Goal: Task Accomplishment & Management: Complete application form

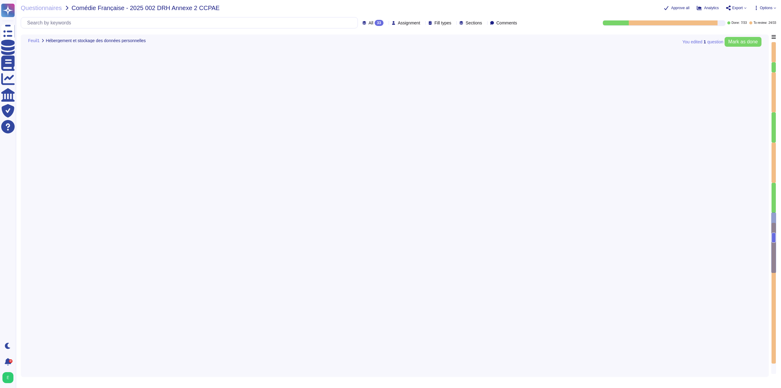
type textarea "Les hébergeurs chez qui les données sont stockées sont certifiés ISO 27001: - M…"
type textarea "Oui, les hébergeurs sont certifiés ISO 27001."
type textarea "Vu qu'on est CO-RT avons nous des sous traitants ultérieurs?"
type textarea "Edenred France a mis en place une politique de conservation des données conform…"
type textarea "Oui, Edenred France a mis en place des mesures techniques et organisationnelles…"
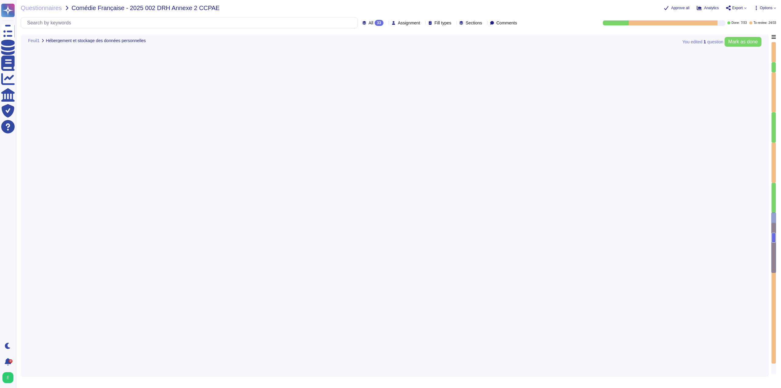
type textarea "- Système de badge nominatif avec différents niveaux d’autorisation - Surveilla…"
type textarea "Edenred France a mis en place des mesures techniques et organisationnelles appr…"
type textarea "Edenred France a mis en place plusieurs mesures pour contrôler l'accès aux inst…"
type textarea "Loremip Dolors a con ad elits doe tempori utlaboreet do magnaaliquaenimadm veni…"
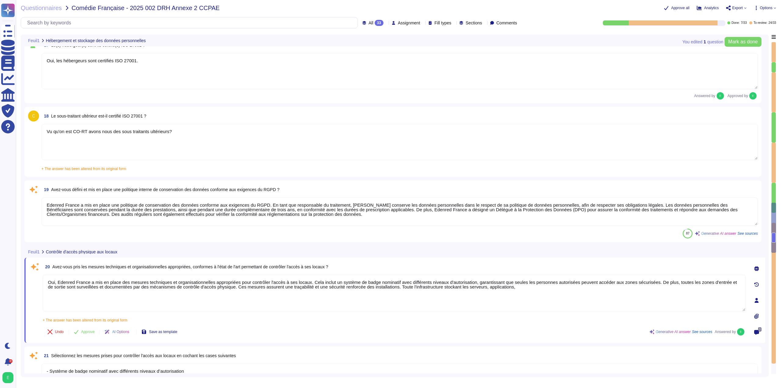
type textarea "Edenred France garantit que les données du client et de ses utilisateurs sont h…"
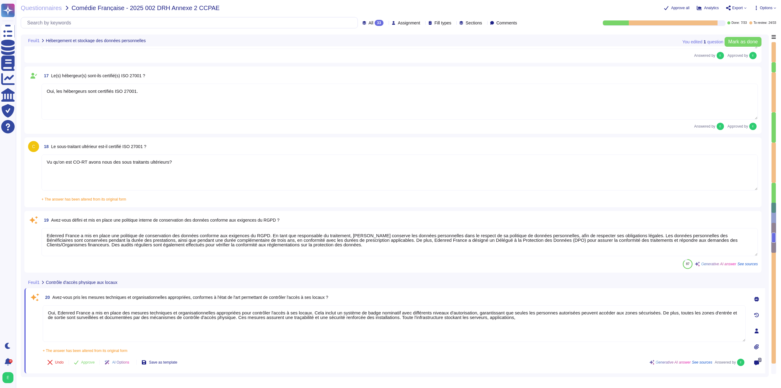
scroll to position [1021, 0]
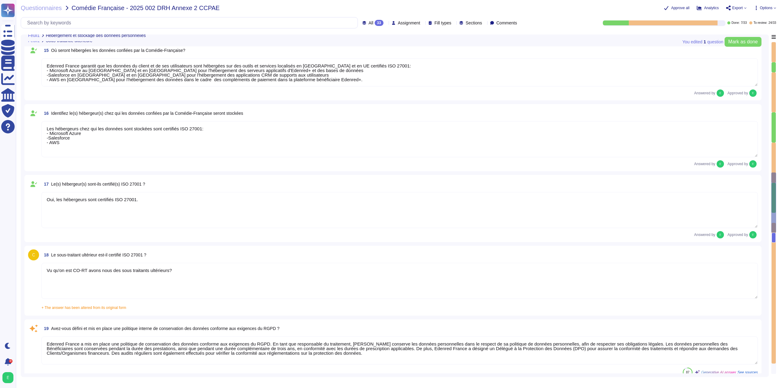
type textarea "Non, il ne s'agit pas de sous-traitants ultérieurs."
type textarea "Oui, les contrats conclus par Edenred France prennent en compte les exigences R…"
type textarea "Edenred France s'assure que tous les sous-traitants de ses fournisseurs de solu…"
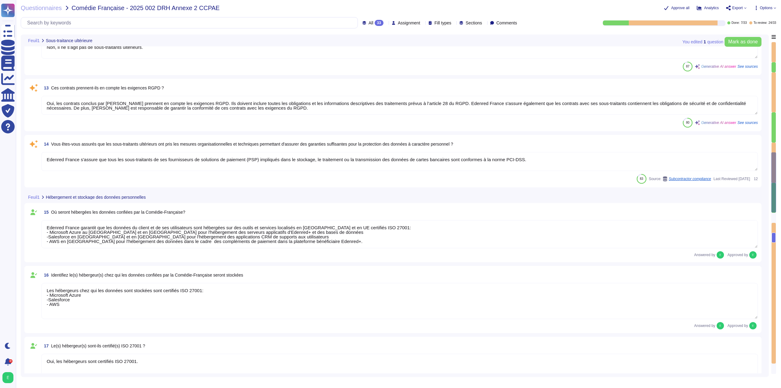
type textarea "Edenred France recourt à plusieurs sous-traitants dans le cadre du traitement d…"
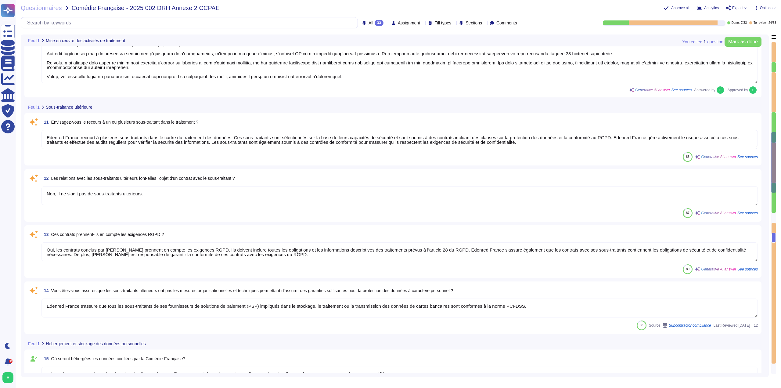
type textarea "Loremip Dolors ametco ad elitseddoeiusm tem incid utl etdolor mag aliquae, admi…"
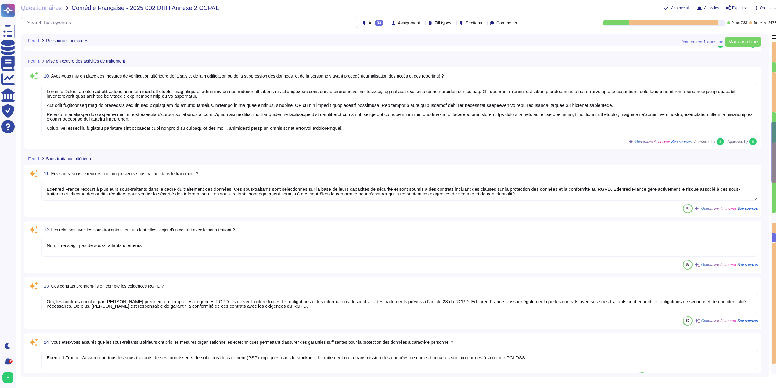
type textarea "Edenred France a effectivement mis en place un plan de sensibilisation à la séc…"
type textarea "Oui, tous les collaborateurs d'Edenred France doivent signer un engagement de c…"
type textarea "Oui, [PERSON_NAME] dispose d'une Charte informatique qui est immédiatement appl…"
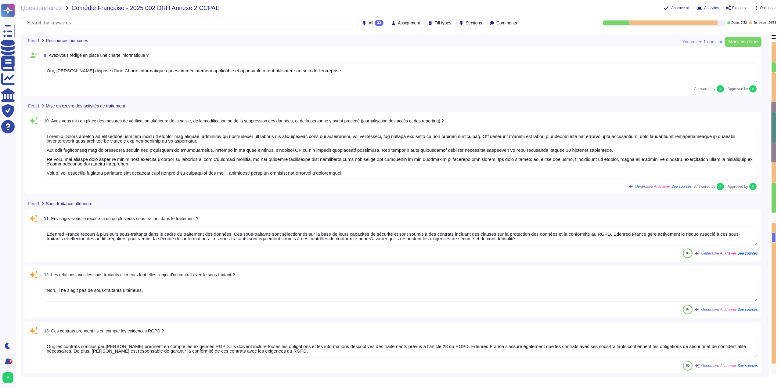
scroll to position [442, 0]
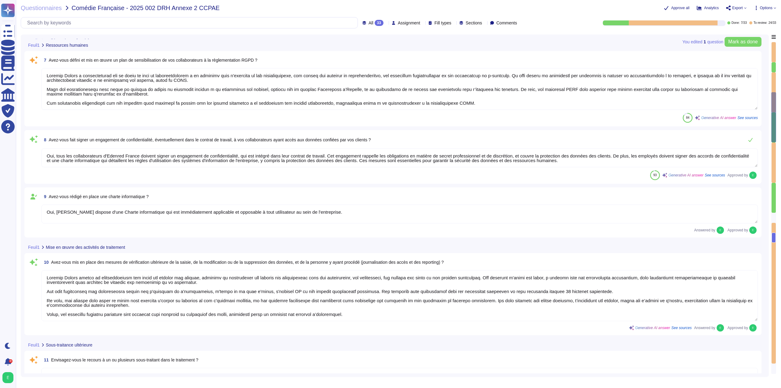
type textarea "Oui, Edenred France a établi et met à jour un registre des activités de traitem…"
type textarea "Edenred France a mis en place une procédure pour la réalisation des analyses d'…"
type textarea "Oui, Edenred France a défini et formalisé des procédures de protection des donn…"
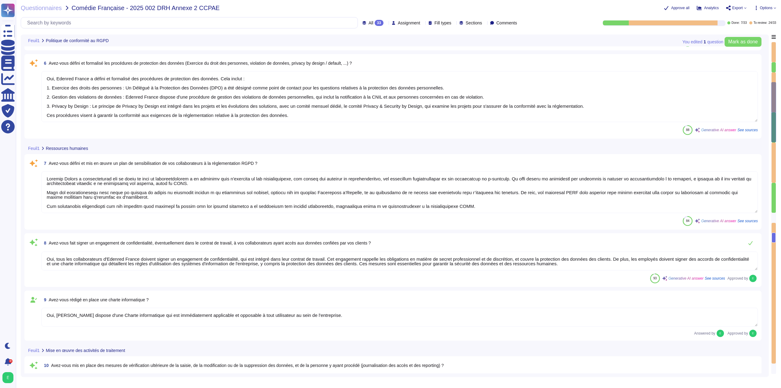
type textarea "Oui, Edenred France a nommé un Responsable de la Sécurité des Systèmes d'Inform…"
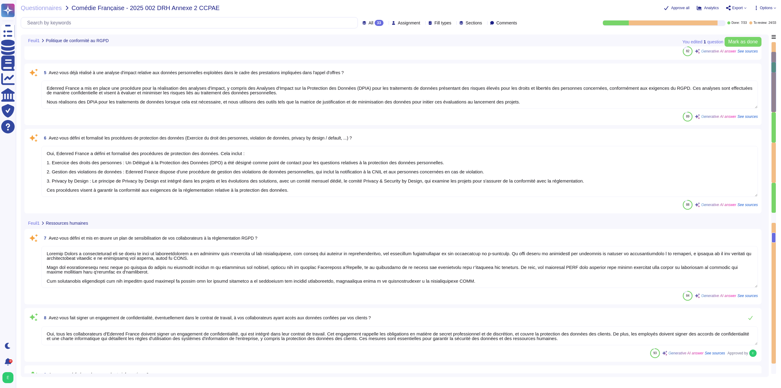
type textarea "Oui, Edenred France a mis en place et tient à jour une politique de protection …"
type textarea "Oui, Edenred France a désigné un Délégué à la Protection des Données (DPO) conf…"
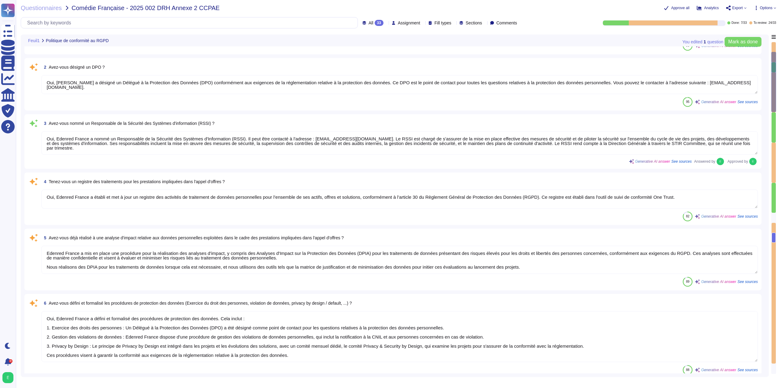
scroll to position [0, 0]
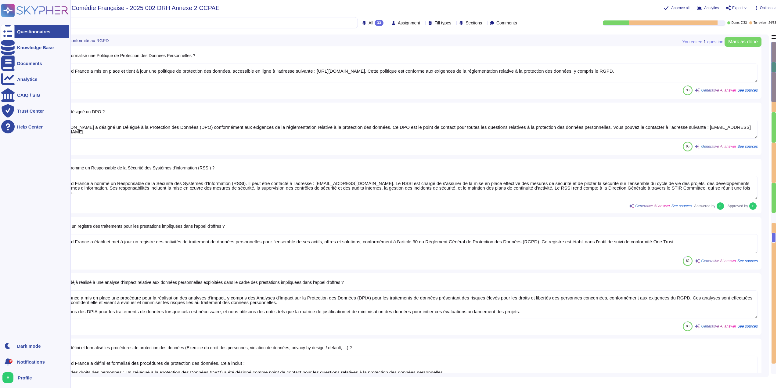
click at [30, 33] on div "Questionnaires" at bounding box center [33, 31] width 33 height 5
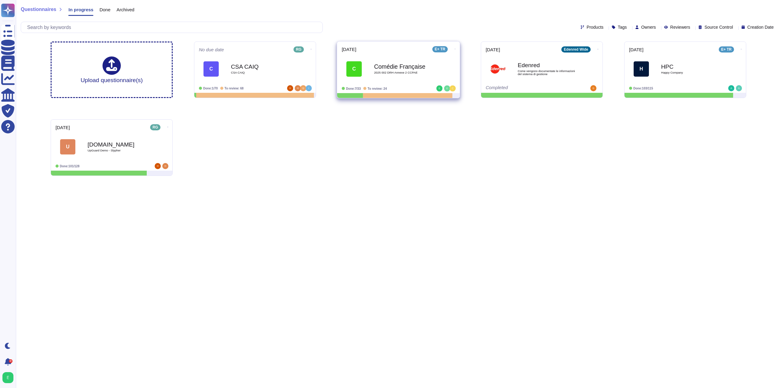
click at [394, 88] on div "Done: 7/33 To review: 24" at bounding box center [379, 88] width 76 height 6
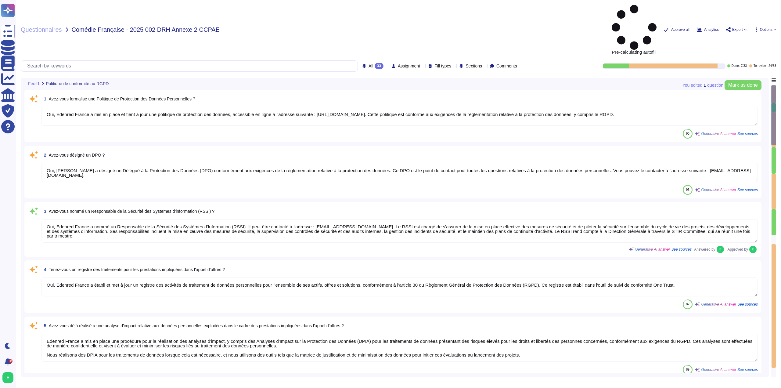
type textarea "Oui, Edenred France a mis en place et tient à jour une politique de protection …"
type textarea "Oui, Edenred France a désigné un Délégué à la Protection des Données (DPO) conf…"
type textarea "Oui, Edenred France a nommé un Responsable de la Sécurité des Systèmes d'Inform…"
type textarea "Oui, Edenred France a établi et met à jour un registre des activités de traitem…"
type textarea "Edenred France a mis en place une procédure pour la réalisation des analyses d'…"
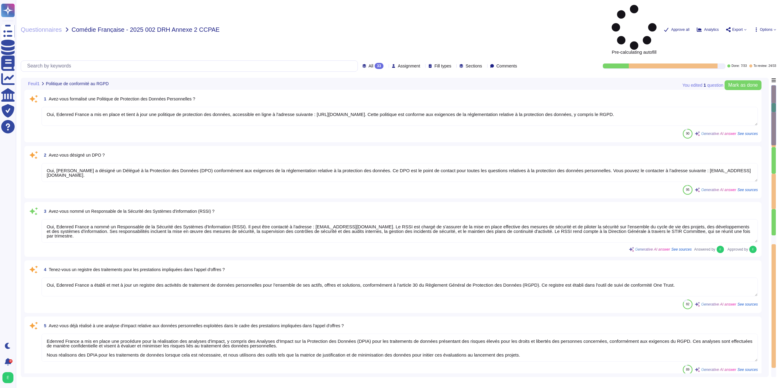
type textarea "Oui, Edenred France a défini et formalisé des procédures de protection des donn…"
type textarea "Edenred France a effectivement mis en place un plan de sensibilisation à la séc…"
type textarea "Oui, tous les collaborateurs d'Edenred France doivent signer un engagement de c…"
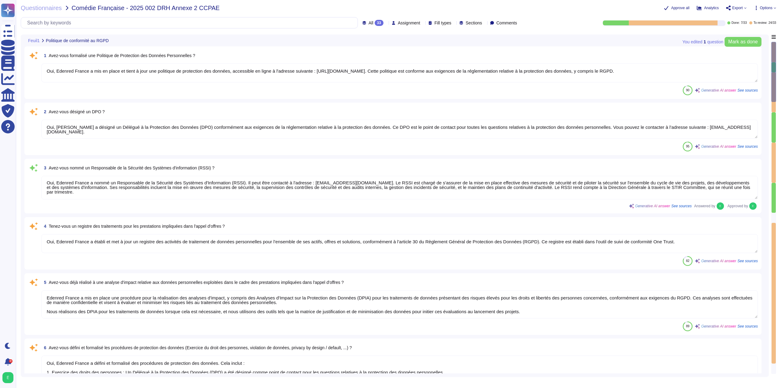
scroll to position [1, 0]
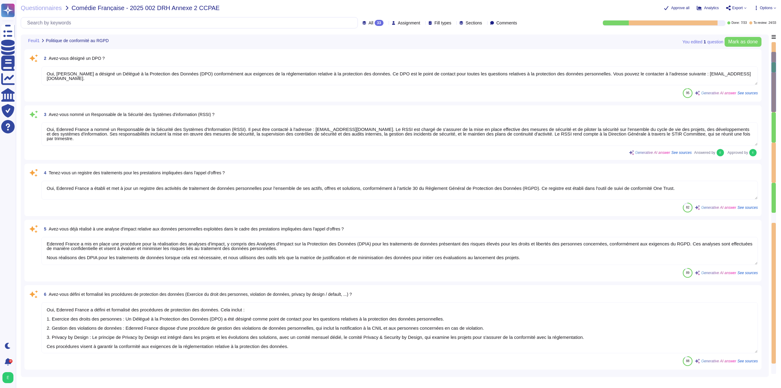
type textarea "Oui, [PERSON_NAME] dispose d'une Charte informatique qui est immédiatement appl…"
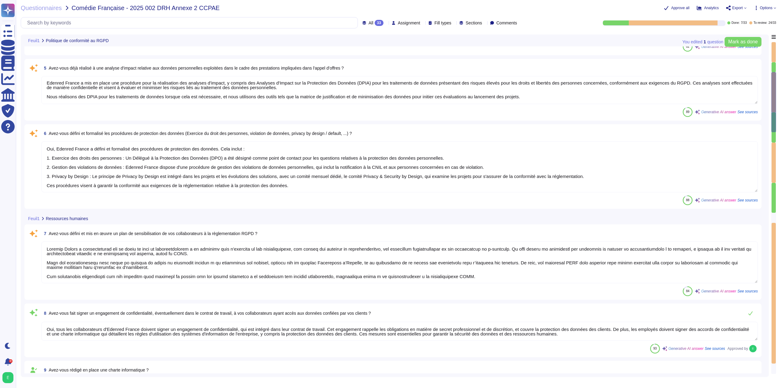
type textarea "Loremip Dolors ametco ad elitseddoeiusm tem incid utl etdolor mag aliquae, admi…"
type textarea "Edenred France recourt à plusieurs sous-traitants dans le cadre du traitement d…"
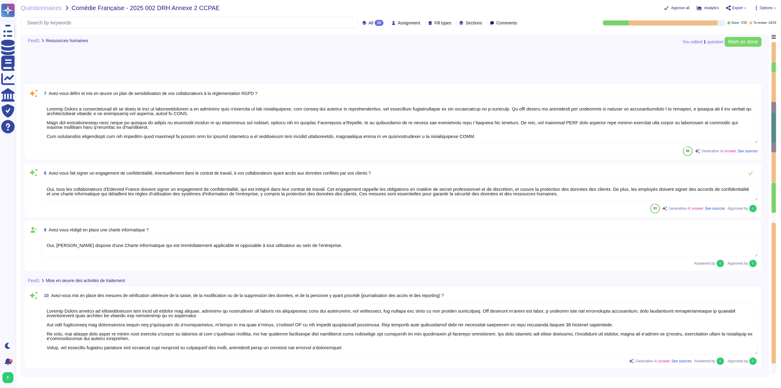
scroll to position [396, 0]
type textarea "Non, il ne s'agit pas de sous-traitants ultérieurs."
type textarea "Oui, les contrats conclus par Edenred France prennent en compte les exigences R…"
type textarea "Edenred France s'assure que tous les sous-traitants de ses fournisseurs de solu…"
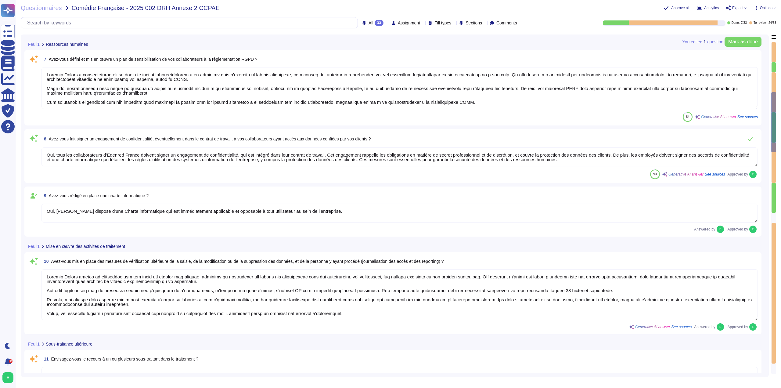
type textarea "Edenred France a mis en place une procédure pour la réalisation des analyses d'…"
type textarea "Oui, Edenred France a défini et formalisé des procédures de protection des donn…"
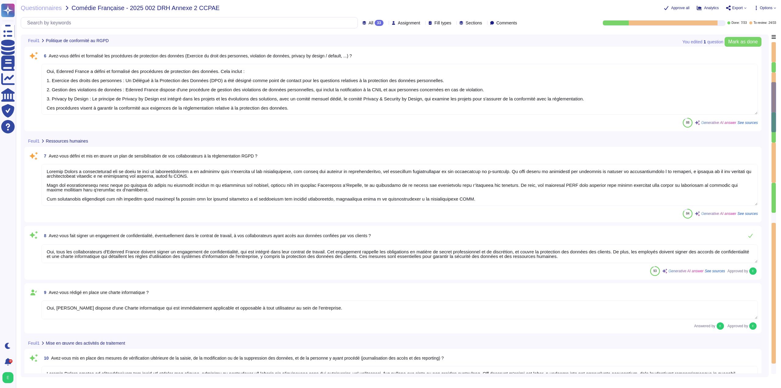
type textarea "Oui, Edenred France a nommé un Responsable de la Sécurité des Systèmes d'Inform…"
type textarea "Oui, Edenred France a établi et met à jour un registre des activités de traitem…"
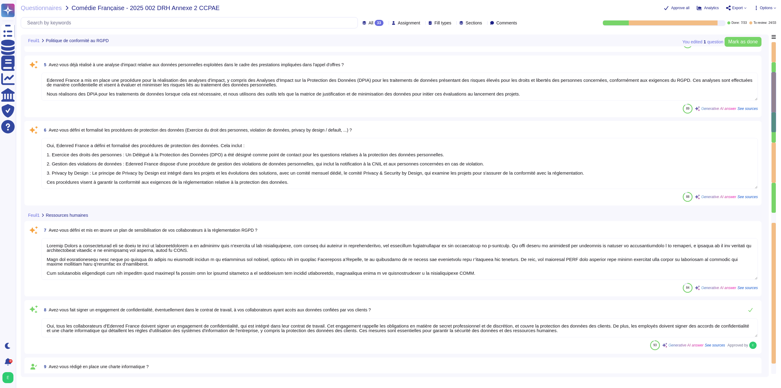
type textarea "Oui, Edenred France a désigné un Délégué à la Protection des Données (DPO) conf…"
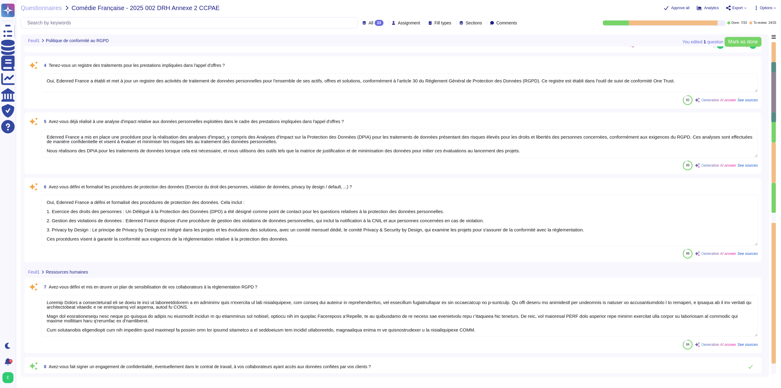
type textarea "Oui, Edenred France a mis en place et tient à jour une politique de protection …"
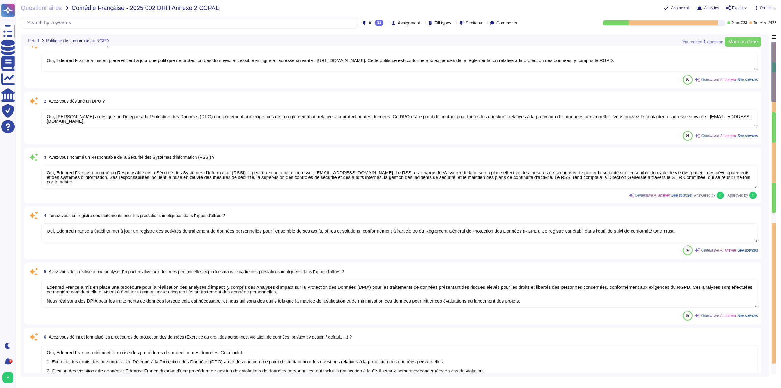
scroll to position [0, 0]
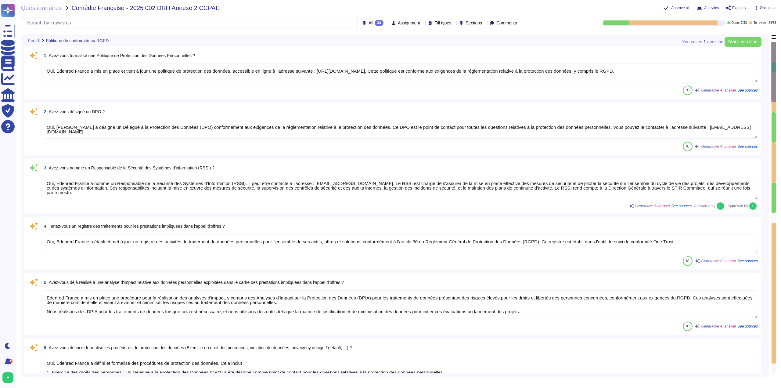
click at [195, 134] on textarea "Oui, Edenred France a désigné un Délégué à la Protection des Données (DPO) conf…" at bounding box center [399, 129] width 716 height 19
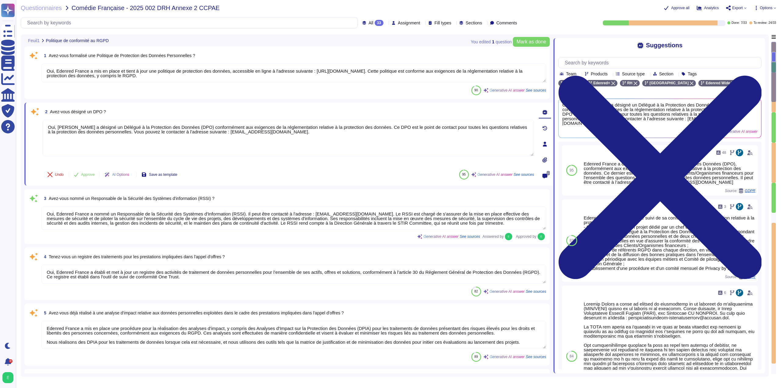
scroll to position [1, 0]
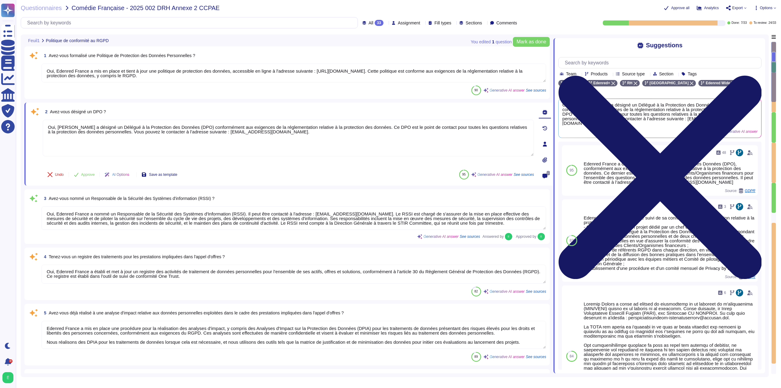
click at [758, 76] on icon at bounding box center [659, 177] width 203 height 203
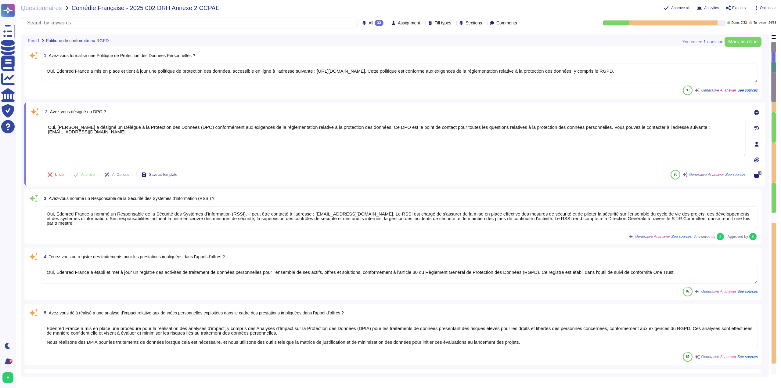
scroll to position [0, 0]
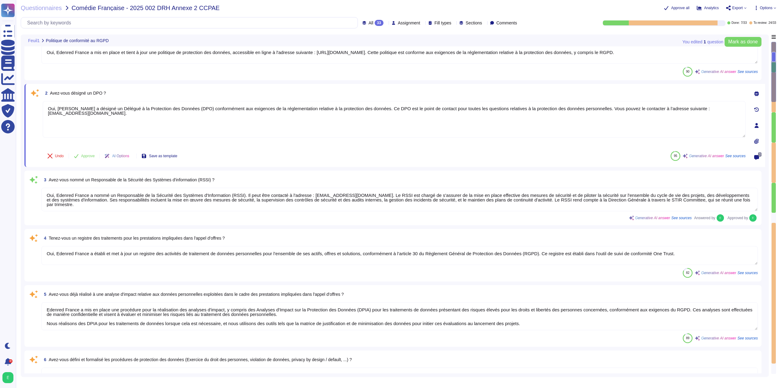
type textarea "Oui, tous les collaborateurs d'Edenred France doivent signer un engagement de c…"
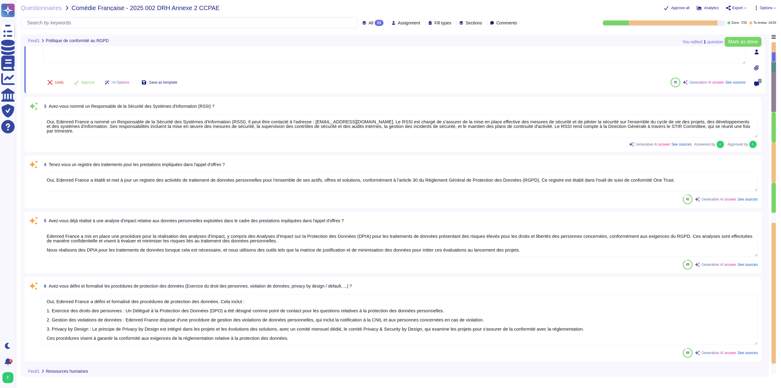
type textarea "Oui, [PERSON_NAME] dispose d'une Charte informatique qui est immédiatement appl…"
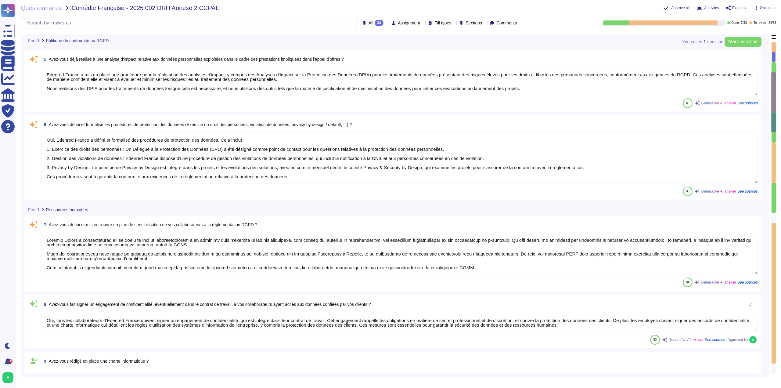
type textarea "Loremip Dolors ametco ad elitseddoeiusm tem incid utl etdolor mag aliquae, admi…"
type textarea "Edenred France recourt à plusieurs sous-traitants dans le cadre du traitement d…"
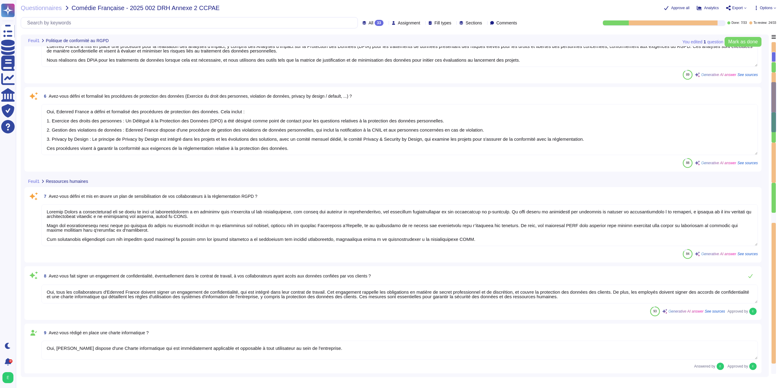
type textarea "Non, il ne s'agit pas de sous-traitants ultérieurs."
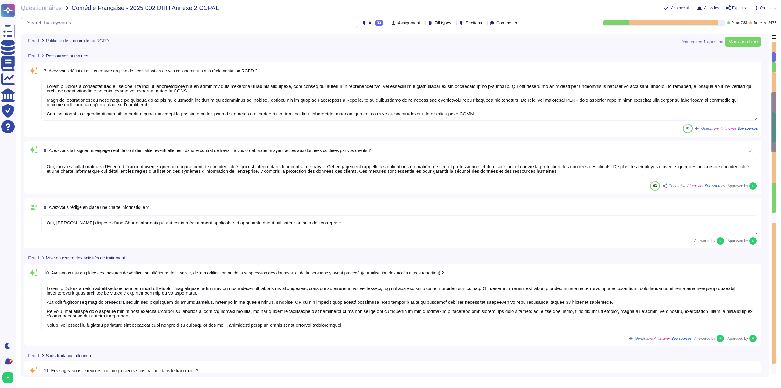
scroll to position [396, 0]
type textarea "Oui, les contrats conclus par Edenred France prennent en compte les exigences R…"
type textarea "Edenred France s'assure que tous les sous-traitants de ses fournisseurs de solu…"
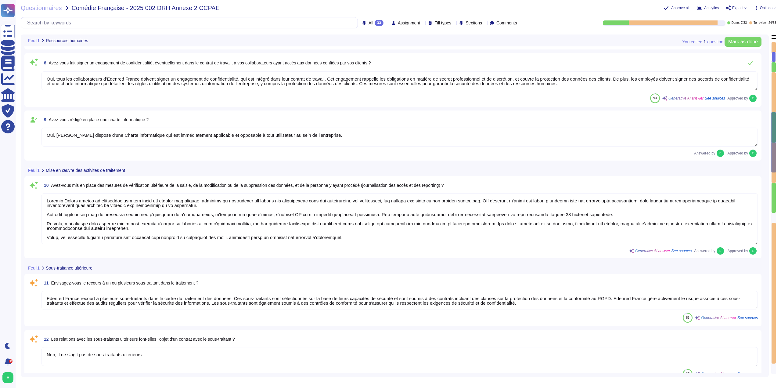
scroll to position [518, 0]
type textarea "Edenred France garantit que les données du client et de ses utilisateurs sont h…"
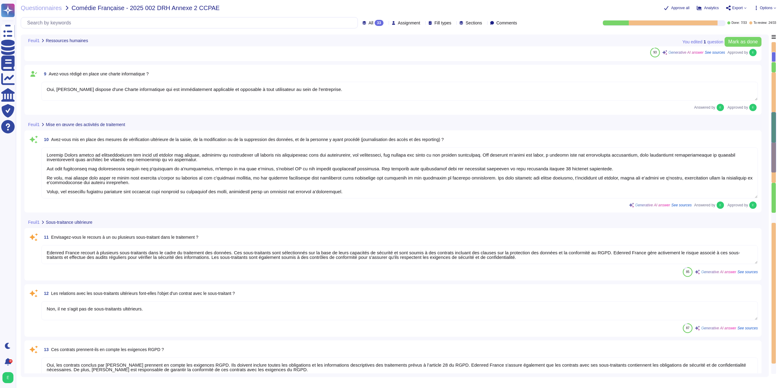
type textarea "Les hébergeurs chez qui les données sont stockées sont certifiés ISO 27001: - M…"
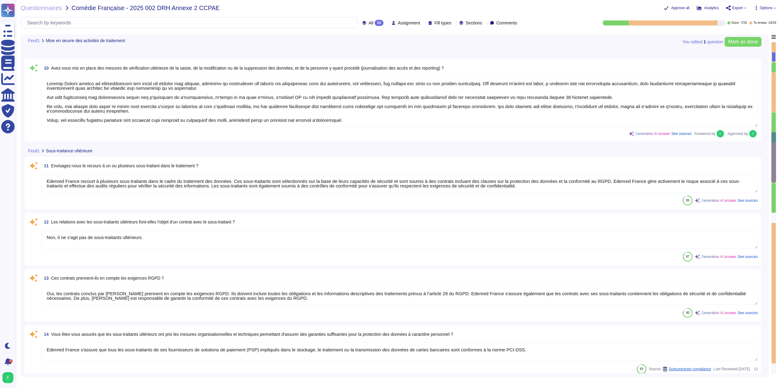
type textarea "Oui, les hébergeurs sont certifiés ISO 27001."
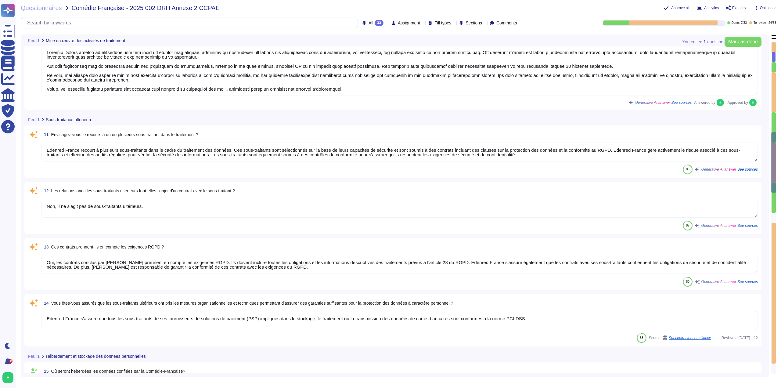
scroll to position [640, 0]
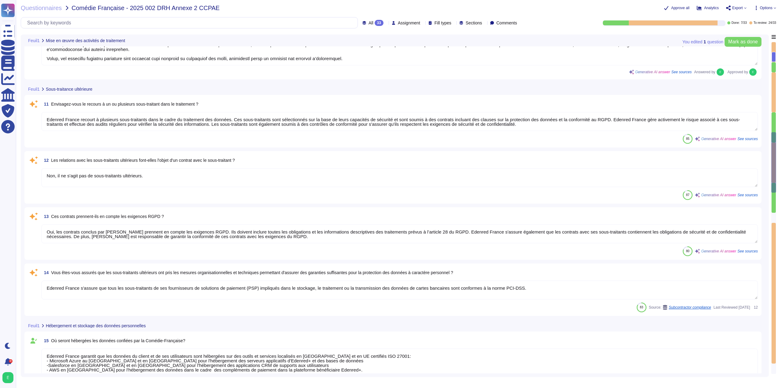
type textarea "Vu qu'on est CO-RT avons nous des sous traitants ultérieurs?"
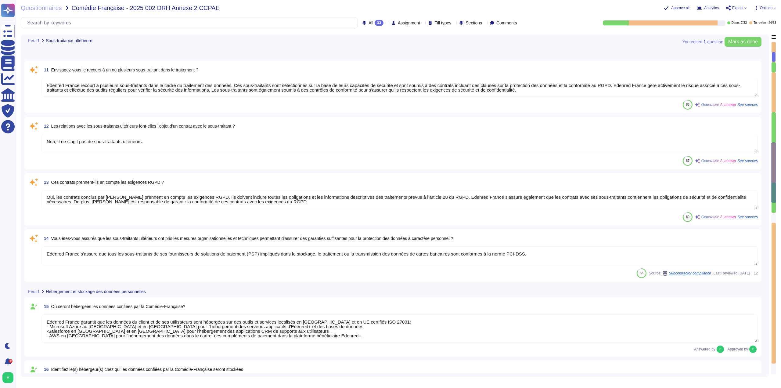
scroll to position [701, 0]
type textarea "Edenred France a mis en place une politique de conservation des données conform…"
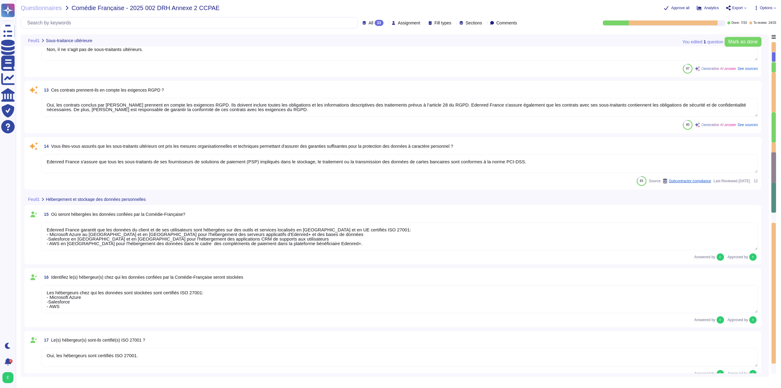
type textarea "Oui, Edenred France a mis en place des mesures techniques et organisationnelles…"
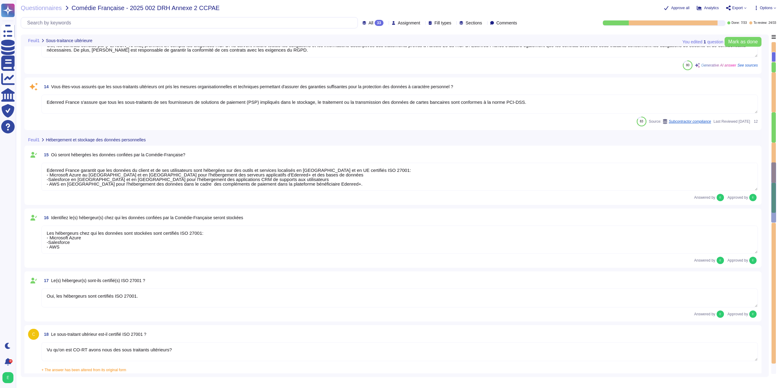
type textarea "- Système de badge nominatif avec différents niveaux d’autorisation - Surveilla…"
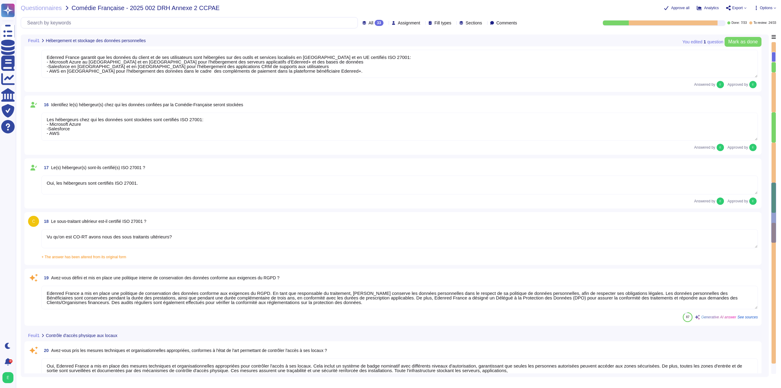
type textarea "Edenred France a mis en place des mesures techniques et organisationnelles appr…"
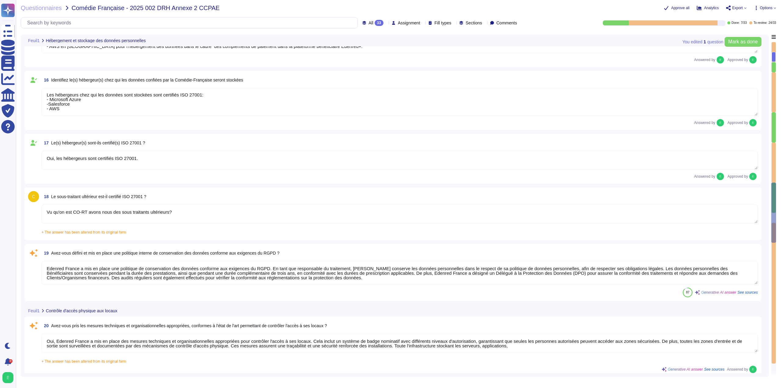
type textarea "Edenred France a mis en place plusieurs mesures pour contrôler l'accès aux inst…"
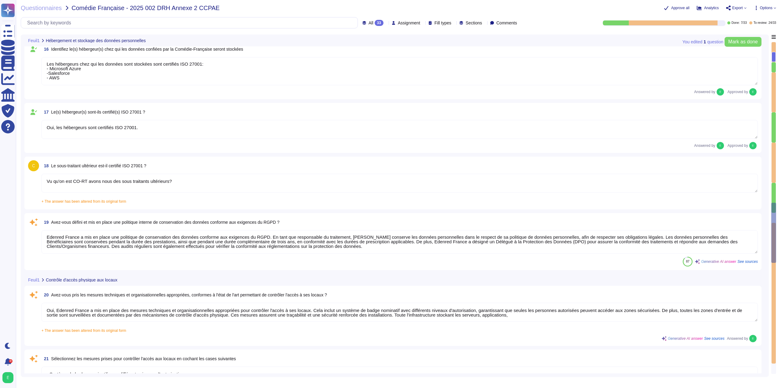
scroll to position [1067, 0]
type textarea "Loremip Dolors a con ad elits doe tempori utlaboreet do magnaaliquaenimadm veni…"
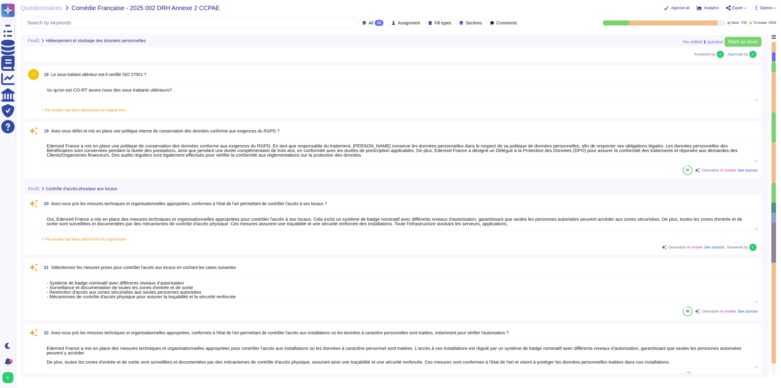
click at [237, 223] on textarea "Oui, Edenred France a mis en place des mesures techniques et organisationnelles…" at bounding box center [399, 220] width 716 height 19
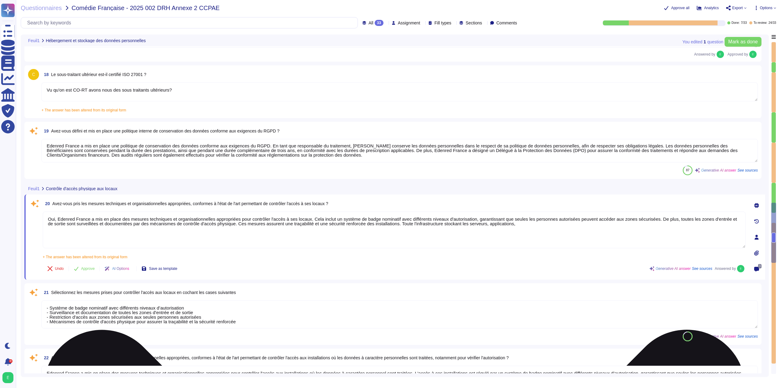
type textarea "Loremip Dolors a con ad elits doe tempori utlaboreet do magnaaliquaenimadm veni…"
click at [508, 223] on textarea "Oui, Edenred France a mis en place des mesures techniques et organisationnelles…" at bounding box center [394, 229] width 702 height 37
click at [503, 225] on textarea "Oui, Edenred France a mis en place des mesures techniques et organisationnelles…" at bounding box center [394, 229] width 702 height 37
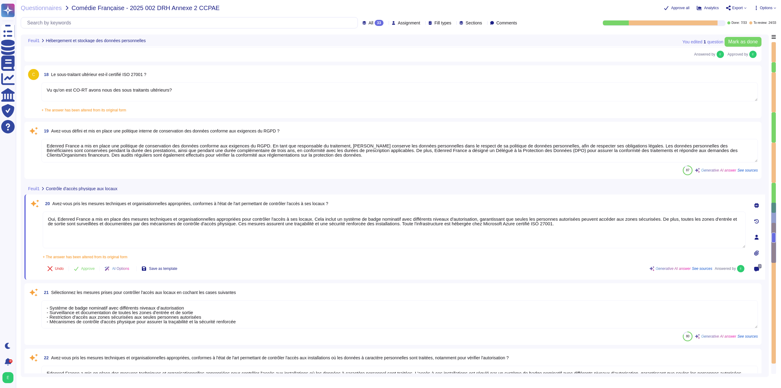
scroll to position [1, 0]
type textarea "Oui, Edenred France a mis en place des mesures techniques et organisationnelles…"
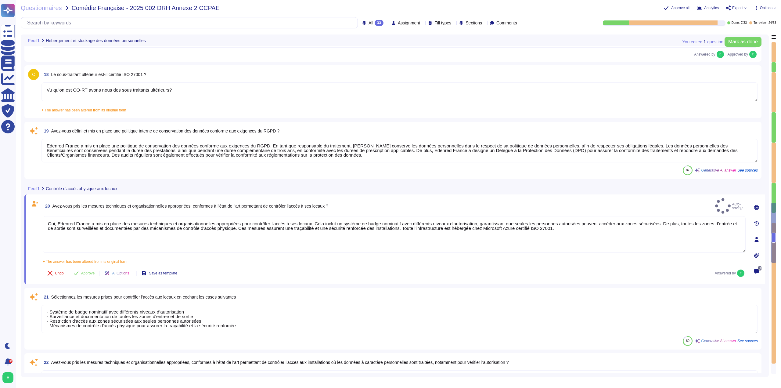
click at [77, 318] on textarea "- Système de badge nominatif avec différents niveaux d’autorisation - Surveilla…" at bounding box center [399, 319] width 716 height 28
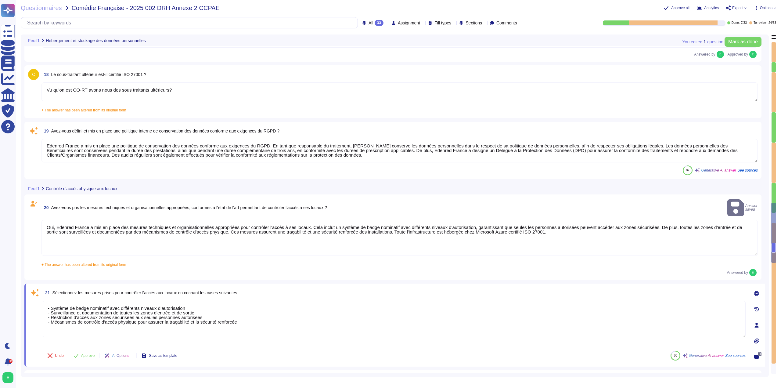
click at [82, 233] on textarea "Oui, Edenred France a mis en place des mesures techniques et organisationnelles…" at bounding box center [399, 238] width 716 height 36
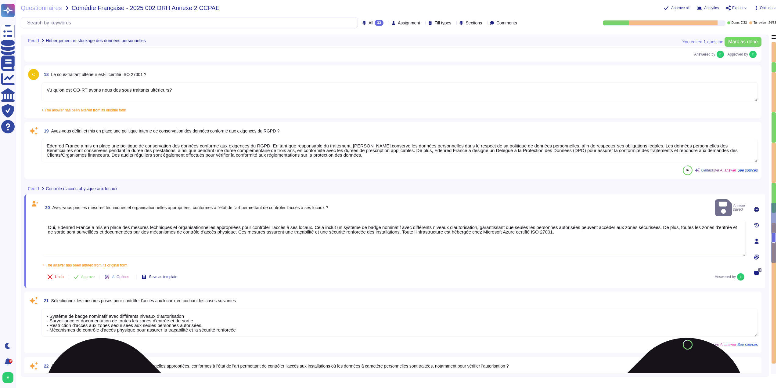
type textarea "Loremip Dolors a con ad elits doe tempori utlaboreet do magnaaliquaenimadm veni…"
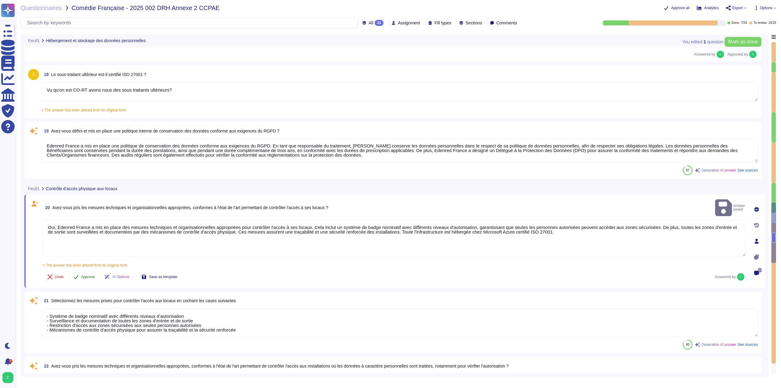
click at [91, 275] on span "Approve" at bounding box center [88, 277] width 14 height 4
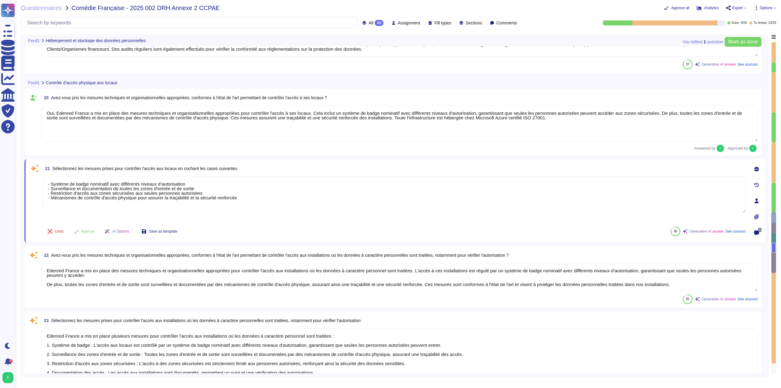
type textarea "- Authentification multi-facteurs (MFA) pour l'accès aux applications Internet,…"
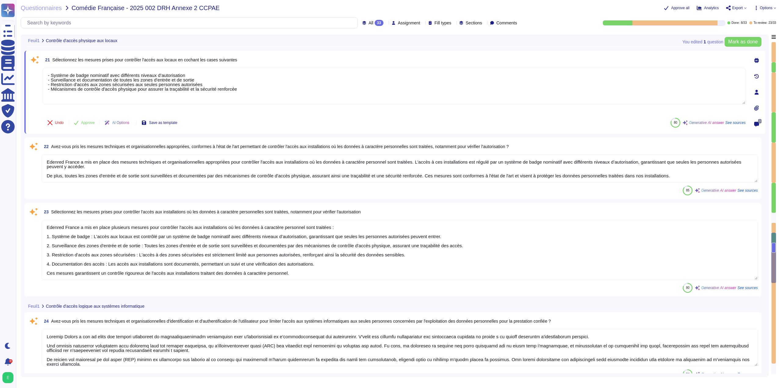
type textarea "Oui, Edenred France dispose d'une procédure formelle et structurée de gestion d…"
click at [728, 40] on span "Mark as done" at bounding box center [743, 41] width 30 height 5
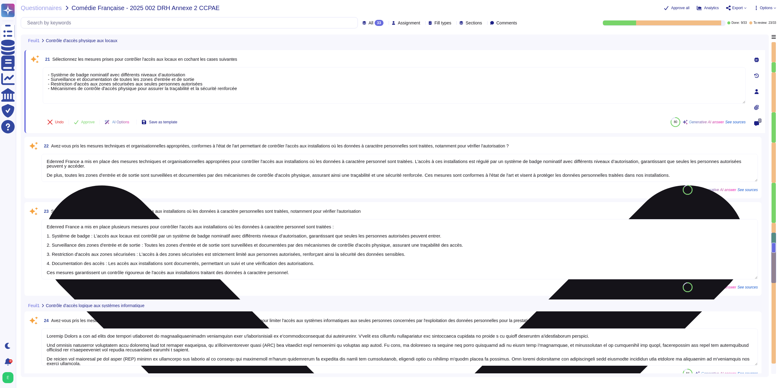
click at [413, 84] on textarea "- Système de badge nominatif avec différents niveaux d’autorisation - Surveilla…" at bounding box center [394, 85] width 702 height 37
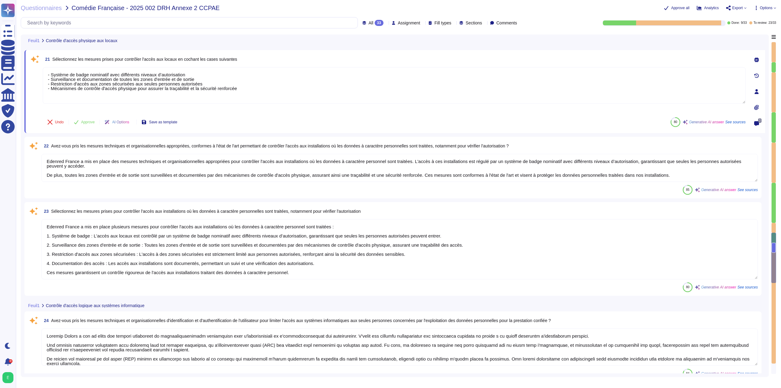
click at [153, 159] on textarea "Edenred France a mis en place des mesures techniques et organisationnelles appr…" at bounding box center [399, 168] width 716 height 28
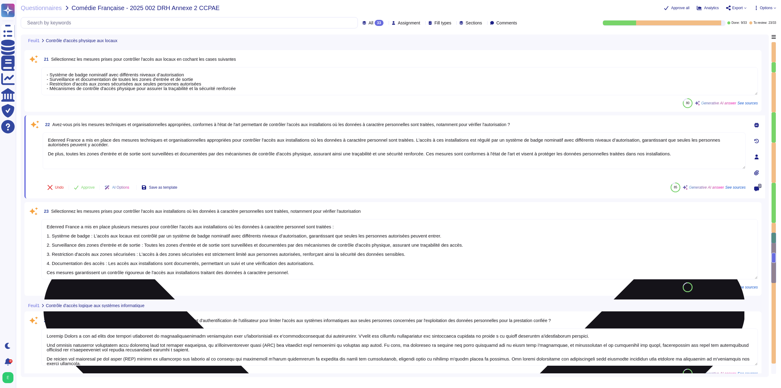
click at [153, 159] on textarea "Edenred France a mis en place des mesures techniques et organisationnelles appr…" at bounding box center [394, 150] width 702 height 37
click at [194, 158] on textarea "Edenred France a mis en place des mesures techniques et organisationnelles appr…" at bounding box center [394, 150] width 702 height 37
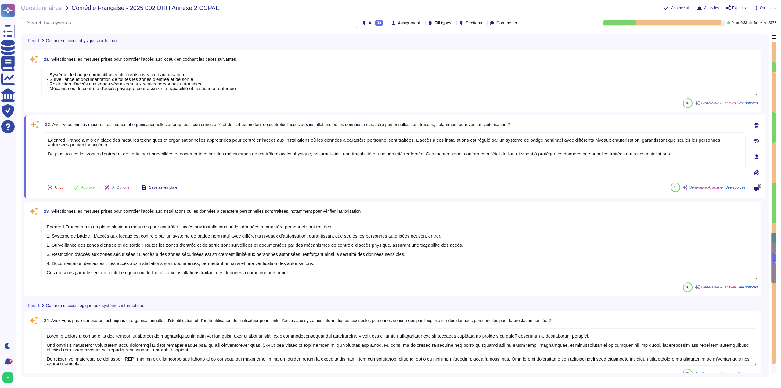
click at [194, 86] on textarea "- Système de badge nominatif avec différents niveaux d’autorisation - Surveilla…" at bounding box center [399, 81] width 716 height 28
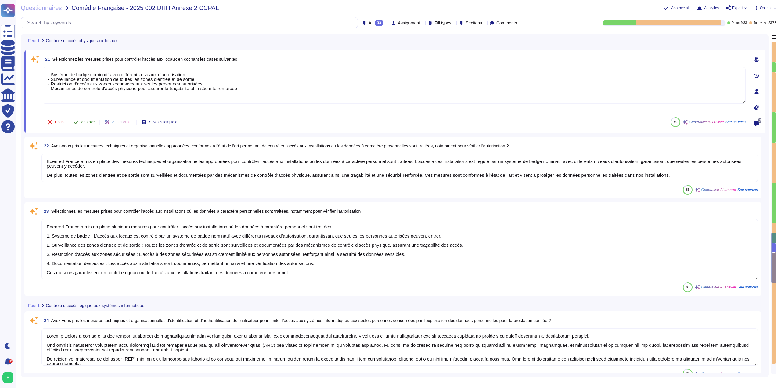
click at [81, 121] on span "Approve" at bounding box center [88, 122] width 14 height 4
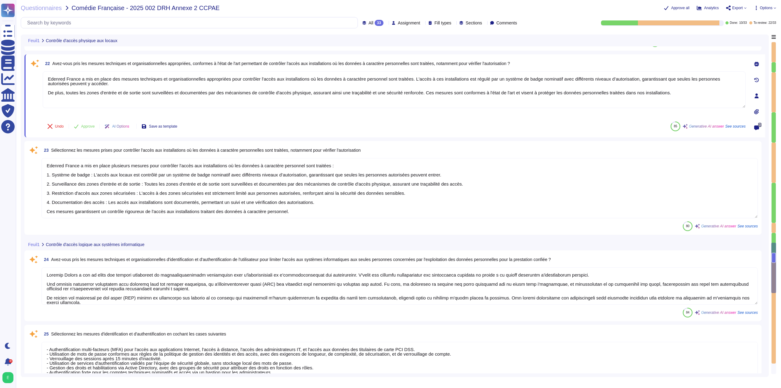
scroll to position [1327, 0]
type textarea "Loremip Dolors a con ad elits doe tempori utlabore etdo magnaali en adminimveni…"
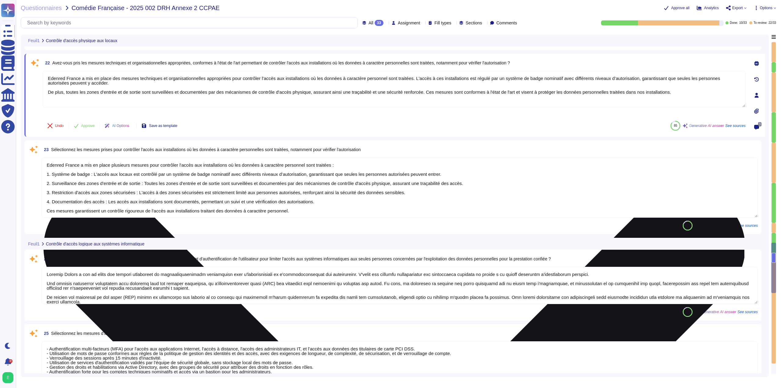
click at [246, 84] on textarea "Edenred France a mis en place des mesures techniques et organisationnelles appr…" at bounding box center [394, 89] width 702 height 37
click at [250, 89] on textarea "Edenred France a mis en place des mesures techniques et organisationnelles appr…" at bounding box center [394, 89] width 702 height 37
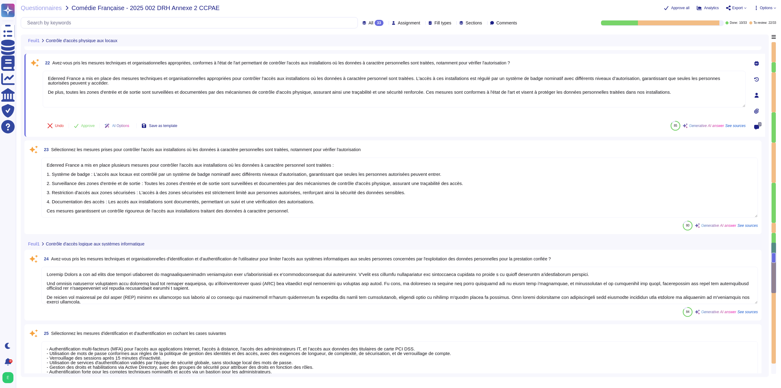
click at [757, 64] on icon at bounding box center [756, 63] width 5 height 5
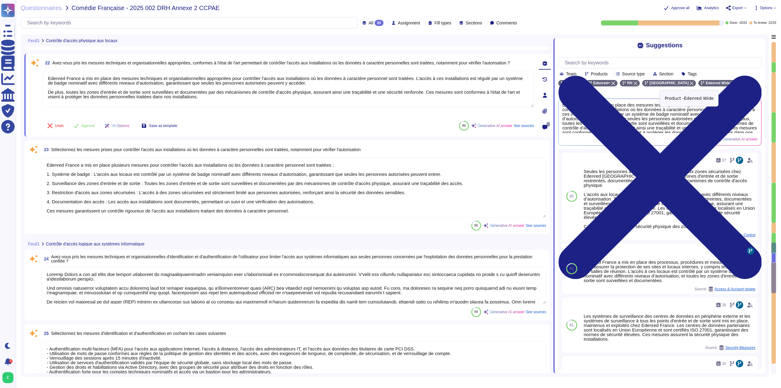
click at [705, 84] on div "Edenred Wide" at bounding box center [717, 83] width 39 height 6
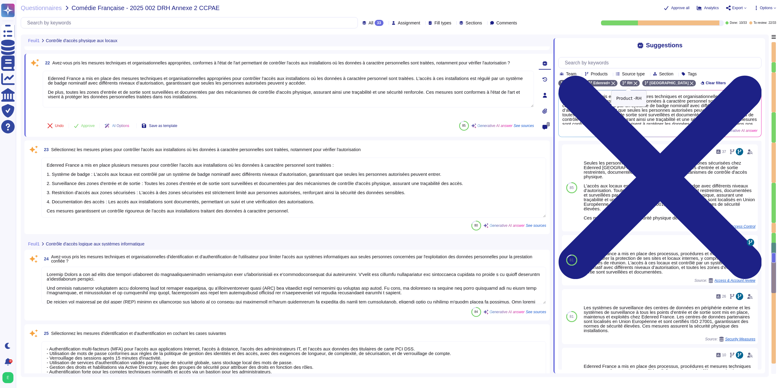
click at [635, 85] on div "RH" at bounding box center [630, 83] width 20 height 6
click at [470, 166] on textarea at bounding box center [293, 187] width 504 height 60
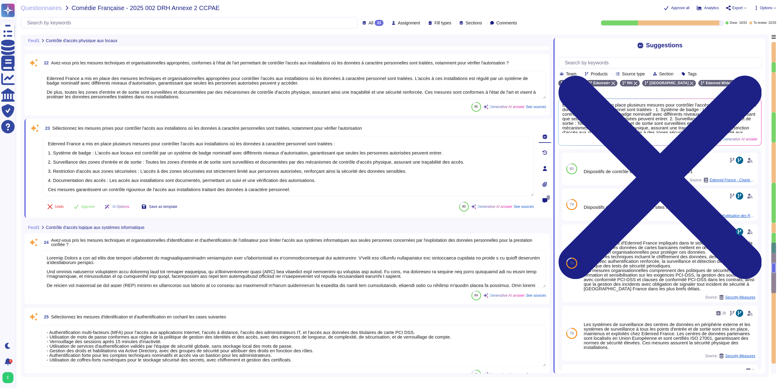
click at [421, 89] on textarea "Edenred France a mis en place des mesures techniques et organisationnelles appr…" at bounding box center [293, 85] width 504 height 28
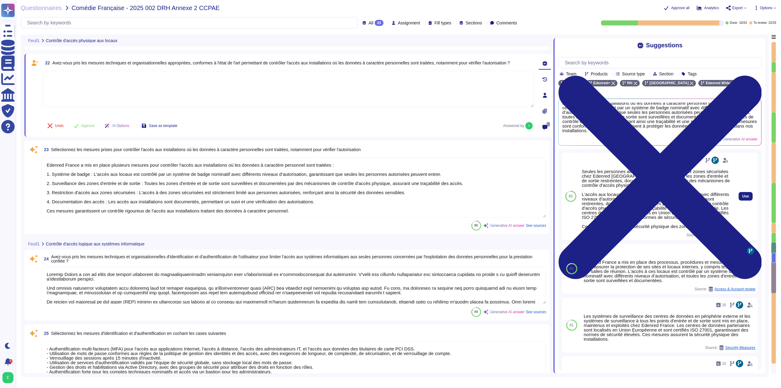
scroll to position [7, 0]
click at [742, 194] on span "Use" at bounding box center [745, 196] width 7 height 4
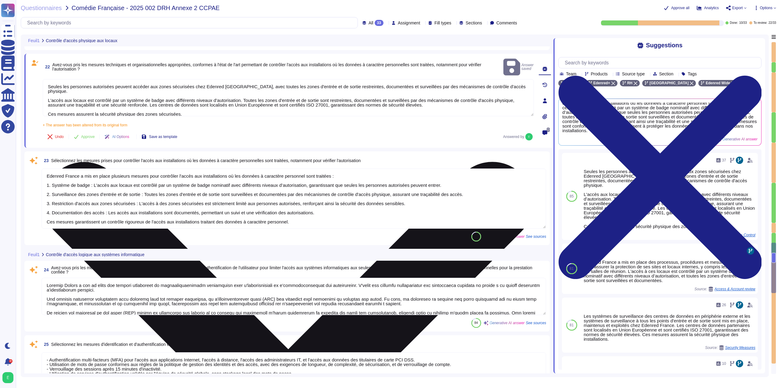
click at [196, 93] on textarea "Seules les personnes autorisées peuvent accéder aux zones sécurisées chez Edenr…" at bounding box center [288, 97] width 491 height 37
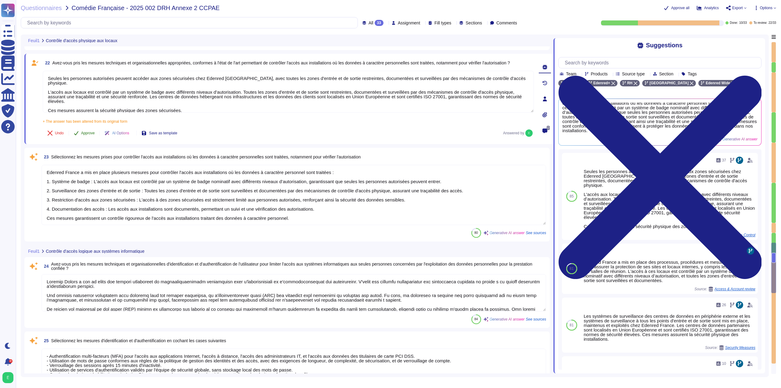
type textarea "Seules les personnes autorisées peuvent accéder aux zones sécurisées chez Edenr…"
click at [88, 133] on span "Approve" at bounding box center [88, 133] width 14 height 4
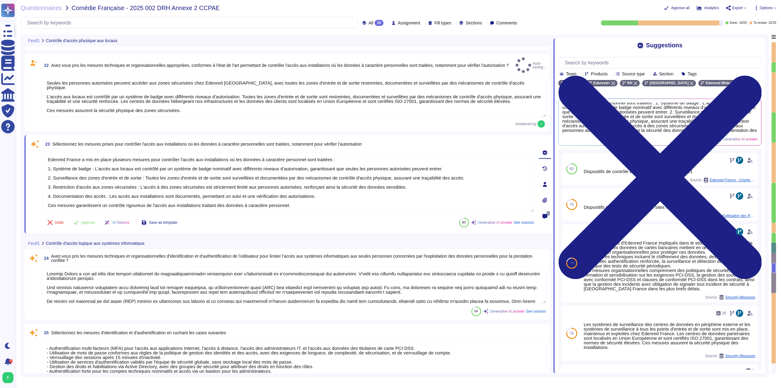
scroll to position [11, 0]
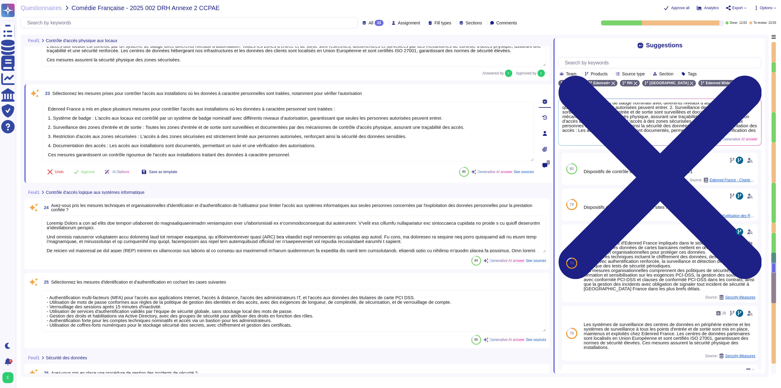
type textarea "- Mesure de prévention et de protection - Edenred France a mis en place un disp…"
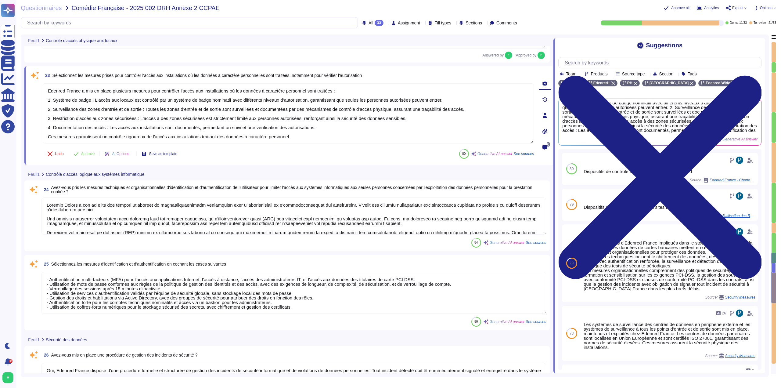
scroll to position [1399, 0]
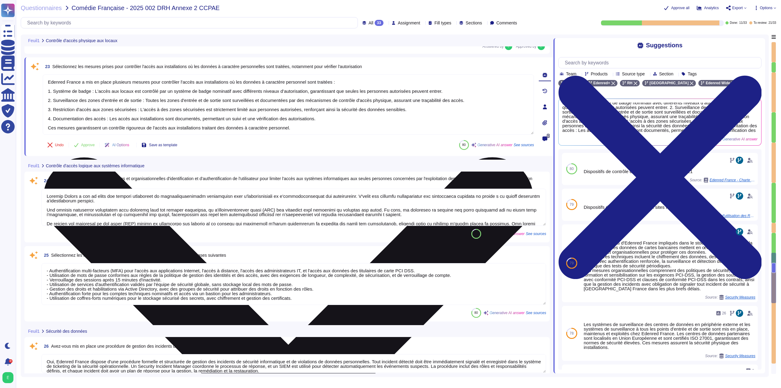
click at [383, 119] on textarea at bounding box center [288, 104] width 491 height 60
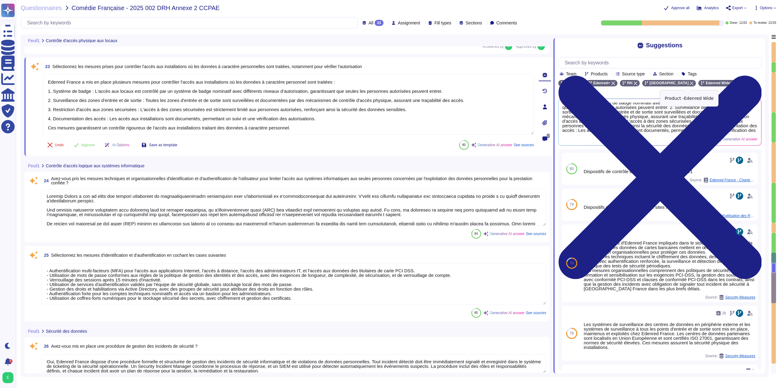
click at [731, 83] on icon at bounding box center [733, 83] width 4 height 4
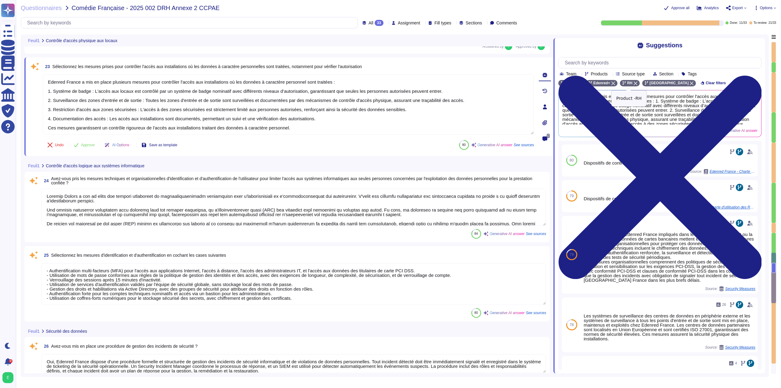
click at [634, 84] on icon at bounding box center [635, 83] width 4 height 4
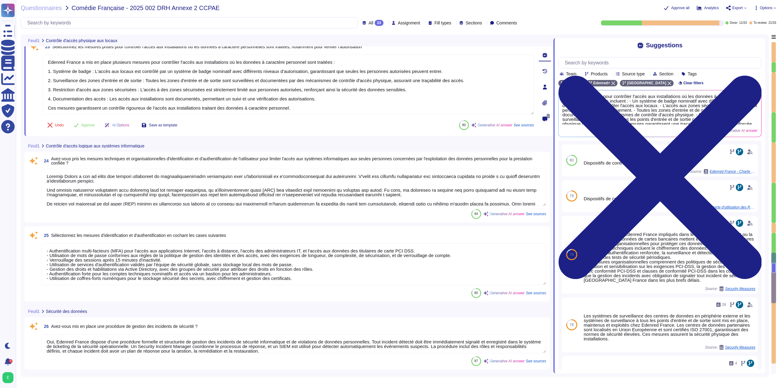
scroll to position [1460, 0]
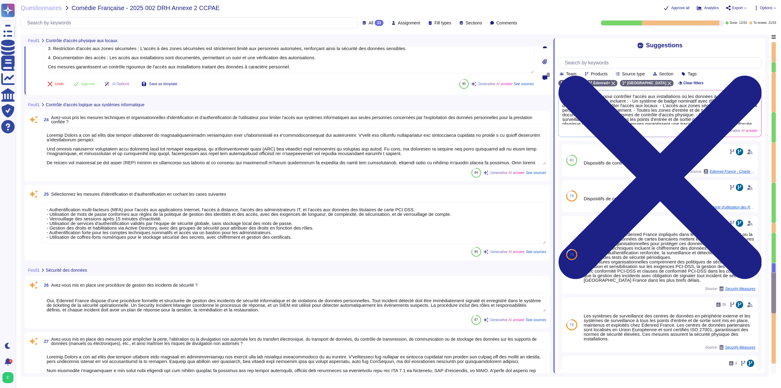
click at [245, 76] on div "23 Sélectionnez les mesures prises pour contrôler l'accès aux installations où …" at bounding box center [281, 45] width 504 height 91
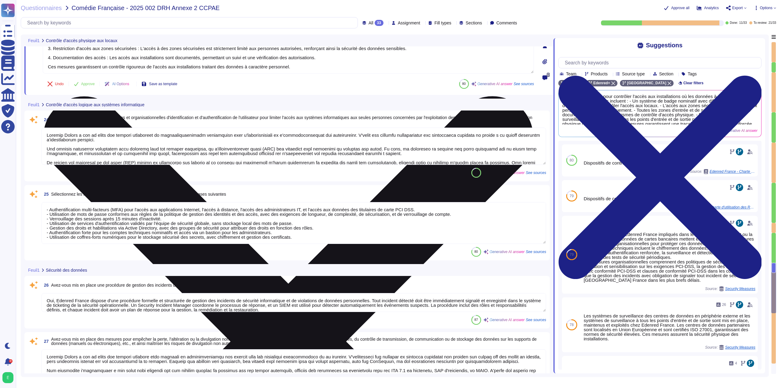
scroll to position [1, 0]
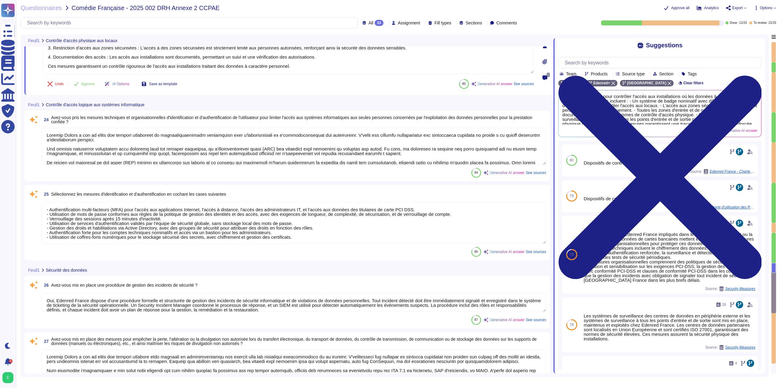
drag, startPoint x: 288, startPoint y: 68, endPoint x: 45, endPoint y: 40, distance: 244.8
click at [45, 40] on div "Feuil1 Contrôle d'accès physique aux locaux 20 Avez-vous pris les mesures techn…" at bounding box center [288, 203] width 529 height 338
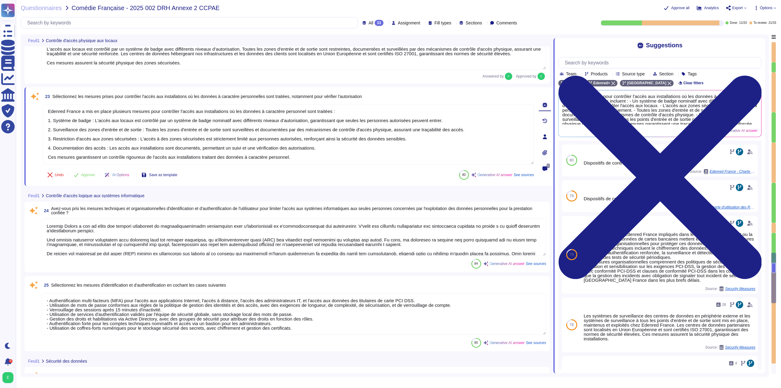
scroll to position [1369, 0]
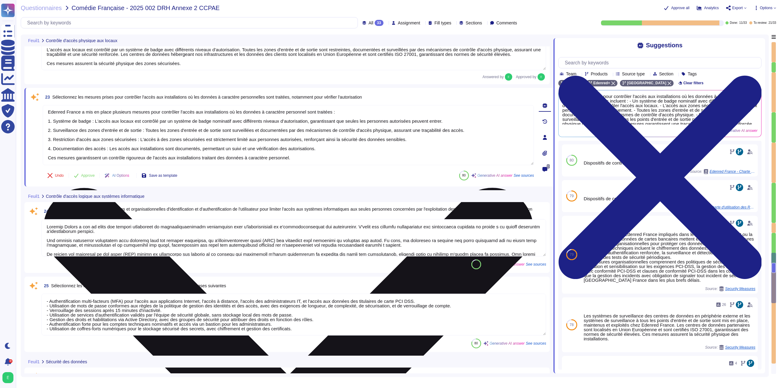
click at [73, 116] on textarea at bounding box center [288, 135] width 491 height 60
drag, startPoint x: 47, startPoint y: 111, endPoint x: 291, endPoint y: 158, distance: 247.8
click at [291, 158] on textarea at bounding box center [288, 135] width 491 height 60
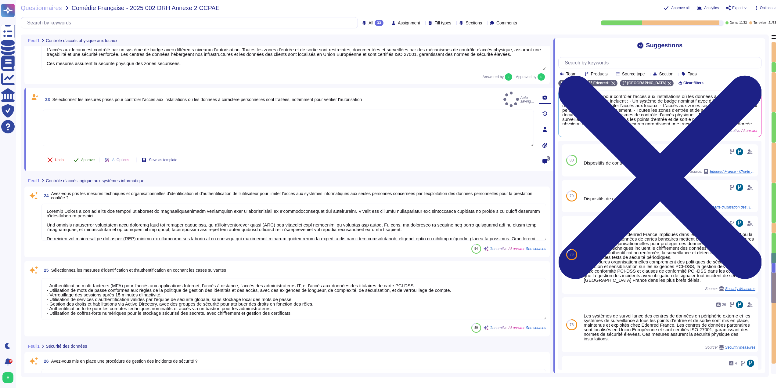
click at [91, 159] on span "Approve" at bounding box center [88, 160] width 14 height 4
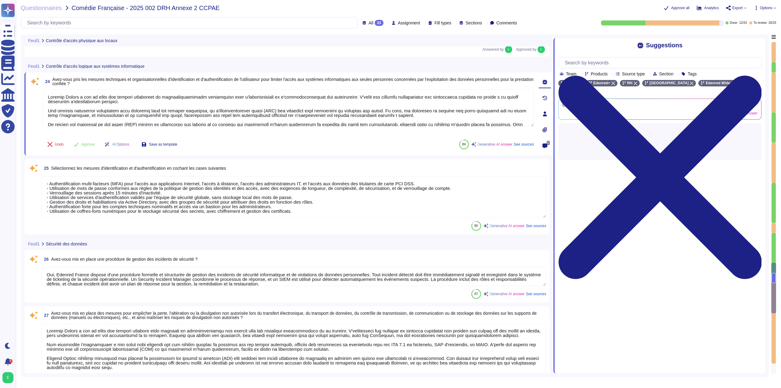
scroll to position [1478, 0]
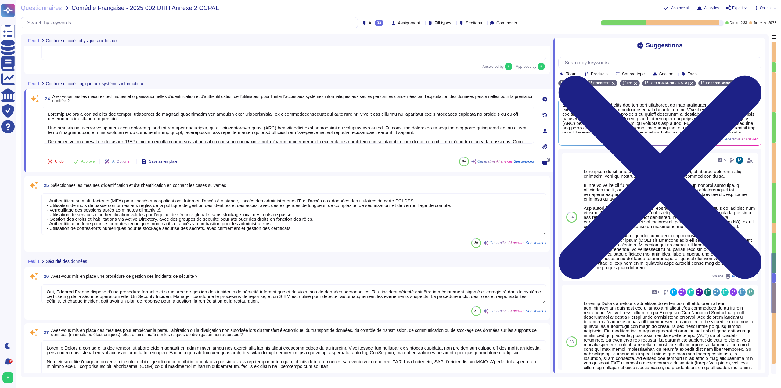
type textarea "- Système de badge nominatif avec différents niveaux d’autorisation - Surveilla…"
type textarea "Seules les personnes autorisées peuvent accéder aux zones sécurisées chez Edenr…"
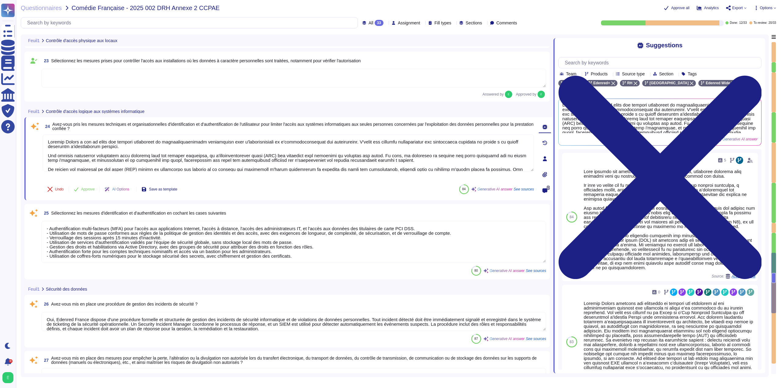
scroll to position [1396, 0]
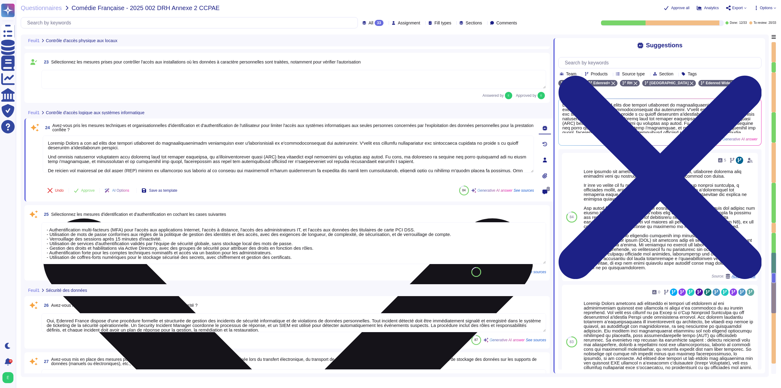
click at [150, 139] on textarea at bounding box center [288, 153] width 491 height 37
click at [207, 155] on textarea at bounding box center [288, 153] width 491 height 37
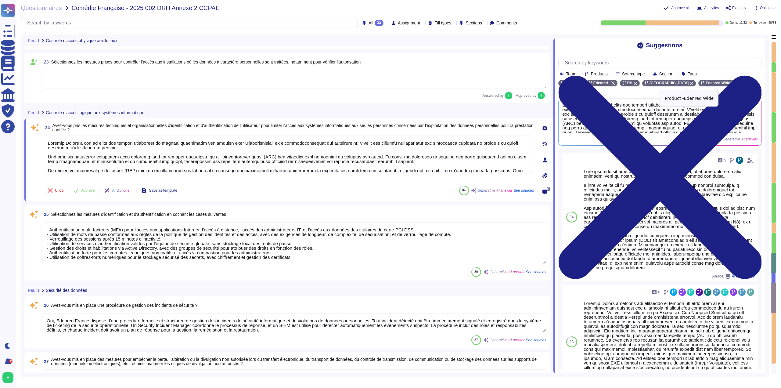
click at [702, 82] on div "Edenred Wide" at bounding box center [717, 83] width 39 height 6
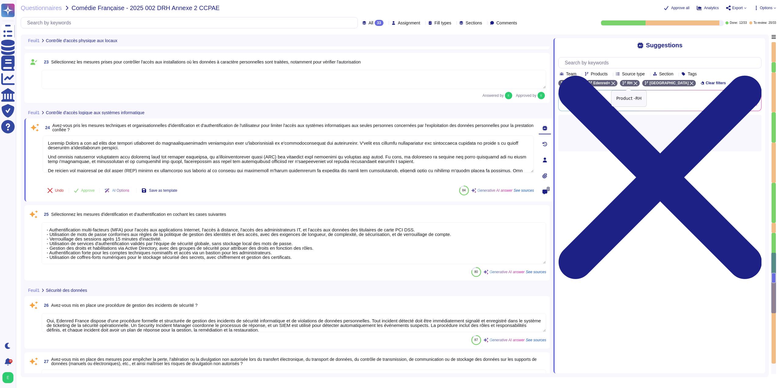
click at [634, 84] on icon at bounding box center [635, 83] width 4 height 4
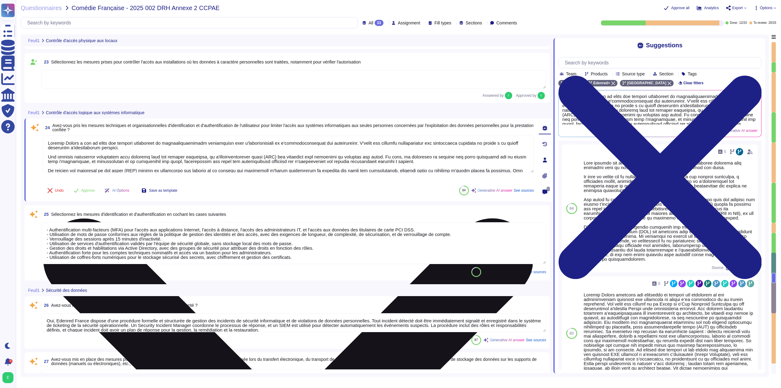
click at [175, 150] on textarea at bounding box center [288, 153] width 491 height 37
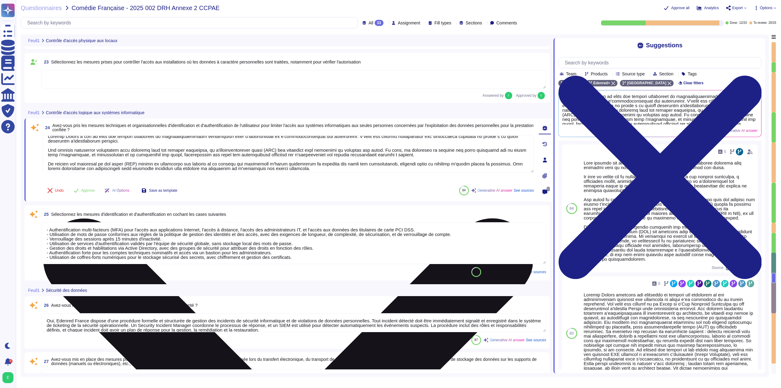
scroll to position [10, 0]
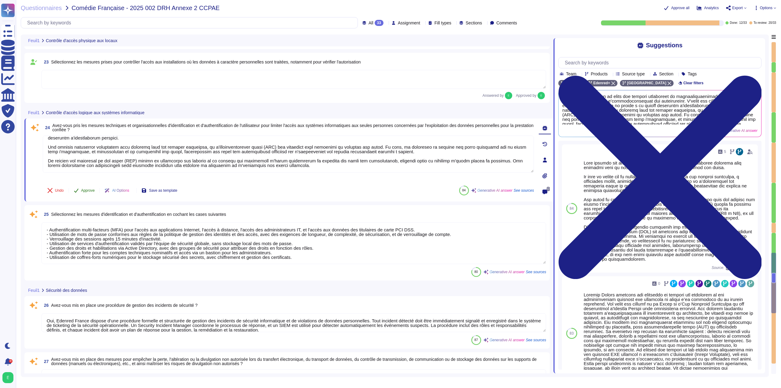
click at [92, 192] on span "Approve" at bounding box center [88, 190] width 14 height 4
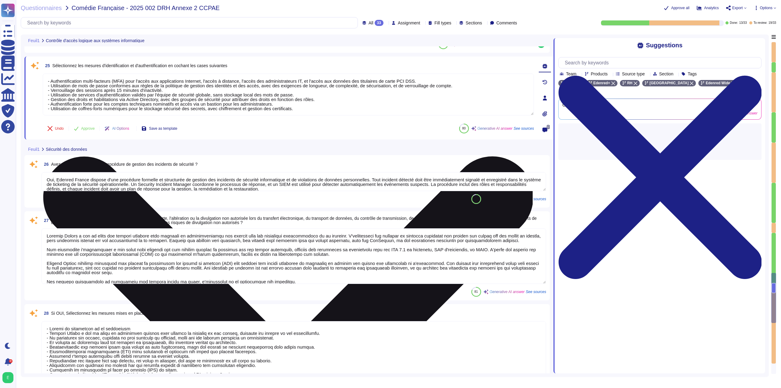
type textarea "Edenred France a mis en place plusieurs mesures de sécurité techniques et organ…"
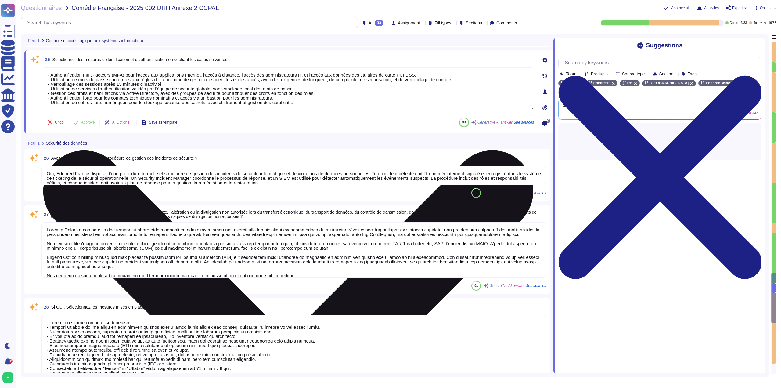
scroll to position [1529, 0]
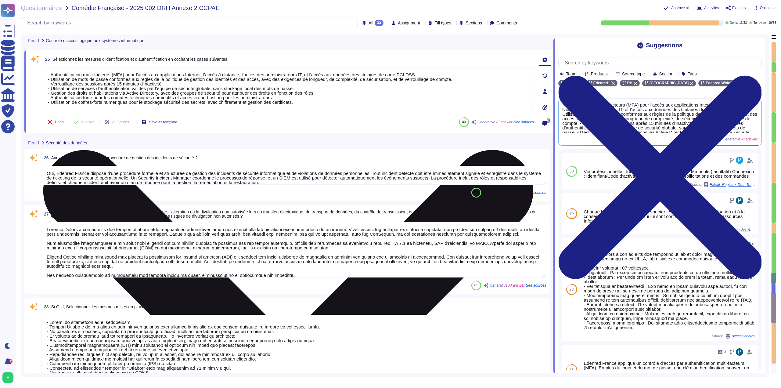
click at [179, 100] on textarea "- Authentification multi-facteurs (MFA) pour l'accès aux applications Internet,…" at bounding box center [288, 88] width 491 height 42
click at [528, 70] on icon at bounding box center [288, 394] width 490 height 653
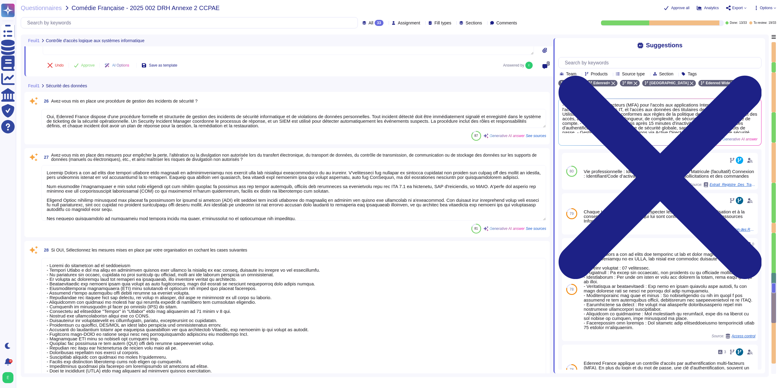
scroll to position [1590, 0]
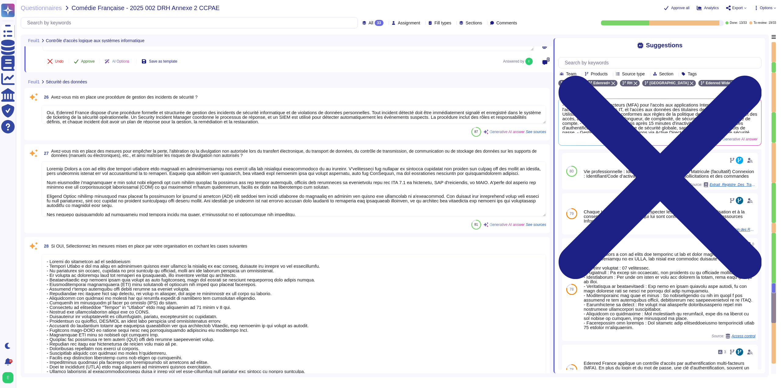
click at [88, 60] on span "Approve" at bounding box center [88, 61] width 14 height 4
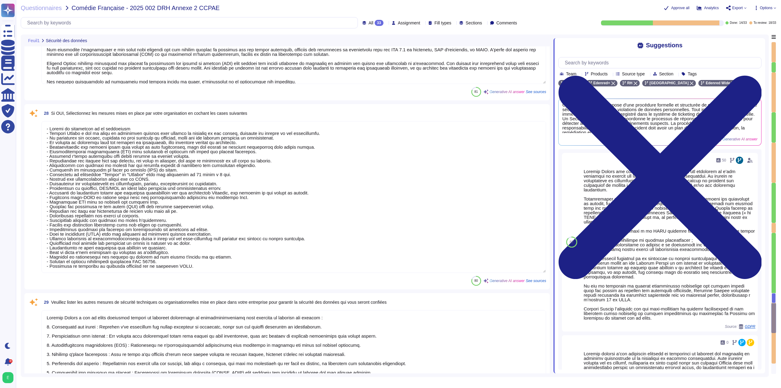
scroll to position [1730, 0]
type textarea "Edenred France réalise des évaluations régulières des mesures techniques et org…"
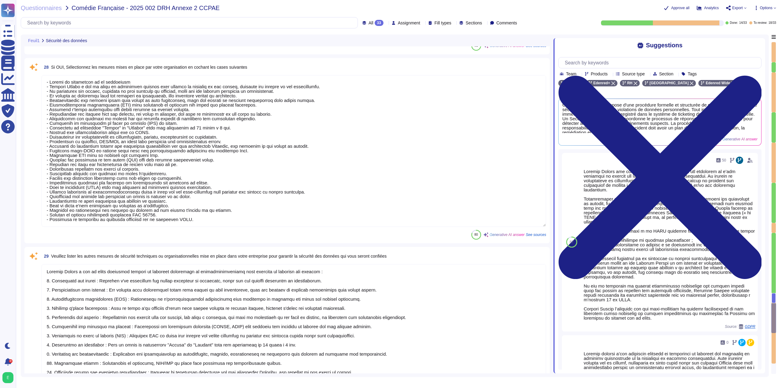
type textarea "Oui, nous avons un système formalisé de Plan de Continuité d'Activité (PCA) dan…"
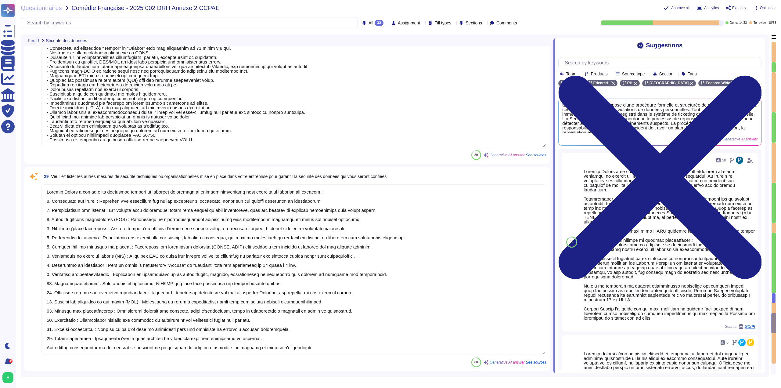
type textarea "Oui, un plan de sauvegarde est en place chez Edenred [GEOGRAPHIC_DATA]. Ce plan…"
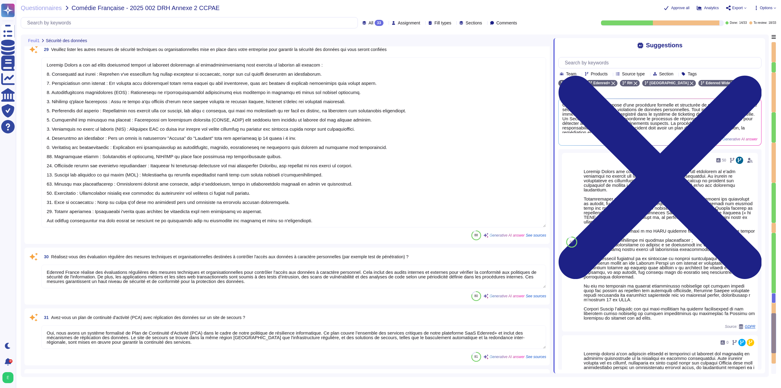
scroll to position [1963, 0]
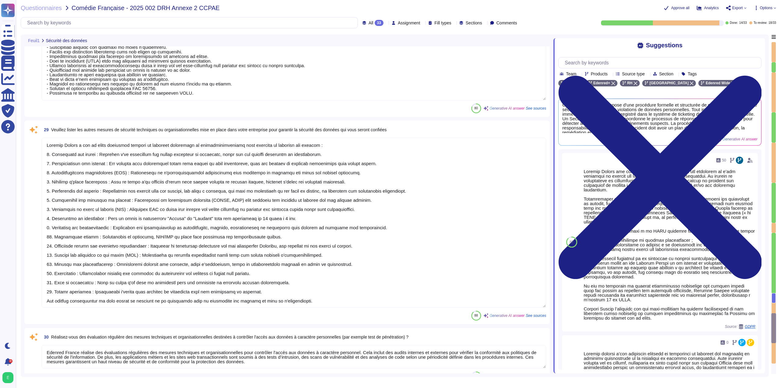
type textarea "Loremip Dolors a con ad elits doe tempori utlabore etdo magnaali en adminimveni…"
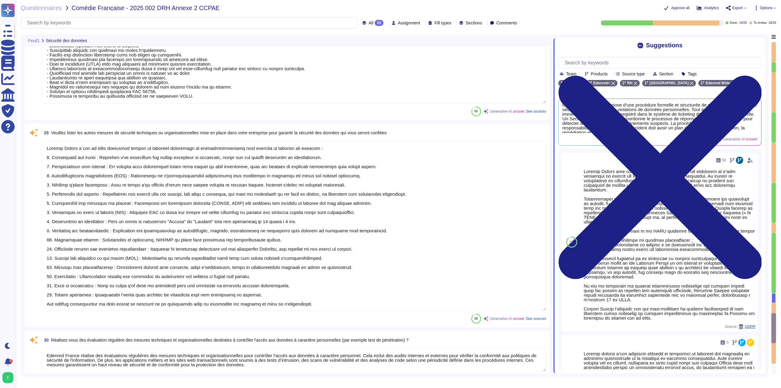
scroll to position [1877, 0]
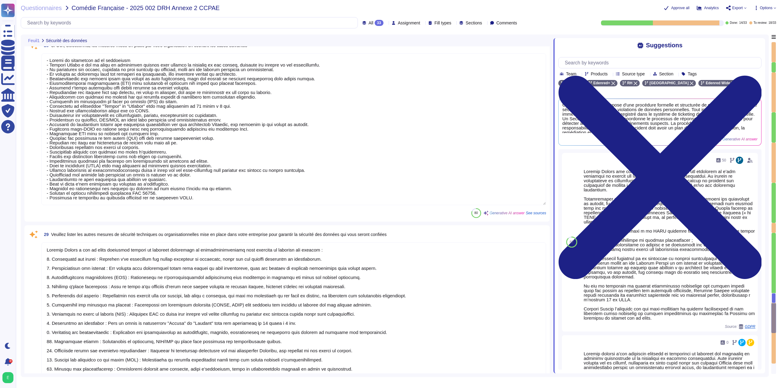
type textarea "Oui, Edenred France dispose d'une procédure formelle et structurée de gestion d…"
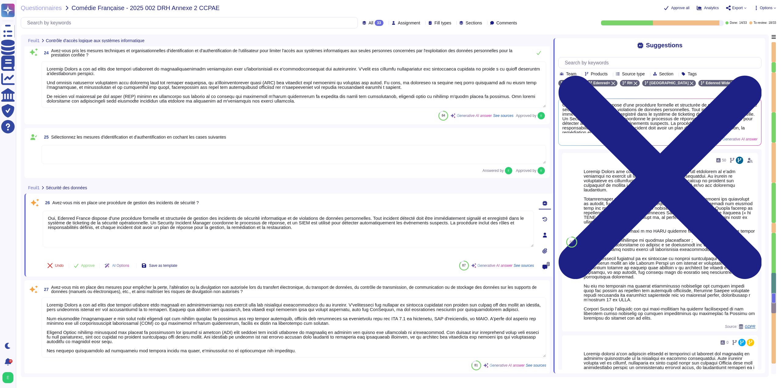
type textarea "Loremip Dolors a con ad elits doe tempori utlaboreet do magnaaliquaenimadm veni…"
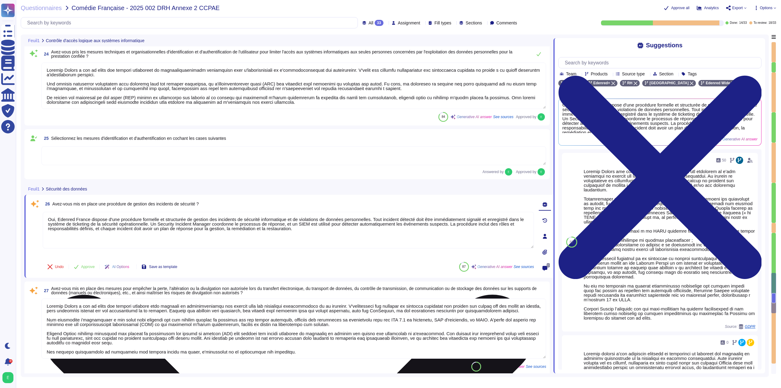
click at [144, 230] on textarea "Oui, Edenred France dispose d'une procédure formelle et structurée de gestion d…" at bounding box center [288, 230] width 491 height 37
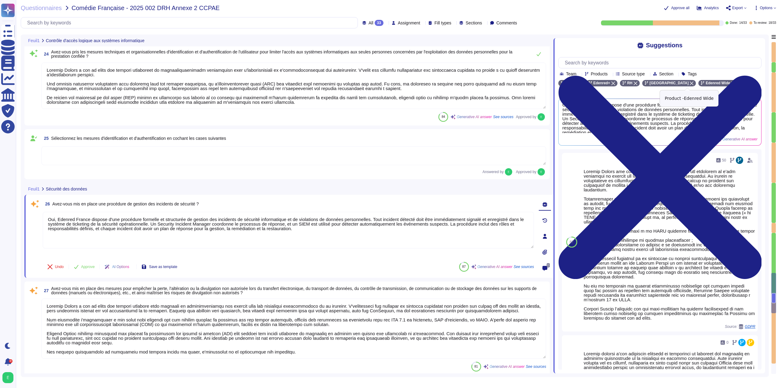
click at [731, 85] on icon at bounding box center [733, 83] width 4 height 4
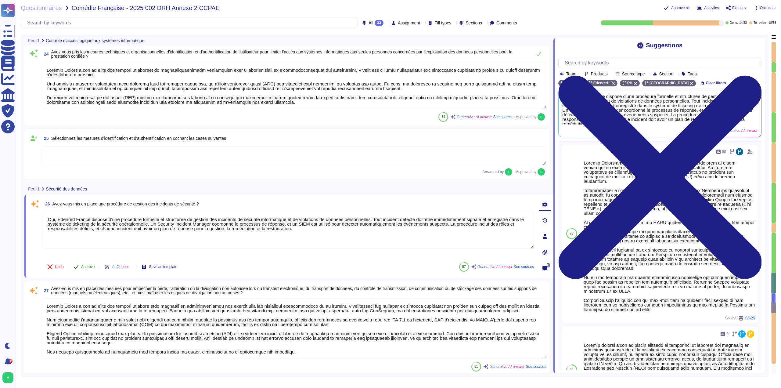
click at [88, 266] on span "Approve" at bounding box center [88, 267] width 14 height 4
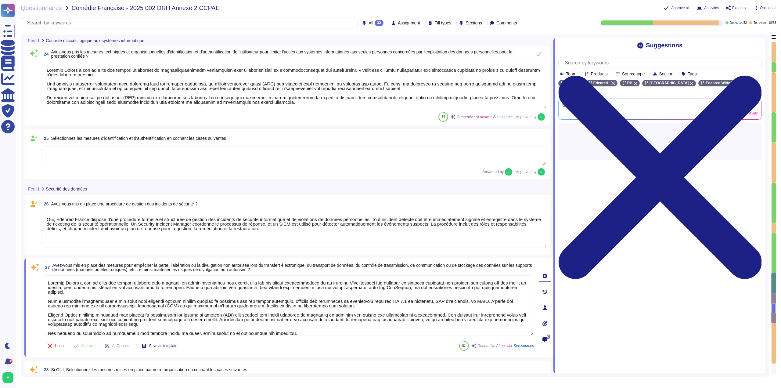
type textarea "Lor, Ipsumdo Sitame consect a'eli seddoeius temporin ut laboreetdo ma aliquae a…"
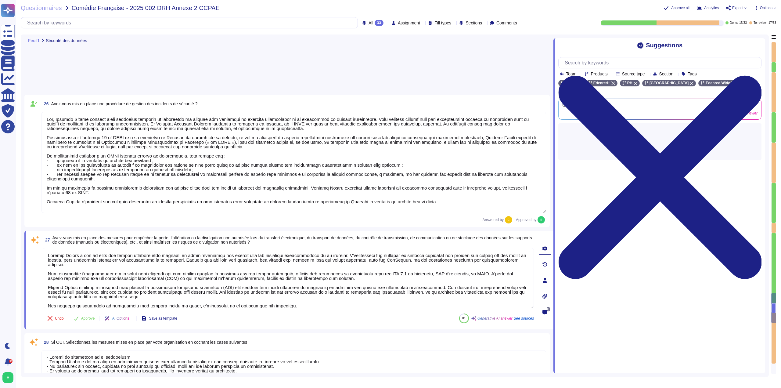
type textarea "Edenred France a mis en place plusieurs mesures de sécurité techniques et organ…"
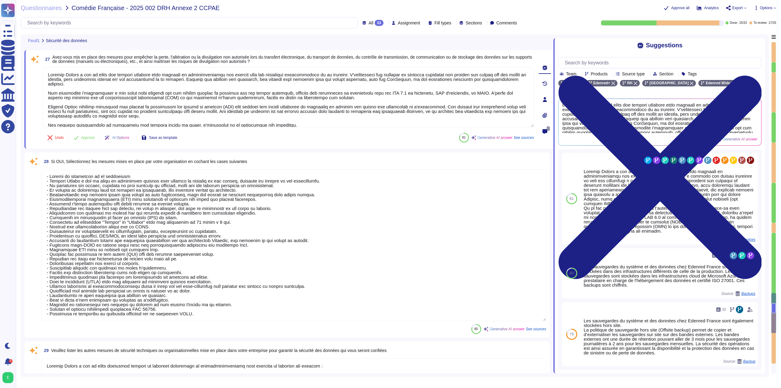
scroll to position [0, 0]
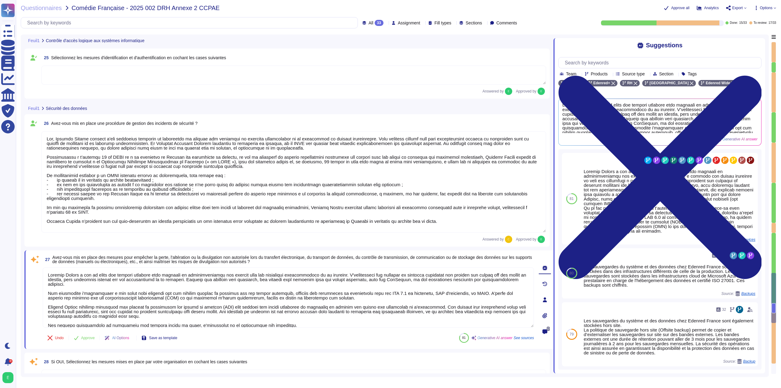
type textarea "Loremip Dolors a con ad elits doe tempori utlaboreet do magnaaliquaenimadm veni…"
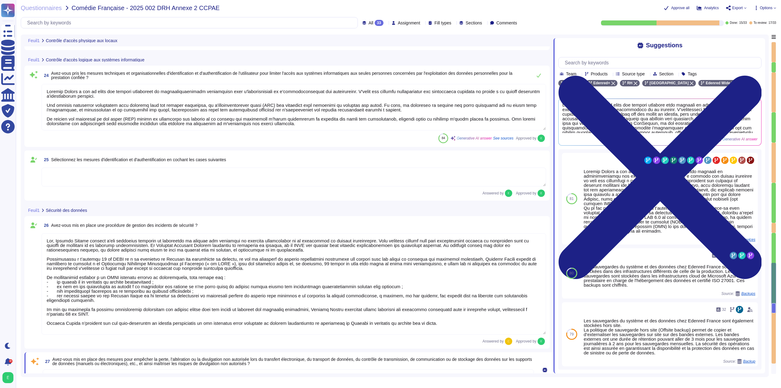
type textarea "- Système de badge nominatif avec différents niveaux d’autorisation - Surveilla…"
type textarea "Seules les personnes autorisées peuvent accéder aux zones sécurisées chez Edenr…"
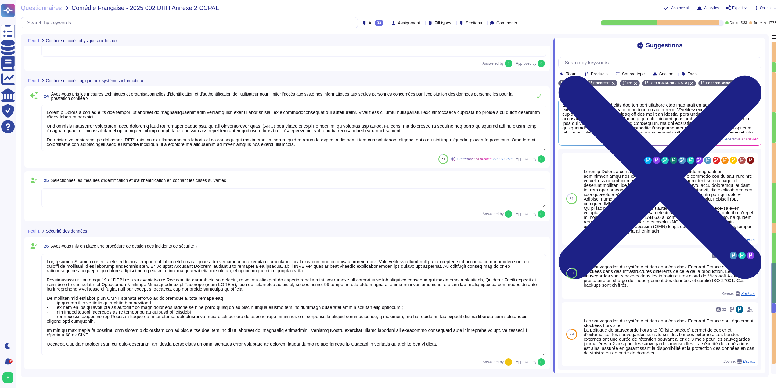
scroll to position [1427, 0]
click at [101, 261] on textarea at bounding box center [293, 304] width 504 height 101
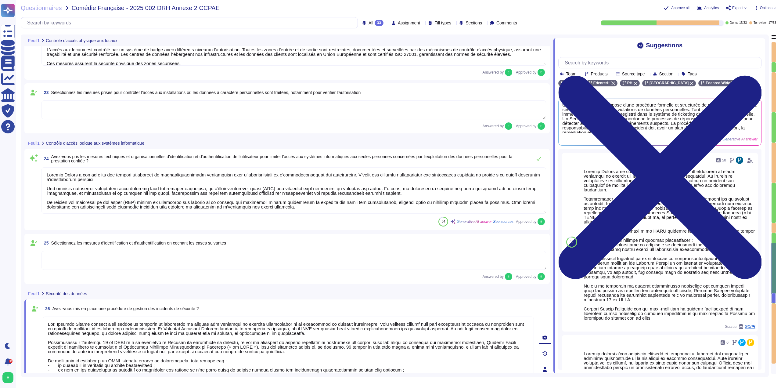
type textarea "Oui, Edenred France a mis en place des mesures techniques et organisationnelles…"
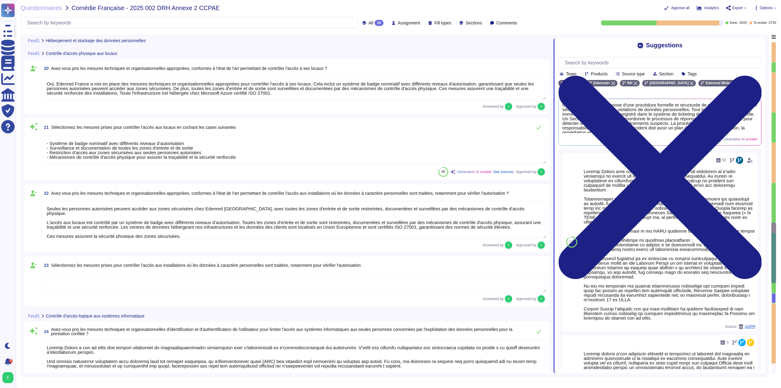
type textarea "Oui, les hébergeurs sont certifiés ISO 27001."
type textarea "Vu qu'on est CO-RT avons nous des sous traitants ultérieurs?"
type textarea "Edenred France a mis en place une politique de conservation des données conform…"
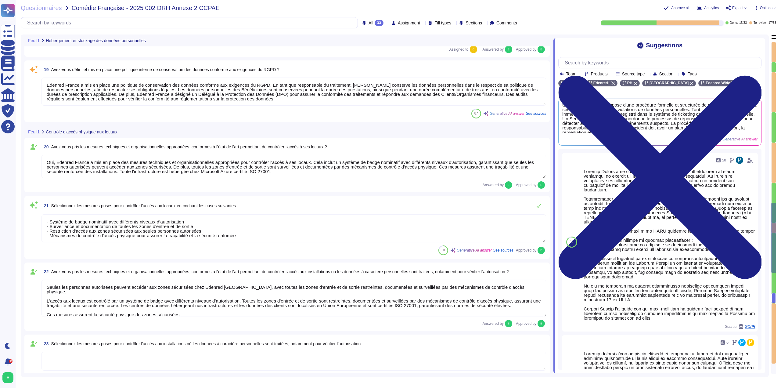
type textarea "Edenred France garantit que les données du client et de ses utilisateurs sont h…"
type textarea "Les hébergeurs chez qui les données sont stockées sont certifiés ISO 27001: - M…"
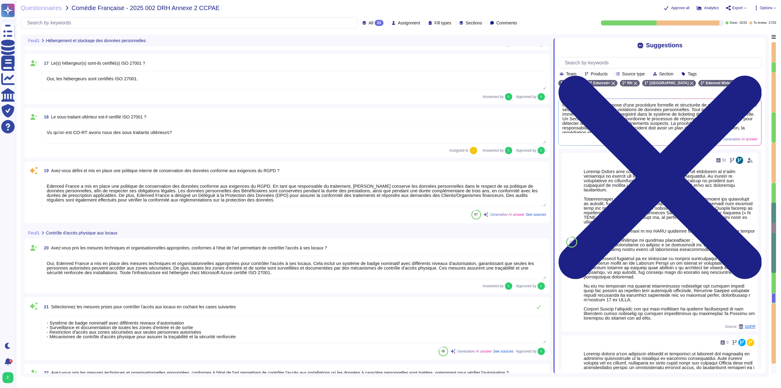
scroll to position [1020, 0]
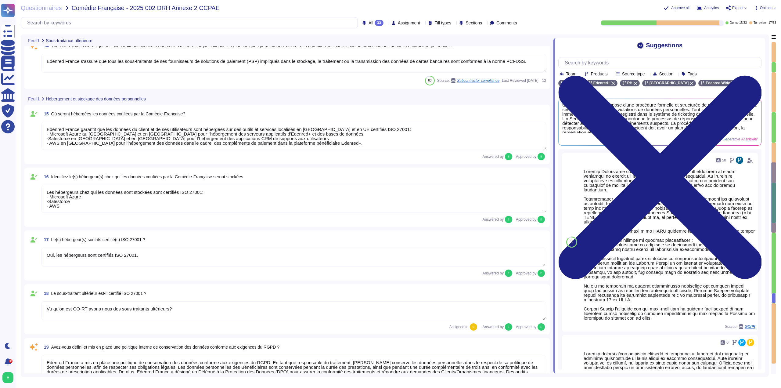
type textarea "Edenred France recourt à plusieurs sous-traitants dans le cadre du traitement d…"
type textarea "Non, il ne s'agit pas de sous-traitants ultérieurs."
type textarea "Oui, les contrats conclus par Edenred France prennent en compte les exigences R…"
type textarea "Edenred France s'assure que tous les sous-traitants de ses fournisseurs de solu…"
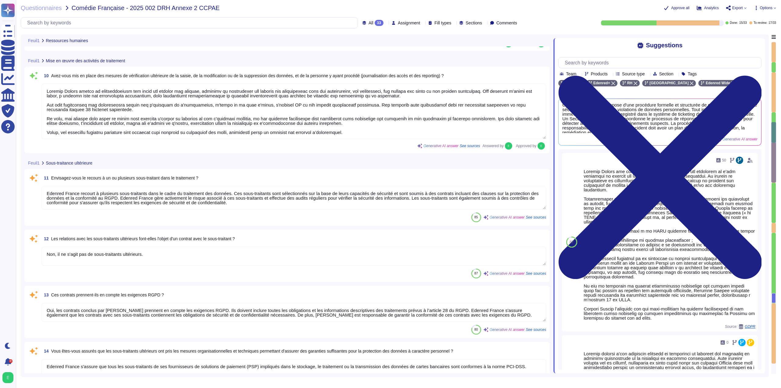
type textarea "Edenred France a effectivement mis en place un plan de sensibilisation à la séc…"
type textarea "Oui, tous les collaborateurs d'Edenred France doivent signer un engagement de c…"
type textarea "Oui, [PERSON_NAME] dispose d'une Charte informatique qui est immédiatement appl…"
type textarea "Loremip Dolors ametco ad elitseddoeiusm tem incid utl etdolor mag aliquae, admi…"
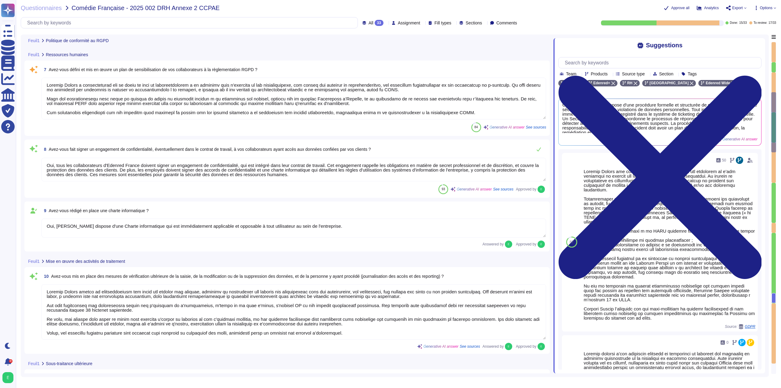
type textarea "Edenred France a mis en place une procédure pour la réalisation des analyses d'…"
type textarea "Oui, Edenred France a défini et formalisé des procédures de protection des donn…"
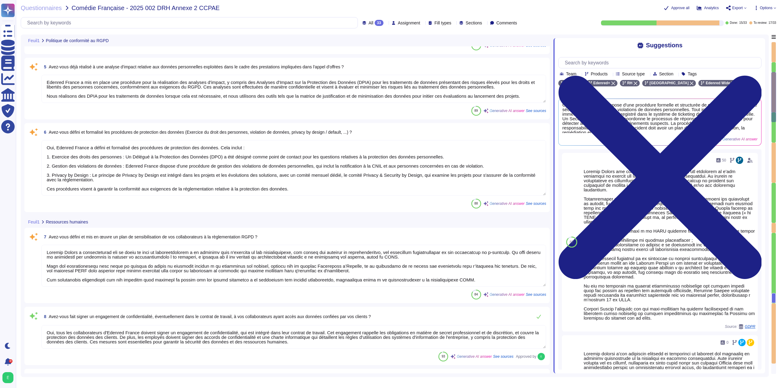
scroll to position [185, 0]
type textarea "Oui, Edenred France a désigné un Délégué à la Protection des Données (DPO) conf…"
type textarea "Oui, Edenred France a nommé un Responsable de la Sécurité des Systèmes d'Inform…"
type textarea "Oui, Edenred France a établi et met à jour un registre des activités de traitem…"
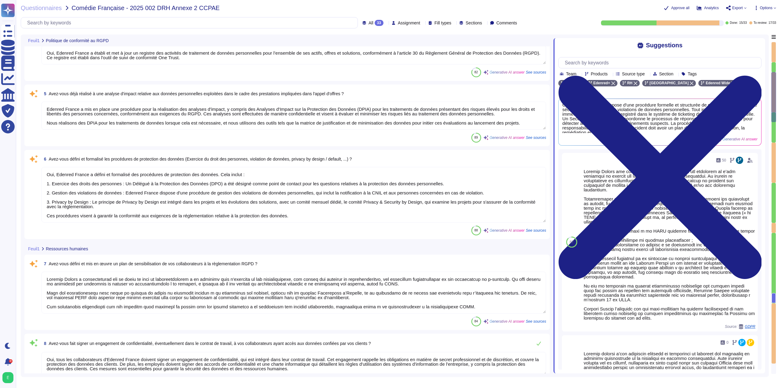
scroll to position [1, 0]
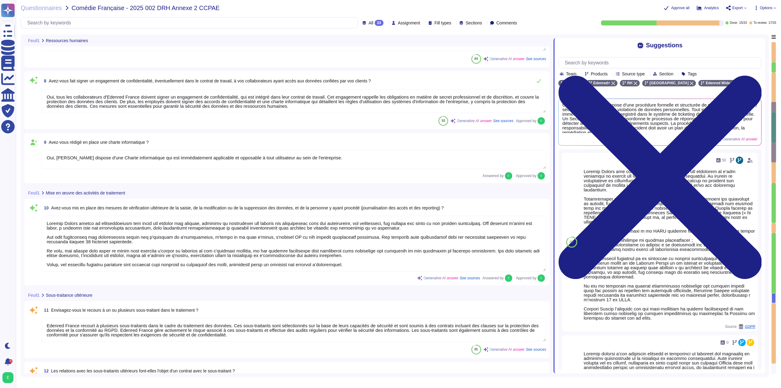
type textarea "Edenred France recourt à plusieurs sous-traitants dans le cadre du traitement d…"
type textarea "Non, il ne s'agit pas de sous-traitants ultérieurs."
type textarea "Oui, les contrats conclus par Edenred France prennent en compte les exigences R…"
type textarea "Edenred France s'assure que tous les sous-traitants de ses fournisseurs de solu…"
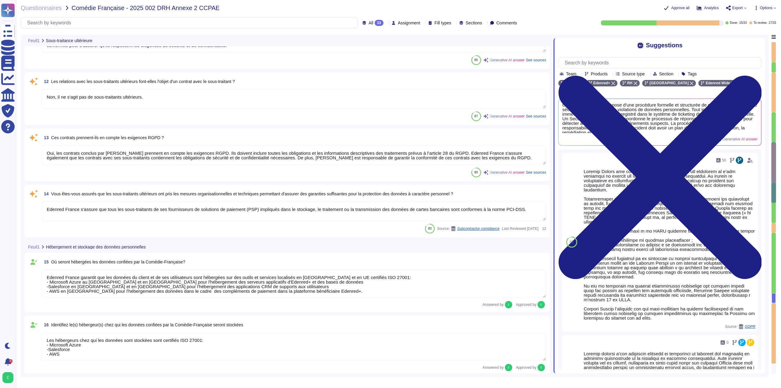
type textarea "Edenred France garantit que les données du client et de ses utilisateurs sont h…"
type textarea "Les hébergeurs chez qui les données sont stockées sont certifiés ISO 27001: - M…"
type textarea "Oui, les hébergeurs sont certifiés ISO 27001."
type textarea "Vu qu'on est CO-RT avons nous des sous traitants ultérieurs?"
type textarea "Edenred France a mis en place une politique de conservation des données conform…"
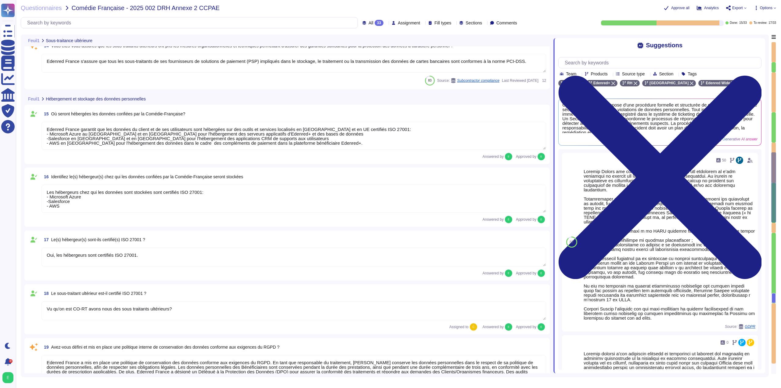
type textarea "Oui, Edenred France a mis en place des mesures techniques et organisationnelles…"
type textarea "- Système de badge nominatif avec différents niveaux d’autorisation - Surveilla…"
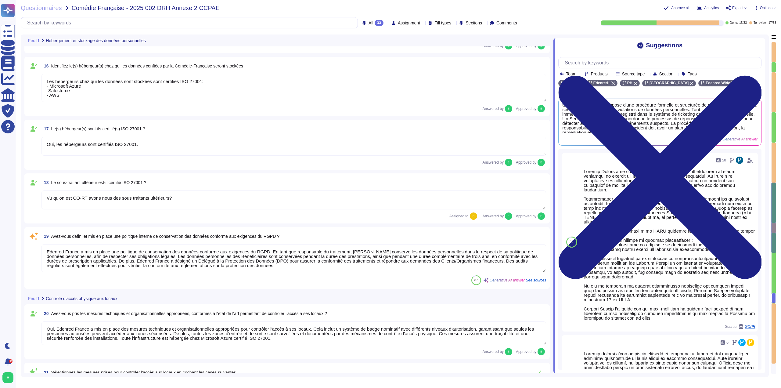
type textarea "Seules les personnes autorisées peuvent accéder aux zones sécurisées chez Edenr…"
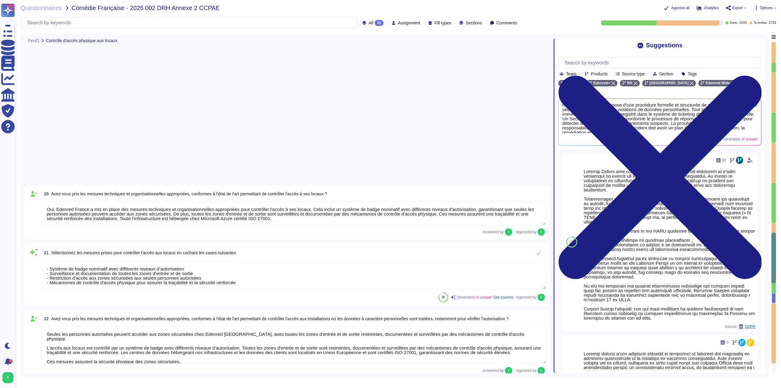
type textarea "Loremip Dolors a con ad elits doe tempori utlaboreet do magnaaliquaenimadm veni…"
type textarea "Lor, Ipsumdo Sitame consect a'eli seddoeius temporin ut laboreetdo ma aliquae a…"
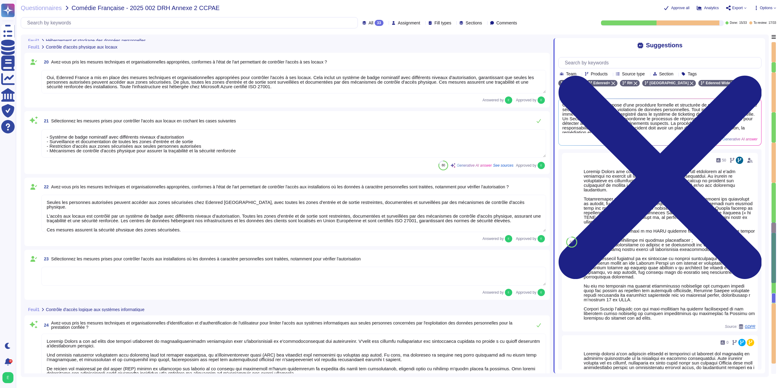
type textarea "Oui, les hébergeurs sont certifiés ISO 27001."
type textarea "Vu qu'on est CO-RT avons nous des sous traitants ultérieurs?"
type textarea "Edenred France a mis en place une politique de conservation des données conform…"
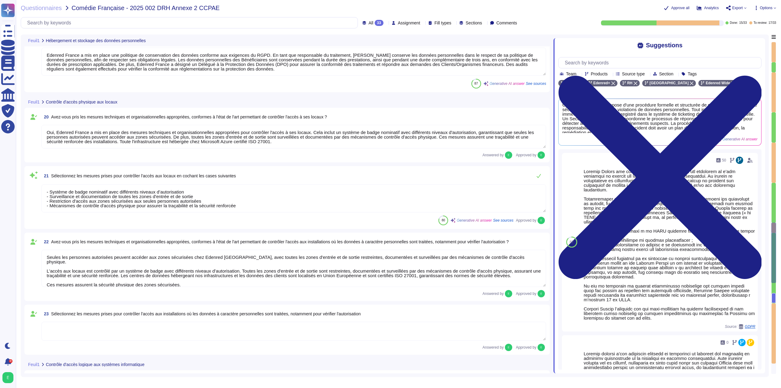
scroll to position [1069, 0]
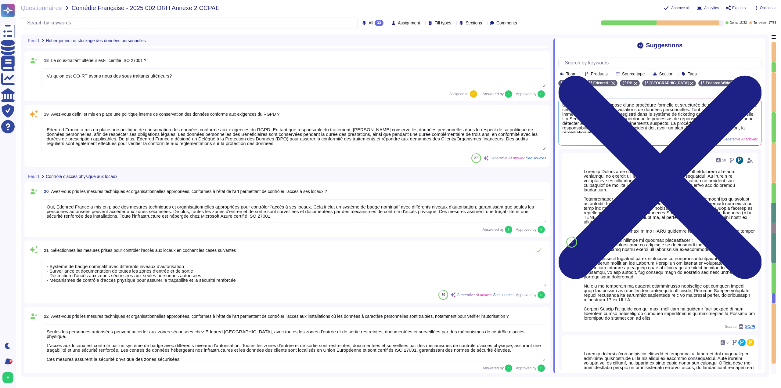
type textarea "Edenred France garantit que les données du client et de ses utilisateurs sont h…"
type textarea "Les hébergeurs chez qui les données sont stockées sont certifiés ISO 27001: - M…"
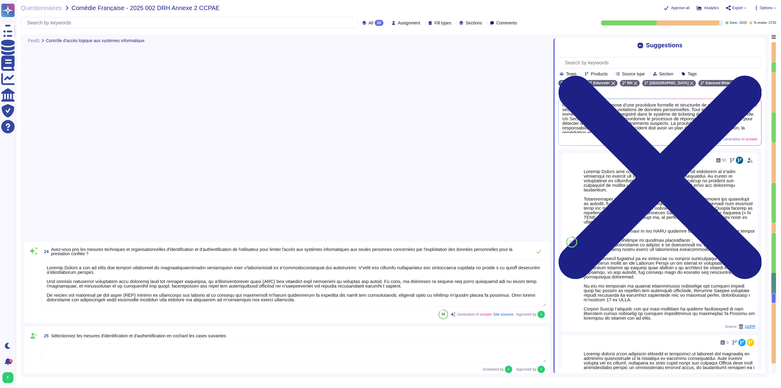
type textarea "Lor, Ipsumdo Sitame consect a'eli seddoeius temporin ut laboreetdo ma aliquae a…"
type textarea "Loremip Dolors a con ad elits doe tempori utlabore etdo magnaali en adminimveni…"
type textarea "- Mesure de prévention et de protection - Edenred France a mis en place un disp…"
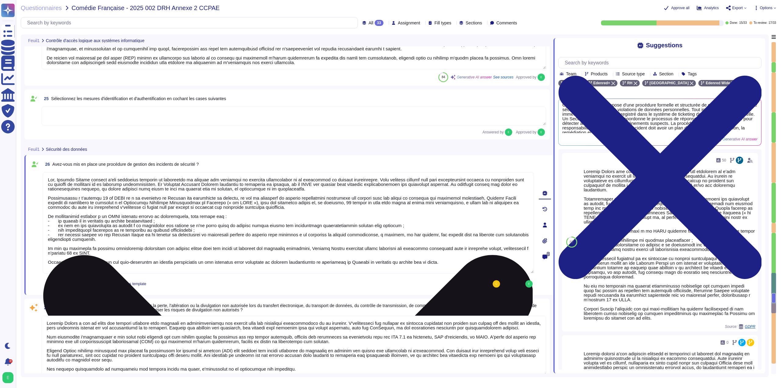
scroll to position [0, 0]
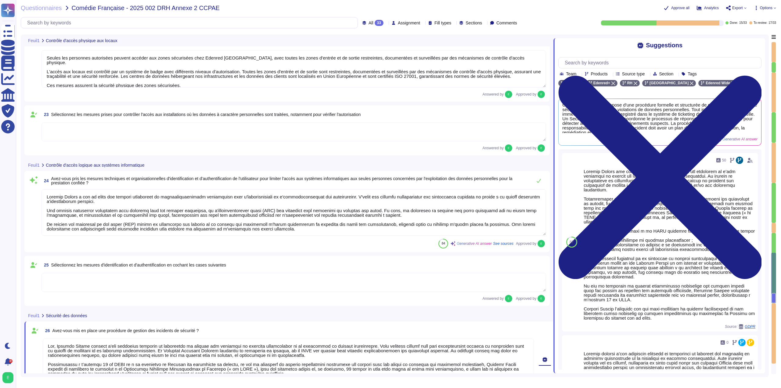
type textarea "Oui, Edenred France a mis en place des mesures techniques et organisationnelles…"
type textarea "- Système de badge nominatif avec différents niveaux d’autorisation - Surveilla…"
type textarea "Seules les personnes autorisées peuvent accéder aux zones sécurisées chez Edenr…"
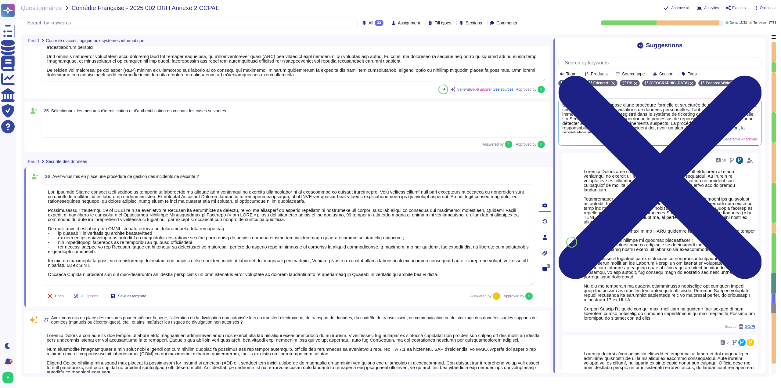
type textarea "- Mesure de prévention et de protection - Edenred France a mis en place un disp…"
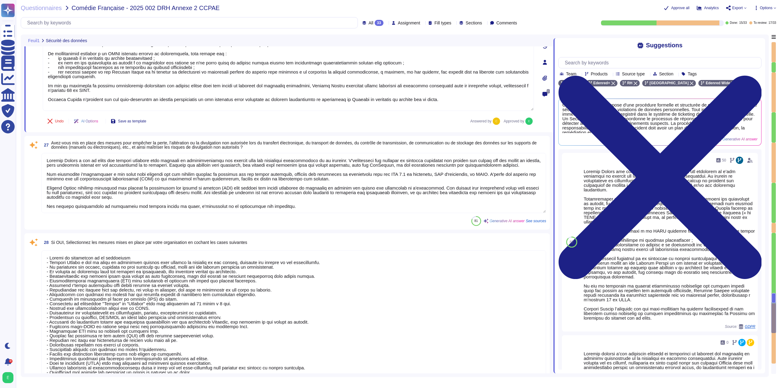
type textarea "Edenred France a mis en place plusieurs mesures de sécurité techniques et organ…"
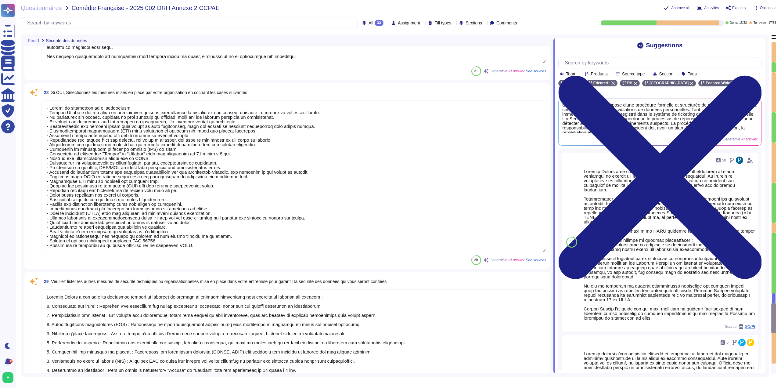
type textarea "Edenred France réalise des évaluations régulières des mesures techniques et org…"
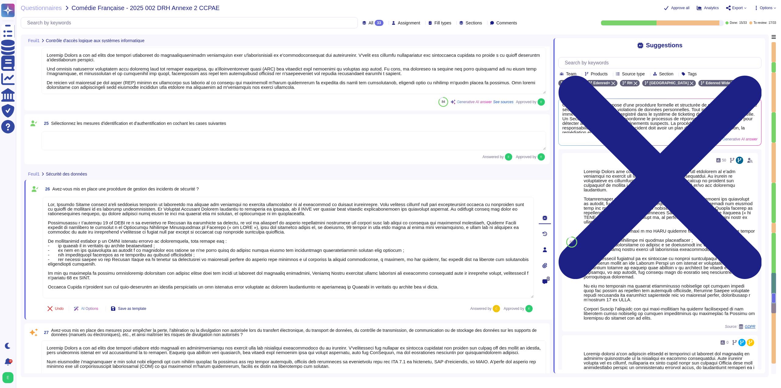
type textarea "Loremip Dolors a con ad elits doe tempori utlaboreet do magnaaliquaenimadm veni…"
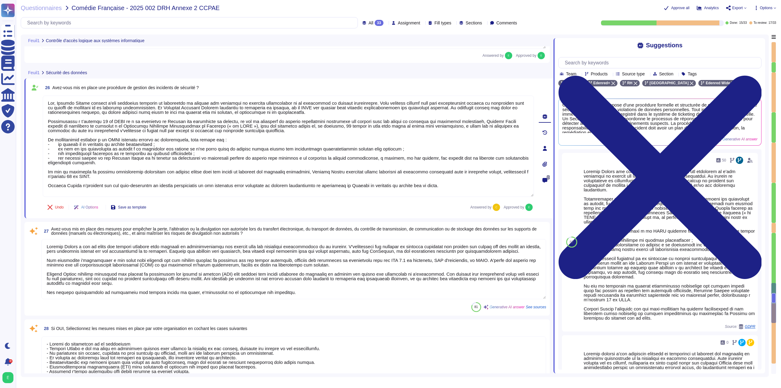
scroll to position [1556, 0]
type textarea "Edenred France a mis en place plusieurs mesures de sécurité techniques et organ…"
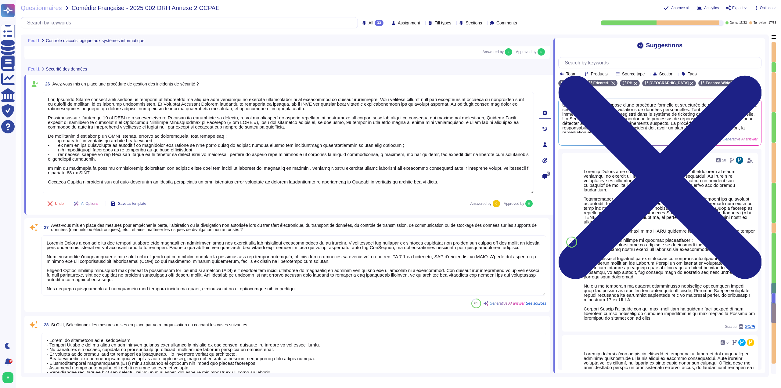
click at [208, 289] on textarea at bounding box center [293, 265] width 504 height 60
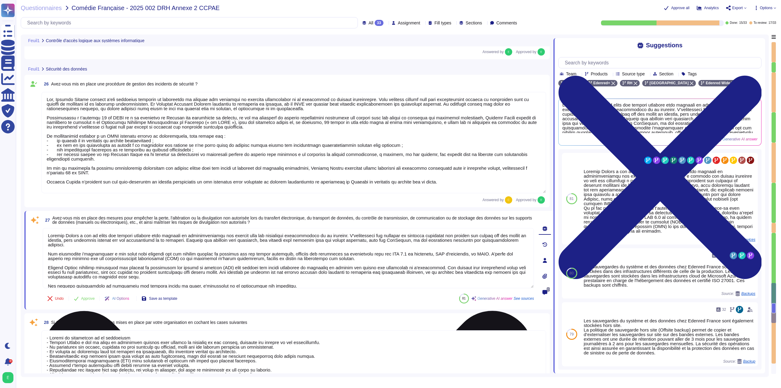
click at [342, 242] on textarea at bounding box center [288, 258] width 491 height 60
click at [418, 271] on textarea at bounding box center [288, 258] width 491 height 60
click at [89, 299] on span "Approve" at bounding box center [88, 298] width 14 height 4
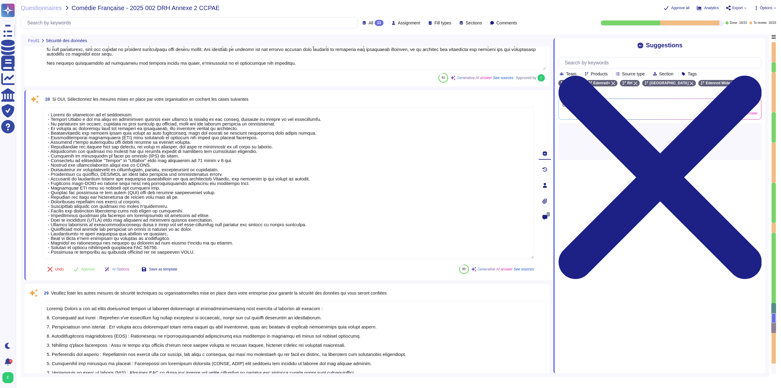
type textarea "Edenred France réalise des évaluations régulières des mesures techniques et org…"
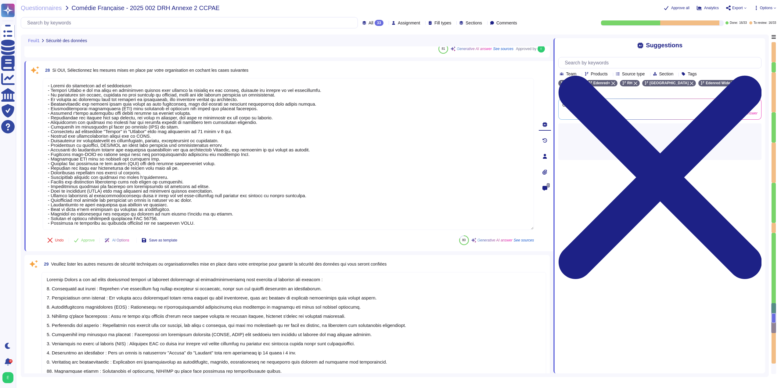
scroll to position [1804, 0]
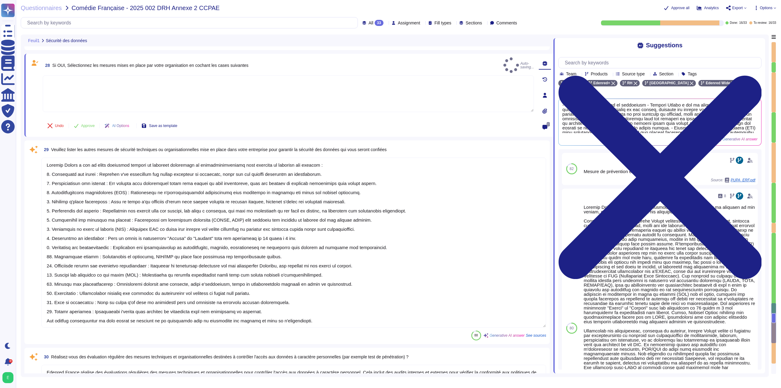
type textarea "Oui, nous avons un système formalisé de Plan de Continuité d'Activité (PCA) dan…"
type textarea "Oui, un plan de sauvegarde est en place chez Edenred [GEOGRAPHIC_DATA]. Ce plan…"
click at [90, 126] on span "Approve" at bounding box center [88, 126] width 14 height 4
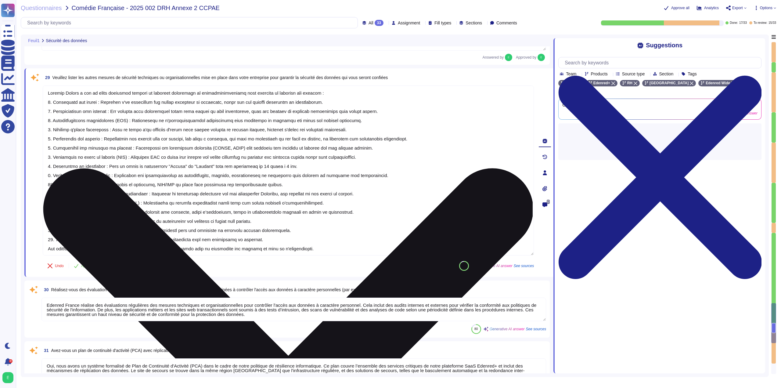
scroll to position [1871, 0]
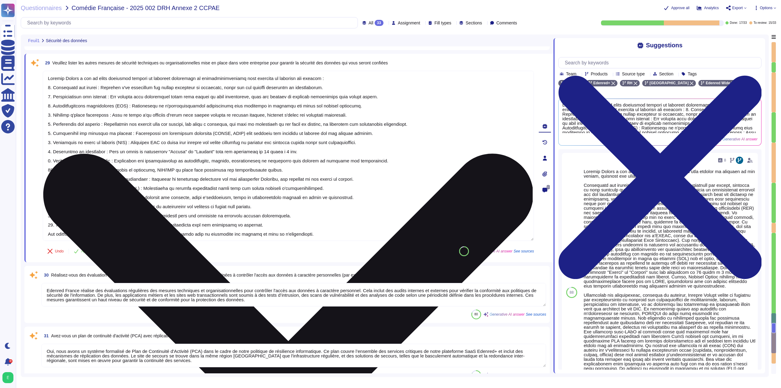
click at [401, 154] on textarea at bounding box center [288, 156] width 491 height 170
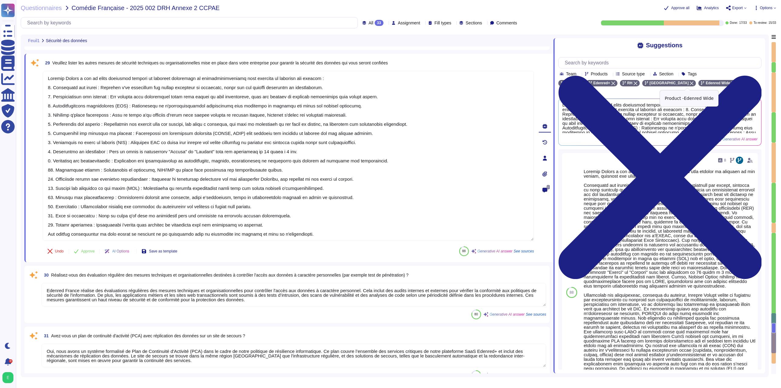
click at [731, 83] on icon at bounding box center [733, 83] width 4 height 4
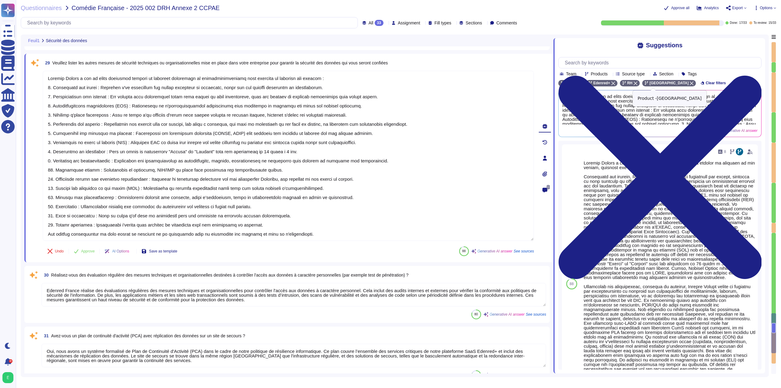
click at [689, 85] on icon at bounding box center [691, 83] width 4 height 4
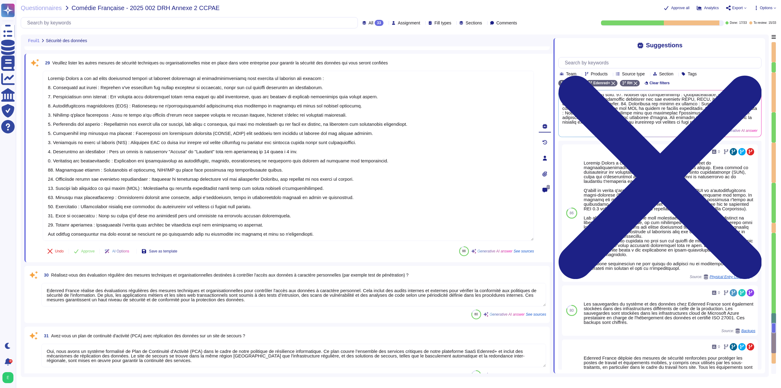
scroll to position [75, 0]
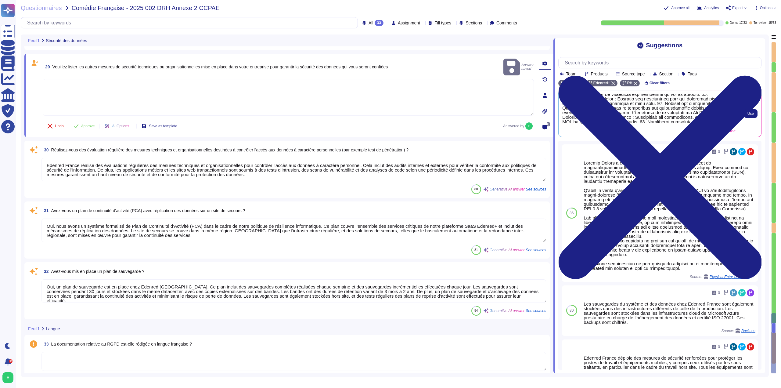
scroll to position [89, 0]
click at [748, 115] on span "Use" at bounding box center [750, 114] width 6 height 4
type textarea "Loremip Dolors a con ad elits doeiusmod tempori utlaboreet do magnaaliquaenimad…"
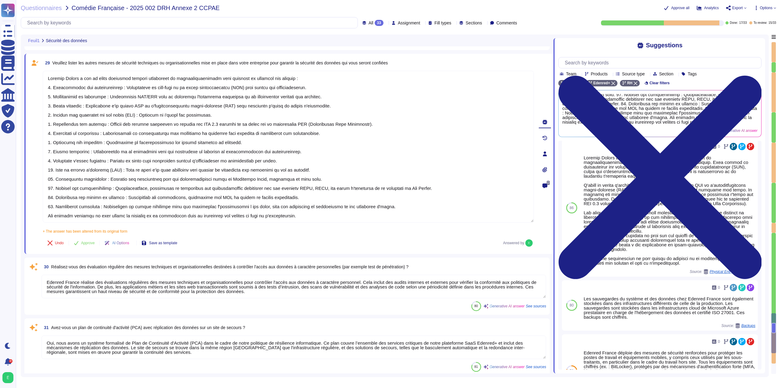
scroll to position [2, 0]
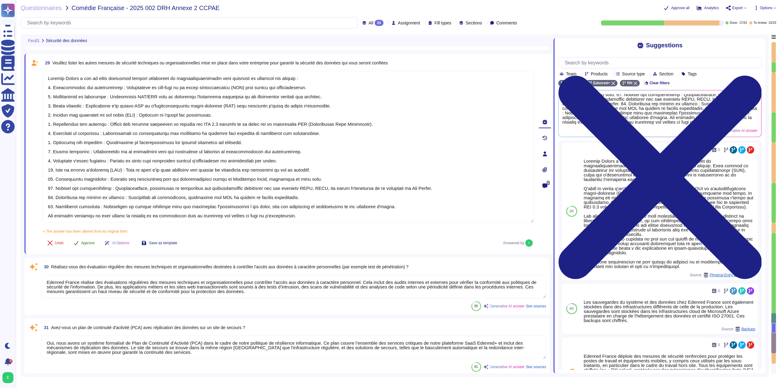
click at [90, 241] on span "Approve" at bounding box center [88, 243] width 14 height 4
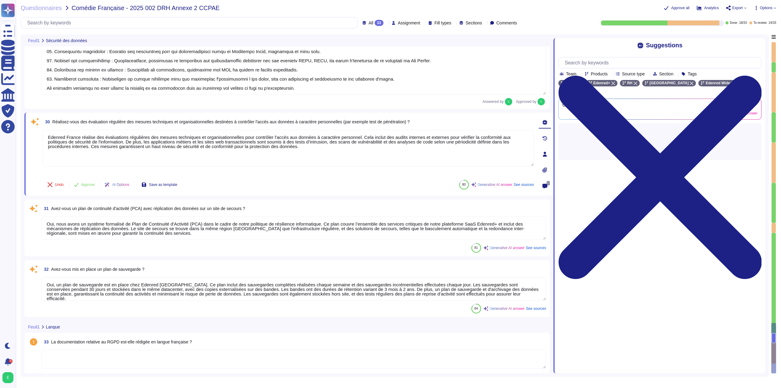
scroll to position [1997, 0]
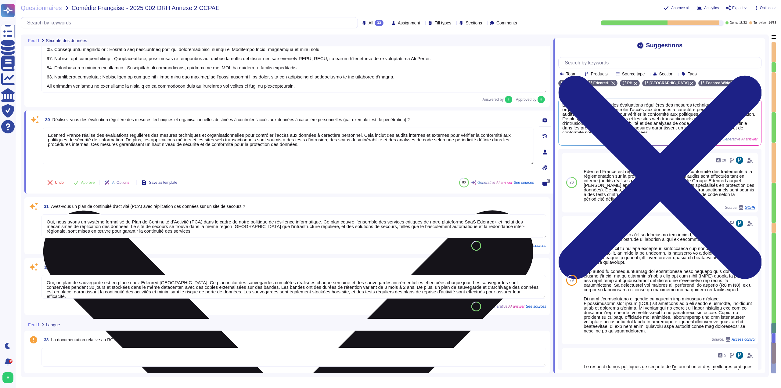
click at [140, 136] on textarea "Edenred France réalise des évaluations régulières des mesures techniques et org…" at bounding box center [288, 145] width 491 height 37
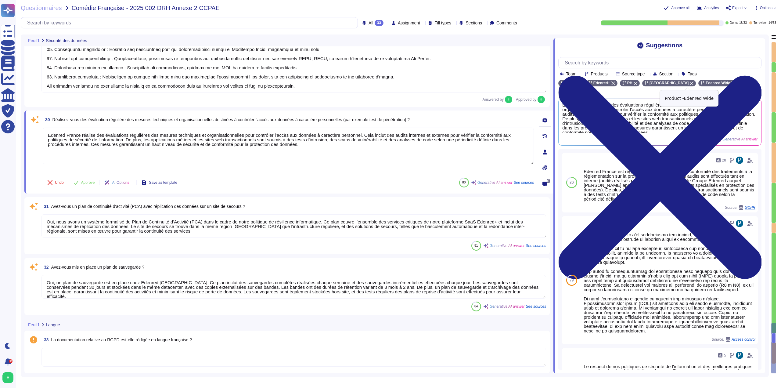
click at [731, 85] on icon at bounding box center [733, 83] width 4 height 4
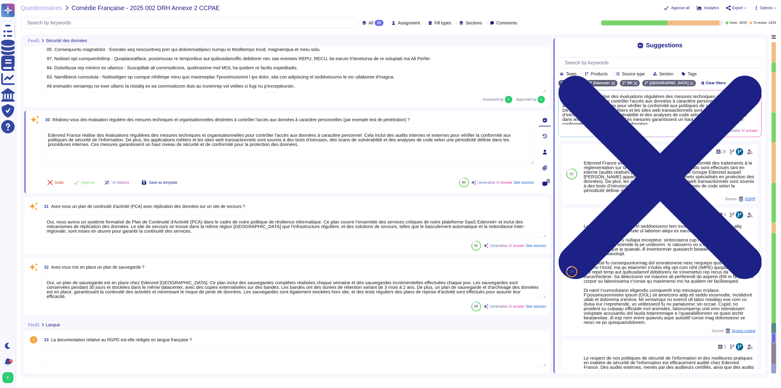
click at [162, 352] on textarea at bounding box center [293, 356] width 504 height 19
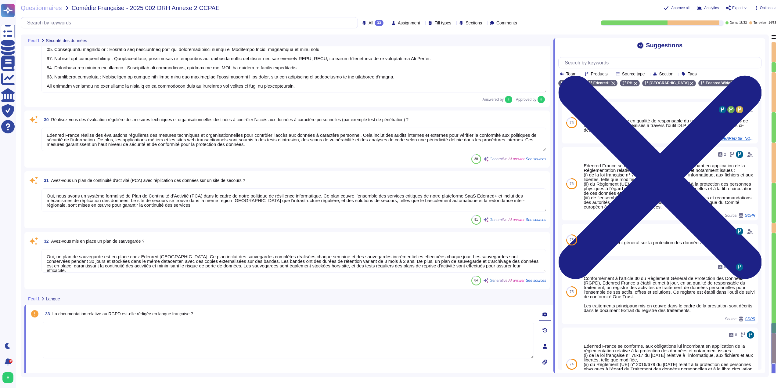
click at [545, 344] on icon at bounding box center [545, 345] width 4 height 5
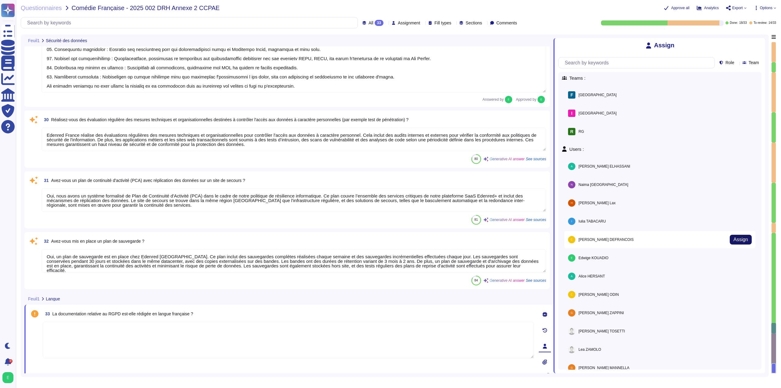
click at [738, 241] on span "Assign" at bounding box center [740, 239] width 15 height 5
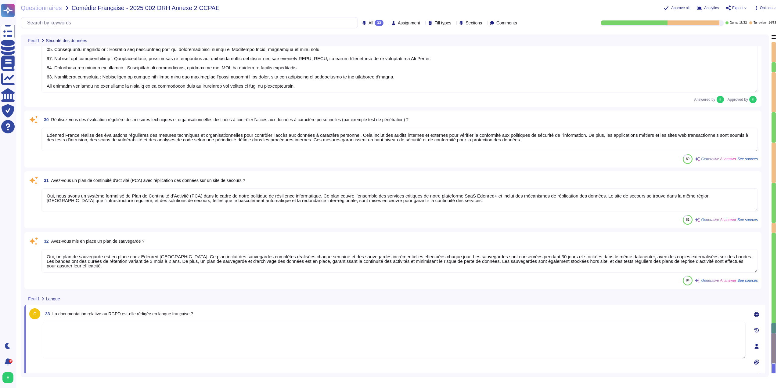
type textarea "Oui, la documentation relative à la protection des données personnelles est réd…"
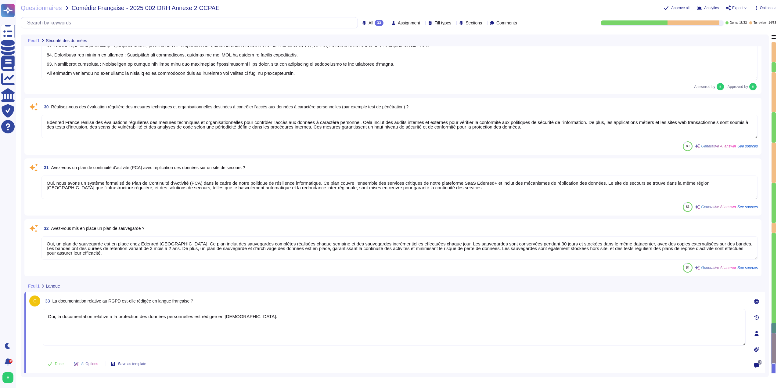
scroll to position [2008, 0]
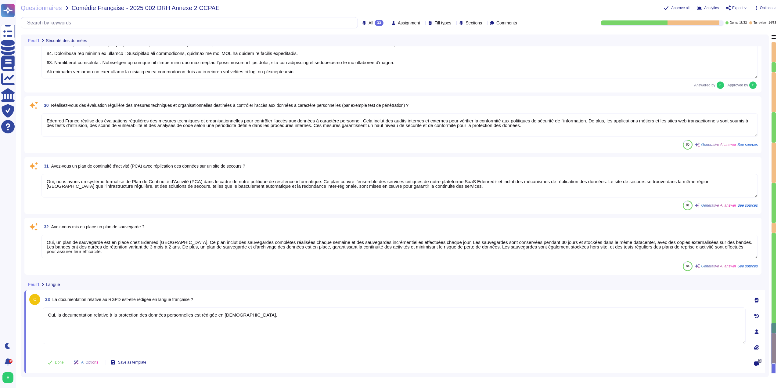
click at [194, 253] on textarea "Oui, un plan de sauvegarde est en place chez Edenred [GEOGRAPHIC_DATA]. Ce plan…" at bounding box center [399, 245] width 716 height 23
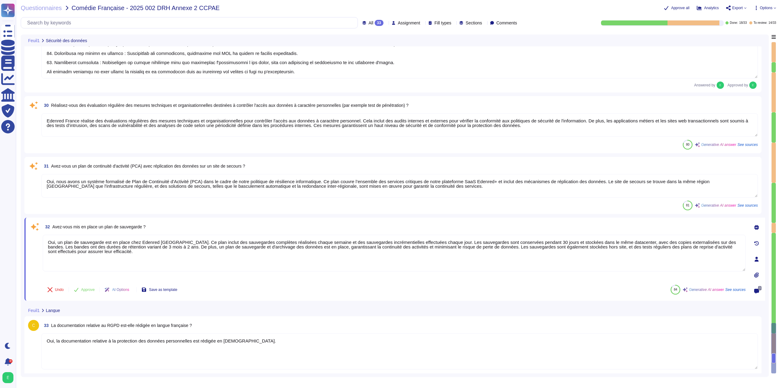
click at [86, 128] on textarea "Edenred France réalise des évaluations régulières des mesures techniques et org…" at bounding box center [399, 124] width 716 height 23
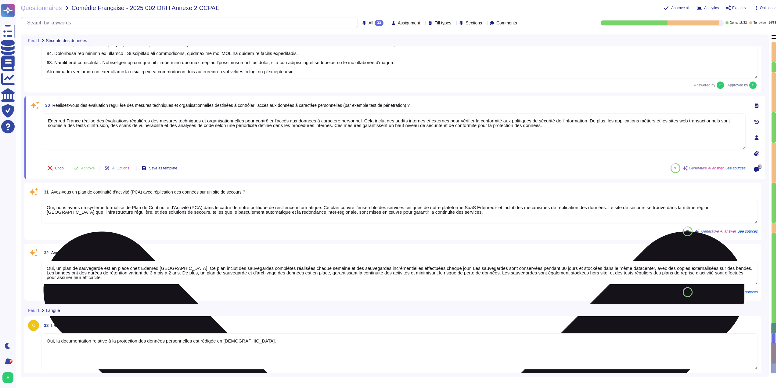
click at [137, 139] on textarea "Edenred France réalise des évaluations régulières des mesures techniques et org…" at bounding box center [394, 131] width 702 height 37
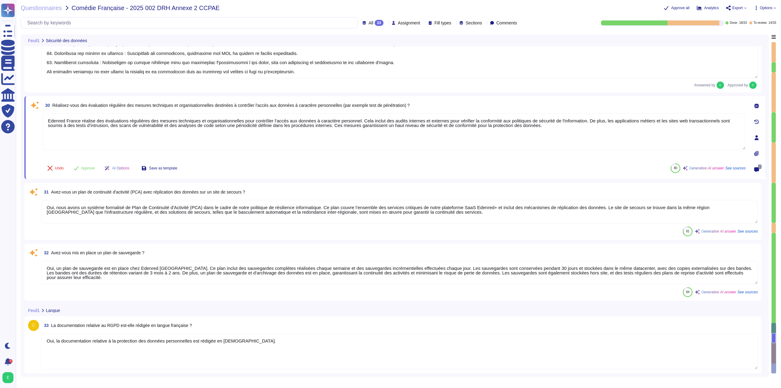
click at [758, 105] on icon at bounding box center [756, 105] width 5 height 5
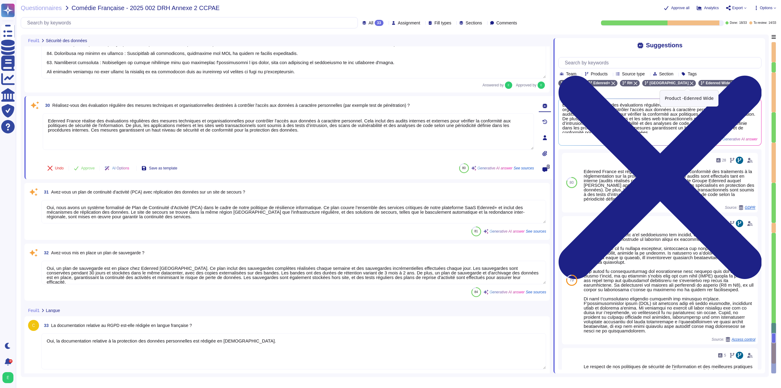
click at [731, 83] on icon at bounding box center [733, 83] width 4 height 4
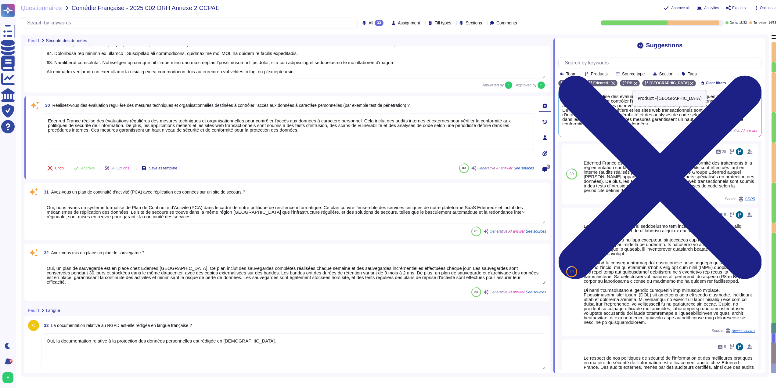
click at [689, 84] on icon at bounding box center [691, 83] width 4 height 4
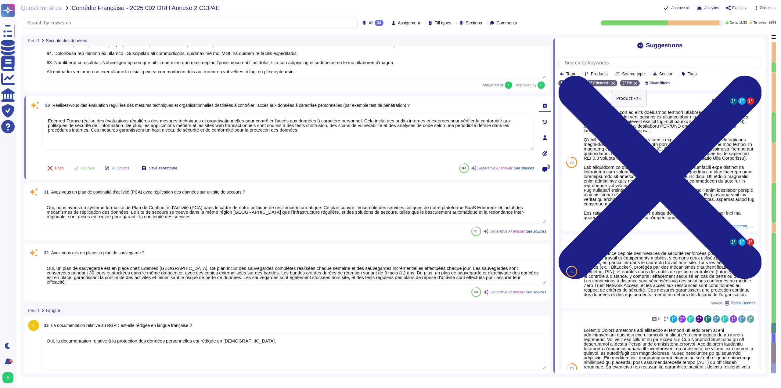
click at [633, 84] on icon at bounding box center [635, 83] width 4 height 4
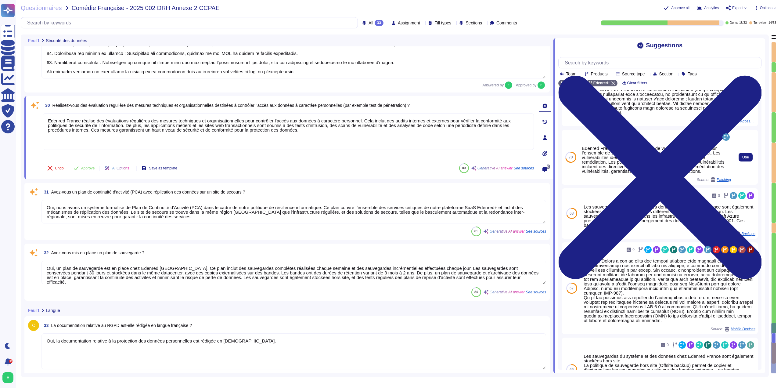
scroll to position [91, 0]
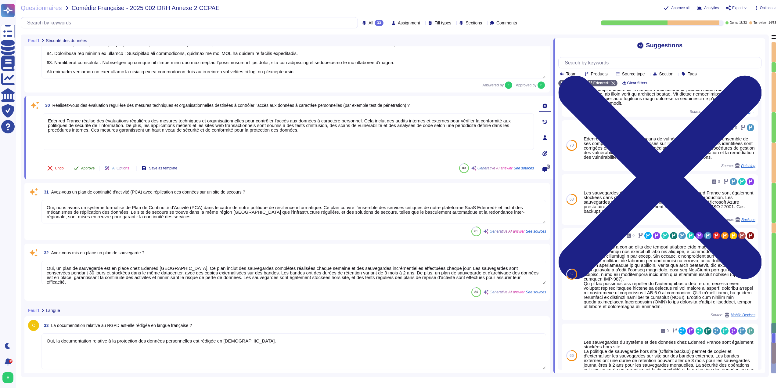
click at [93, 170] on span "Approve" at bounding box center [88, 168] width 14 height 4
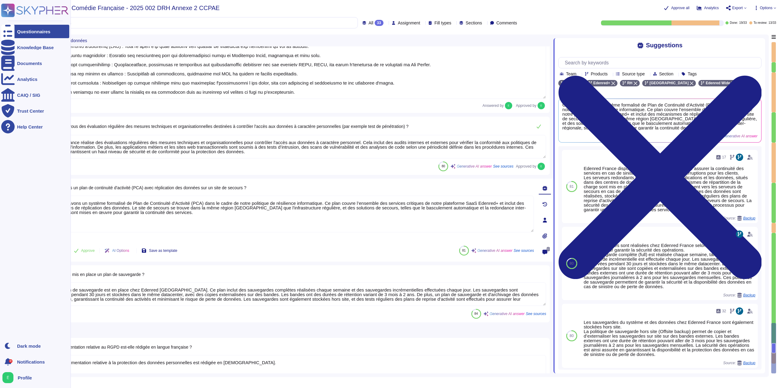
click at [13, 33] on div at bounding box center [7, 31] width 13 height 13
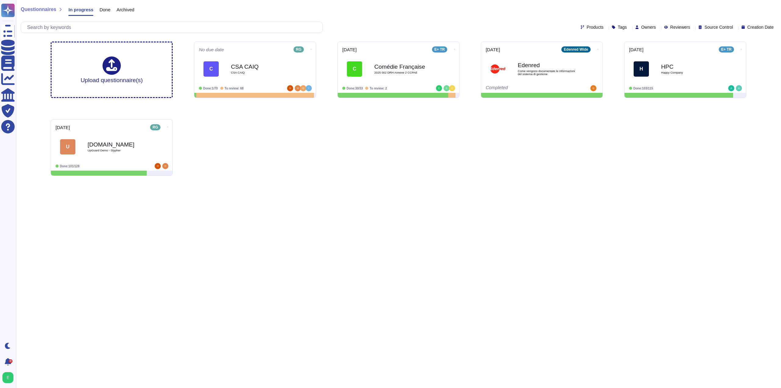
click at [392, 156] on div "Upload questionnaire(s) No due date RG C CSA CAIQ CSA CAIQ Done: 1/70 To review…" at bounding box center [398, 109] width 705 height 144
click at [397, 71] on span "2025 002 DRH Annexe 2 CCPAE" at bounding box center [405, 72] width 62 height 3
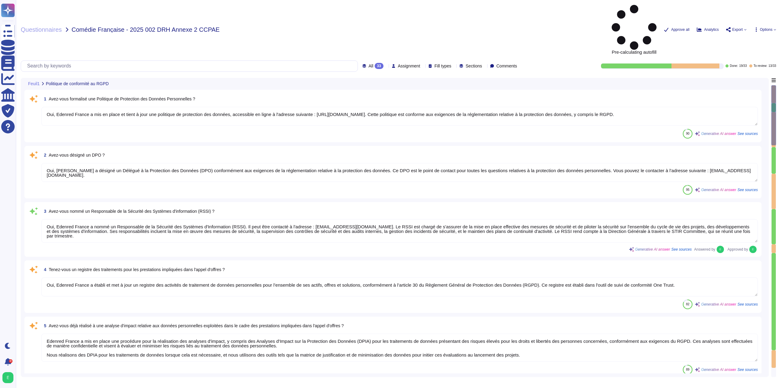
type textarea "Oui, Edenred France a mis en place et tient à jour une politique de protection …"
type textarea "Oui, Edenred France a désigné un Délégué à la Protection des Données (DPO) conf…"
type textarea "Oui, Edenred France a nommé un Responsable de la Sécurité des Systèmes d'Inform…"
type textarea "Oui, Edenred France a établi et met à jour un registre des activités de traitem…"
type textarea "Edenred France a mis en place une procédure pour la réalisation des analyses d'…"
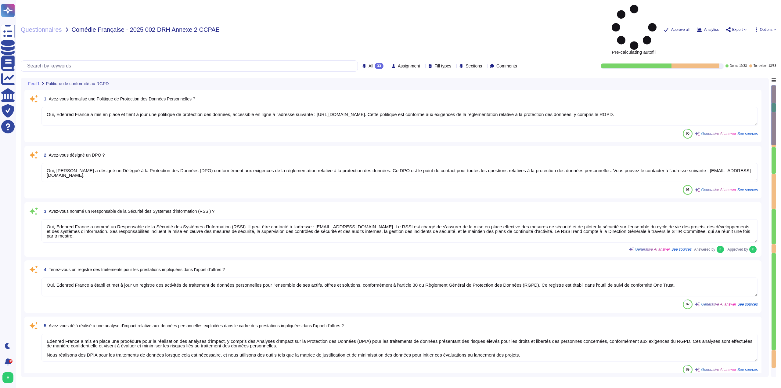
type textarea "Oui, Edenred France a défini et formalisé des procédures de protection des donn…"
type textarea "Edenred France a effectivement mis en place un plan de sensibilisation à la séc…"
type textarea "Oui, tous les collaborateurs d'Edenred France doivent signer un engagement de c…"
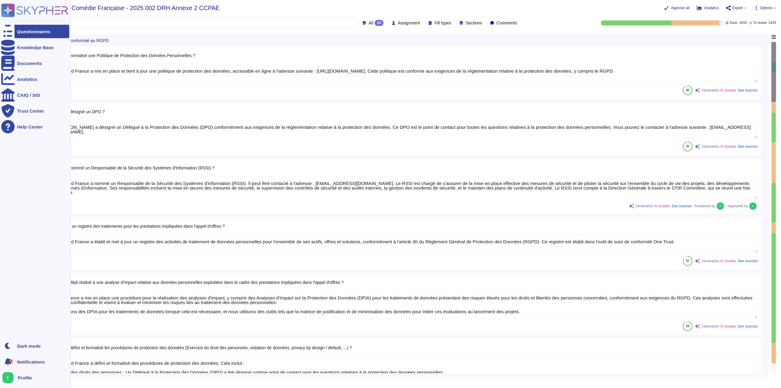
click at [22, 35] on div "Questionnaires" at bounding box center [35, 31] width 68 height 13
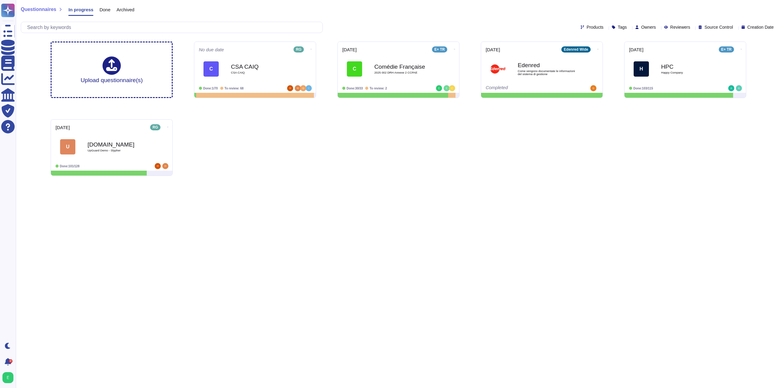
click at [417, 159] on div "Upload questionnaire(s) No due date RG C CSA CAIQ CSA CAIQ Done: 1/70 To review…" at bounding box center [398, 109] width 705 height 144
click at [454, 48] on icon at bounding box center [454, 49] width 1 height 2
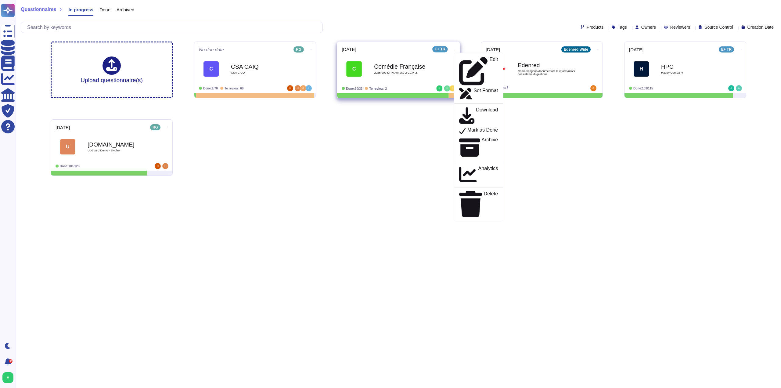
click at [411, 68] on b "Comédie Française" at bounding box center [405, 66] width 62 height 6
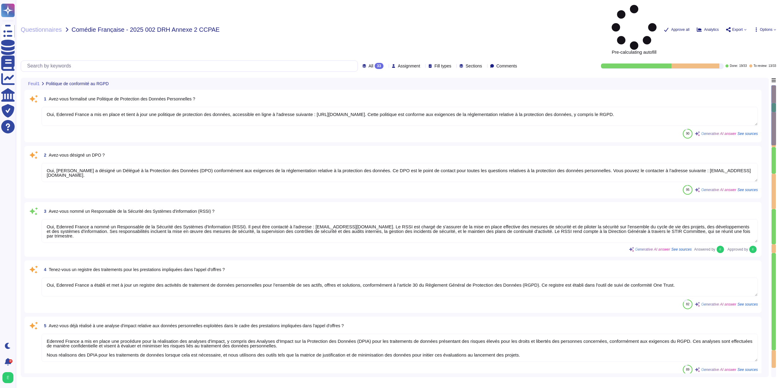
type textarea "Oui, Edenred France a mis en place et tient à jour une politique de protection …"
type textarea "Oui, Edenred France a désigné un Délégué à la Protection des Données (DPO) conf…"
type textarea "Oui, Edenred France a nommé un Responsable de la Sécurité des Systèmes d'Inform…"
type textarea "Oui, Edenred France a établi et met à jour un registre des activités de traitem…"
type textarea "Edenred France a mis en place une procédure pour la réalisation des analyses d'…"
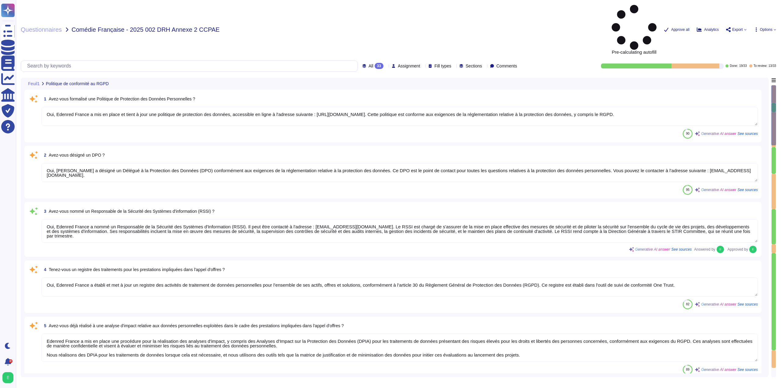
type textarea "Oui, Edenred France a défini et formalisé des procédures de protection des donn…"
type textarea "Edenred France a effectivement mis en place un plan de sensibilisation à la séc…"
type textarea "Oui, tous les collaborateurs d'Edenred France doivent signer un engagement de c…"
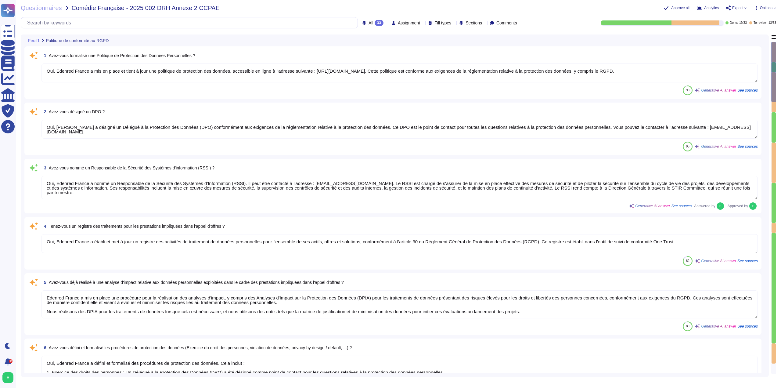
click at [575, 80] on textarea "Oui, Edenred France a mis en place et tient à jour une politique de protection …" at bounding box center [399, 72] width 716 height 19
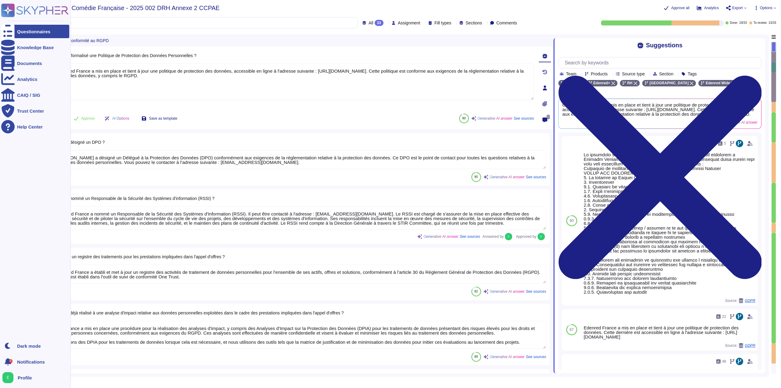
click at [26, 35] on div "Questionnaires" at bounding box center [35, 31] width 68 height 13
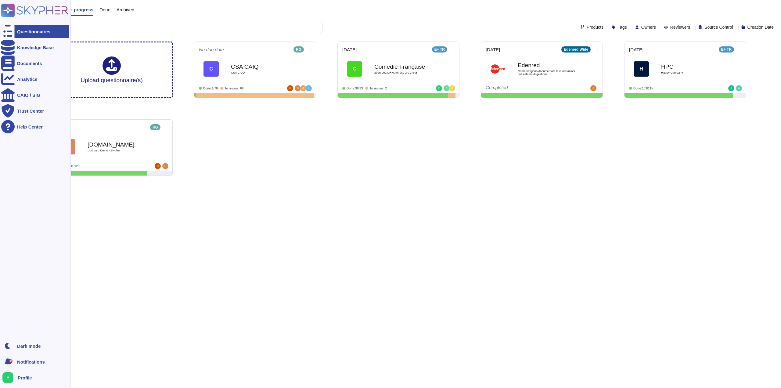
click at [11, 378] on img at bounding box center [7, 377] width 11 height 11
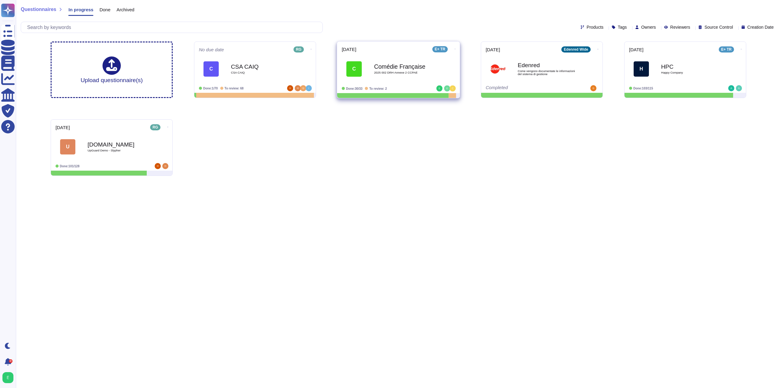
click at [382, 76] on div "Comédie Française 2025 002 DRH [PERSON_NAME] 2 CCPAE" at bounding box center [405, 68] width 62 height 25
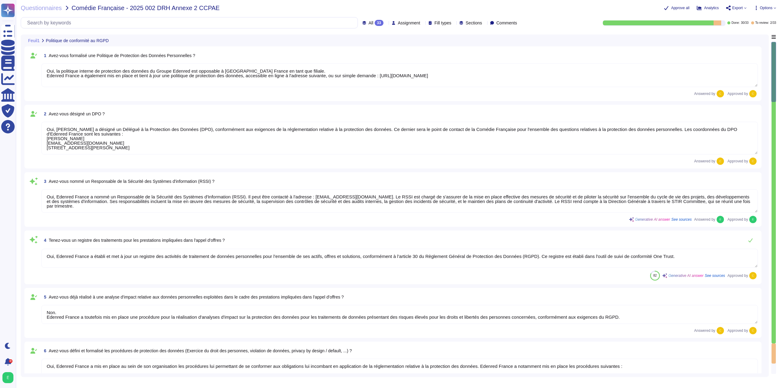
type textarea "Oui, la politique interne de protection des données du Groupe Edenred est oppos…"
type textarea "Oui, [PERSON_NAME] a désigné un Délégué à la Protection des Données (DPO), conf…"
type textarea "Oui, Edenred France a nommé un Responsable de la Sécurité des Systèmes d'Inform…"
type textarea "Oui, Edenred France a établi et met à jour un registre des activités de traitem…"
type textarea "Non. Edenred France a toutefois mis en place une procédure pour la réalisation …"
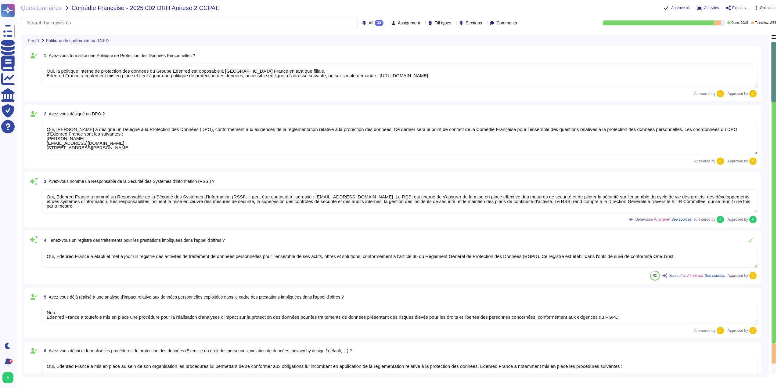
type textarea "Oui, Edenred France a mis en place au sein de son organisation les procédures l…"
type textarea "Lor, ips dolorsitametco a'Elitsed Doeius temp incididuntutl etdolo mag : - ali …"
type textarea "Oui, l’ensemble des salariés, partenaires et prestataires qui accèdent aux syst…"
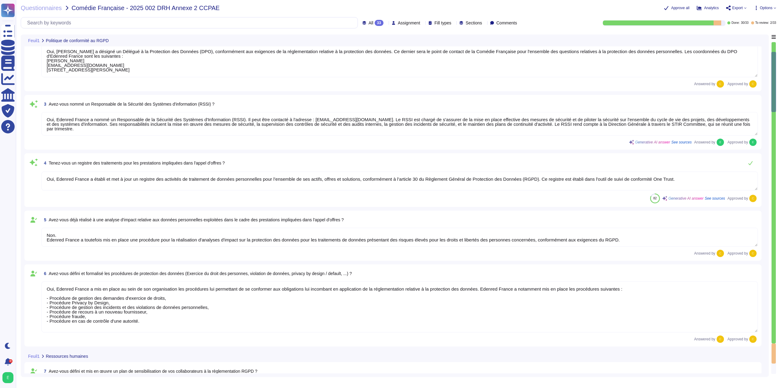
type textarea "Oui, [PERSON_NAME] dispose d'une Charte informatique qui est immédiatement appl…"
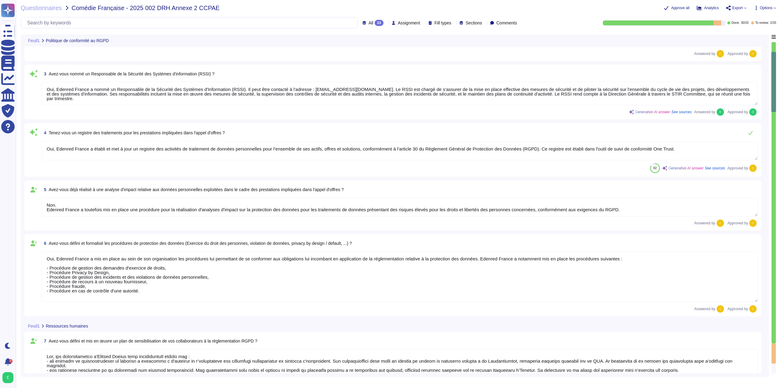
type textarea "Loremip Dolors ametco ad elitseddoeiusm tem incid utl etdolor mag aliquae, admi…"
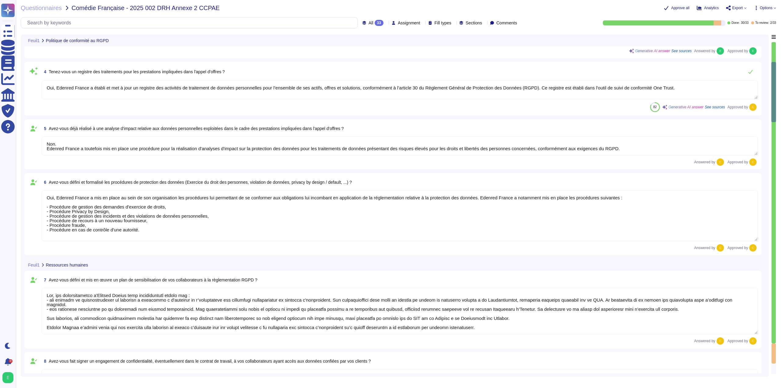
scroll to position [183, 0]
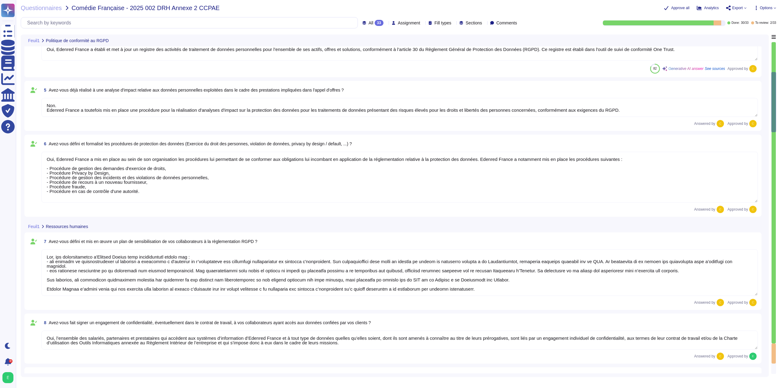
type textarea "Lor, ipsu do sitam co ad elitseddoe tem incididuntu, Laboree Dolore magnaal eni…"
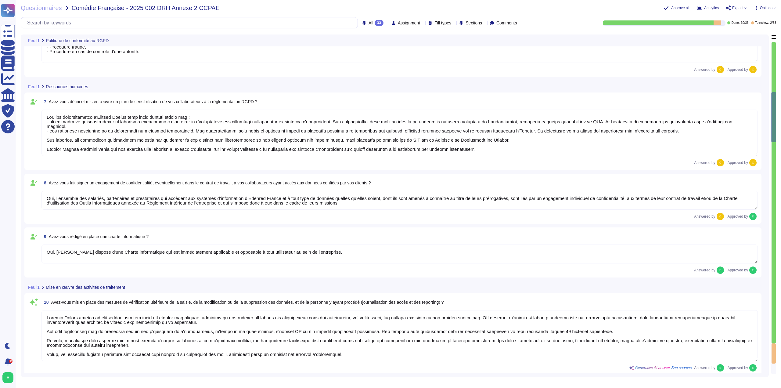
type textarea "Oui, [PERSON_NAME] a conclut un contrat avec ses sous-traitants."
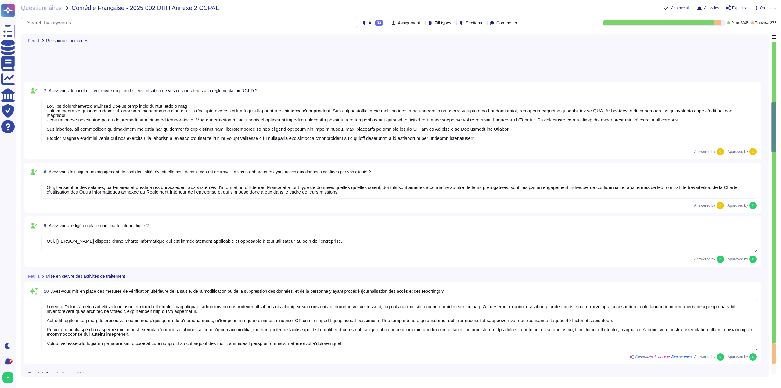
type textarea "Oui, les contrats conclus par [PERSON_NAME] prennent en compte les exigences RG…"
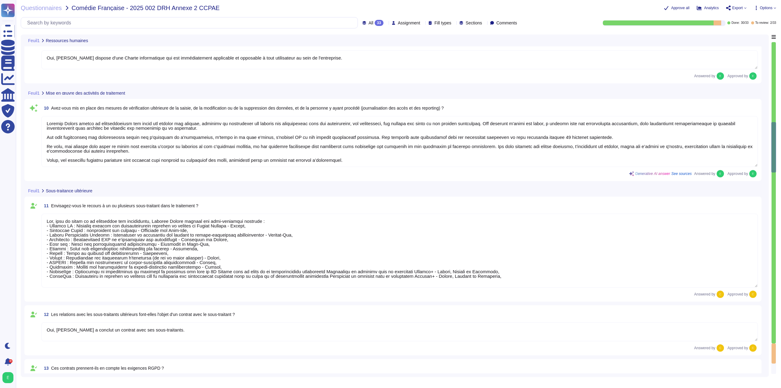
type textarea "Edenred France sélectionne ses sous-traitants après identifications et validati…"
type textarea "Edenred France garantit que les données du client et de ses utilisateurs sont h…"
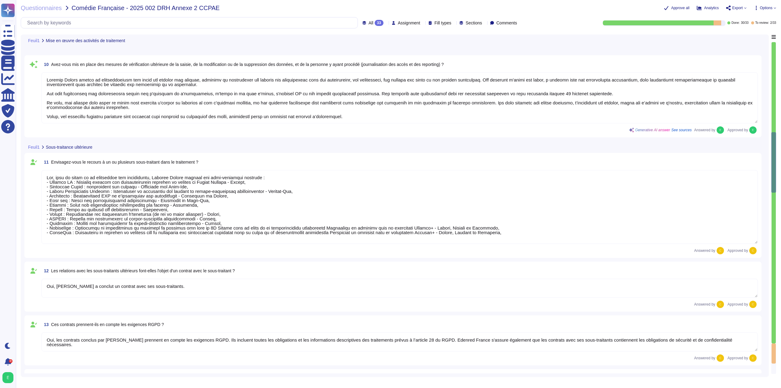
type textarea "Les hébergeurs chez qui les données sont stockées sont certifiés ISO 27001: - M…"
type textarea "Oui, les hébergeurs sont certifiés ISO 27001."
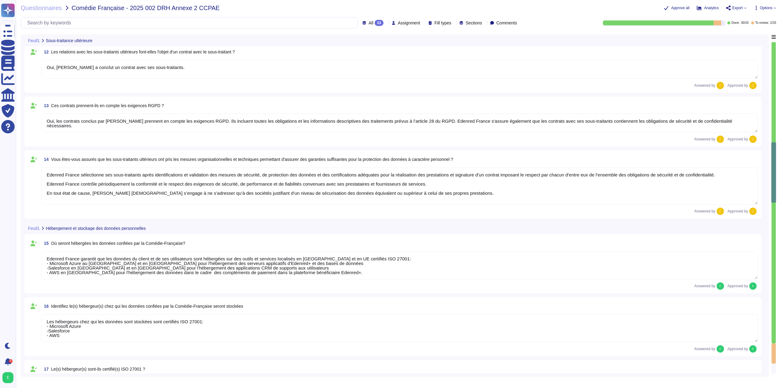
type textarea "Lor, Ipsumdo Sitame consecte adi elitsed doei te incidid ut la Etdolorem « aliq…"
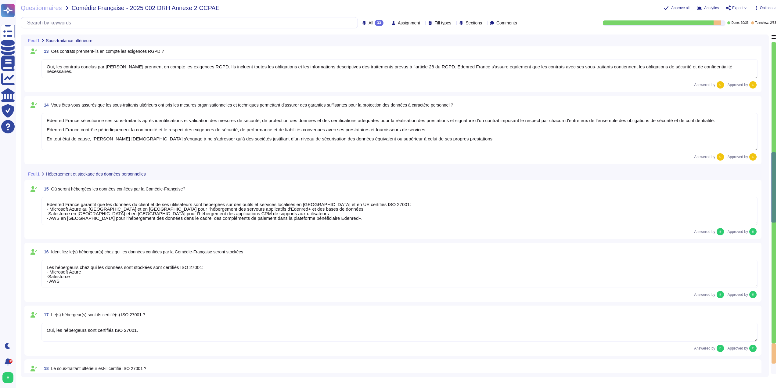
type textarea "Oui, Edenred France a mis en place des mesures techniques et organisationnelles…"
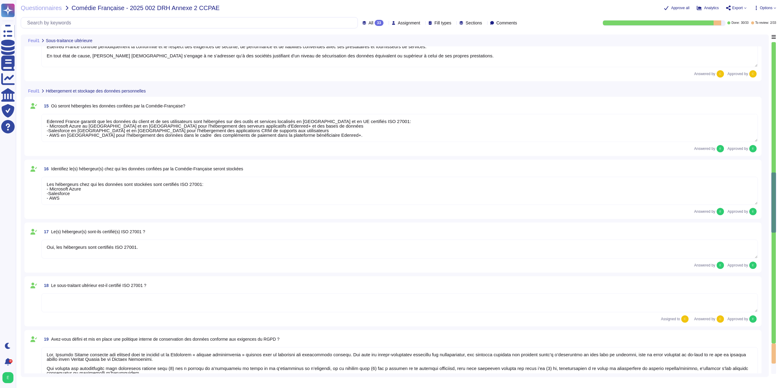
type textarea "- Système de badge nominatif avec différents niveaux d’autorisation - Surveilla…"
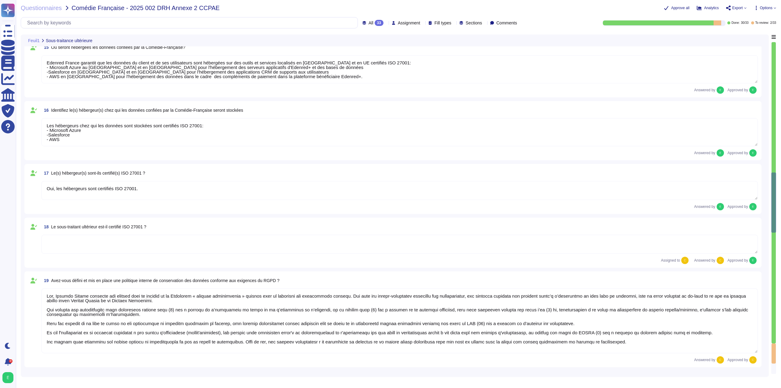
type textarea "Seules les personnes autorisées peuvent accéder aux zones sécurisées chez Edenr…"
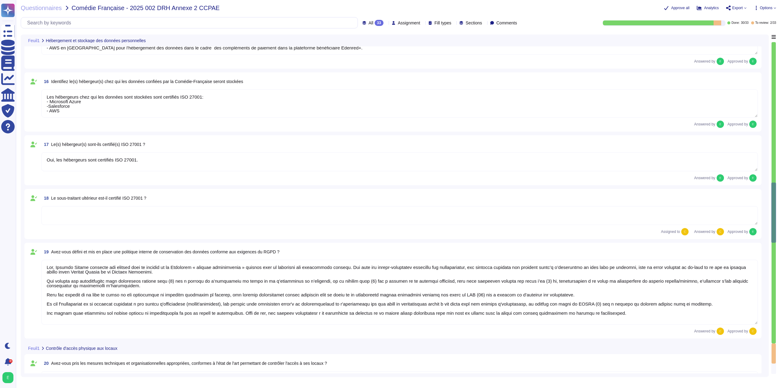
click at [130, 216] on textarea at bounding box center [399, 215] width 716 height 19
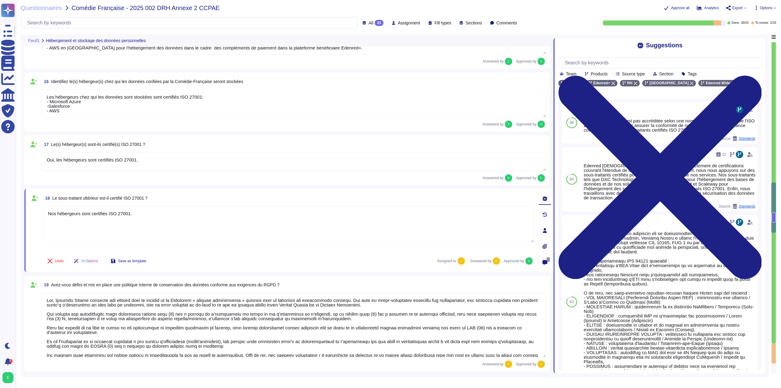
type textarea "Nos hébergeurs sont certifiés ISO 27001."
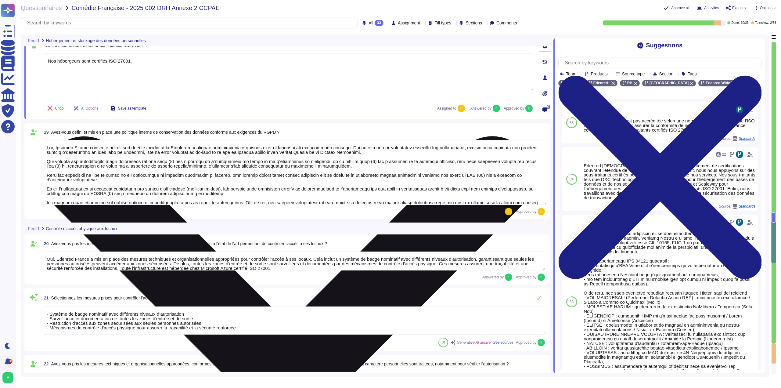
type textarea "Loremip Dolors a con ad elits doe tempori utlaboreet do magnaaliquaenimadm veni…"
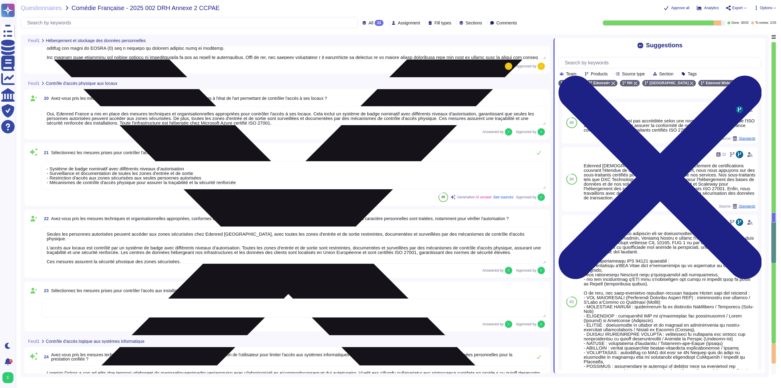
scroll to position [1281, 0]
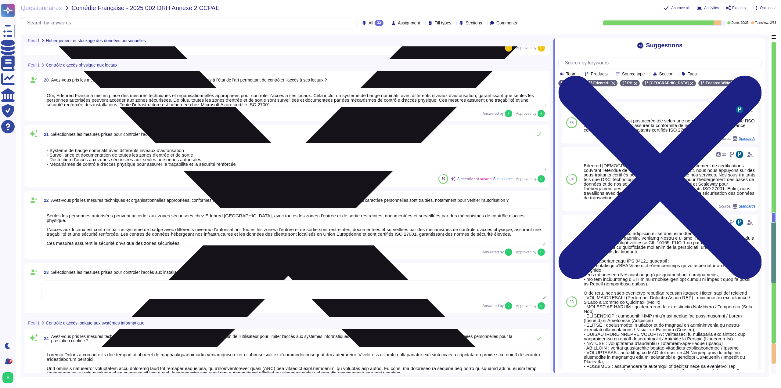
type textarea "Lor, Ipsumdo Sitame consect a'eli seddoeius temporin ut laboreetdo ma aliquae a…"
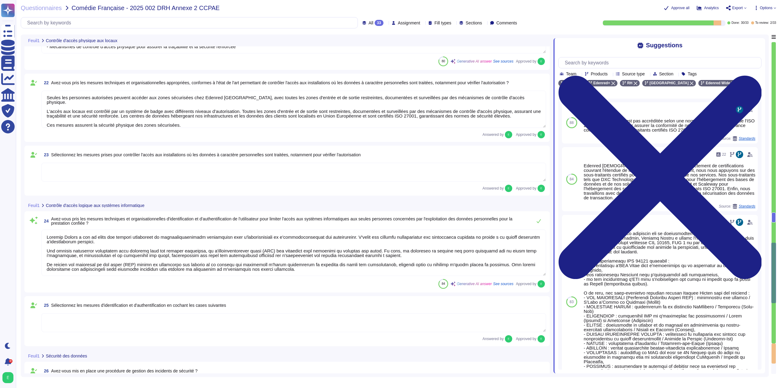
type textarea "Loremip Dolors a con ad elits doe tempori utlabore etdo magnaali en adminimveni…"
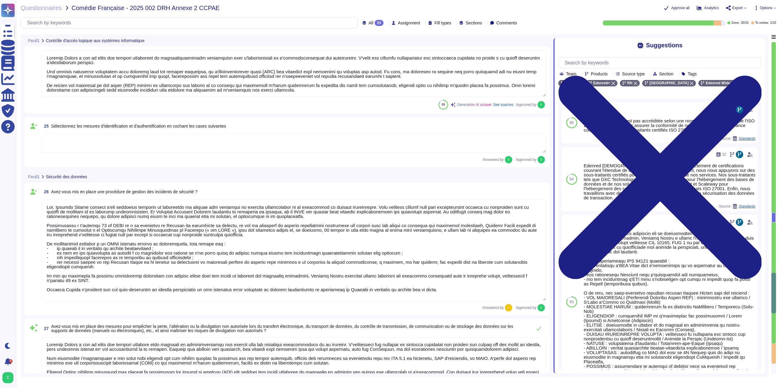
type textarea "Loremip Dolors a con ad elits doeiusmod tempori utlaboreet do magnaaliquaenimad…"
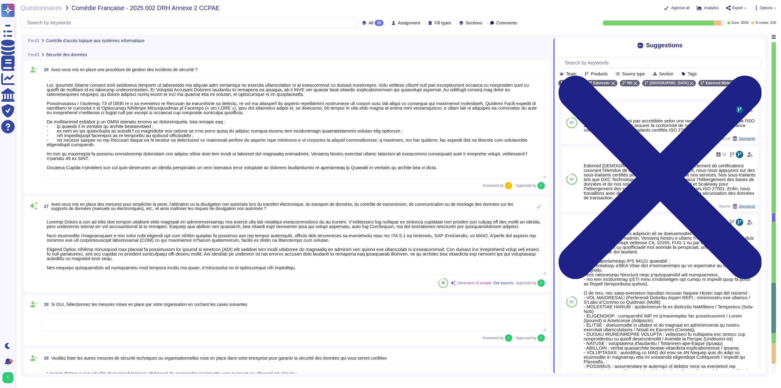
click at [244, 312] on textarea at bounding box center [293, 321] width 504 height 19
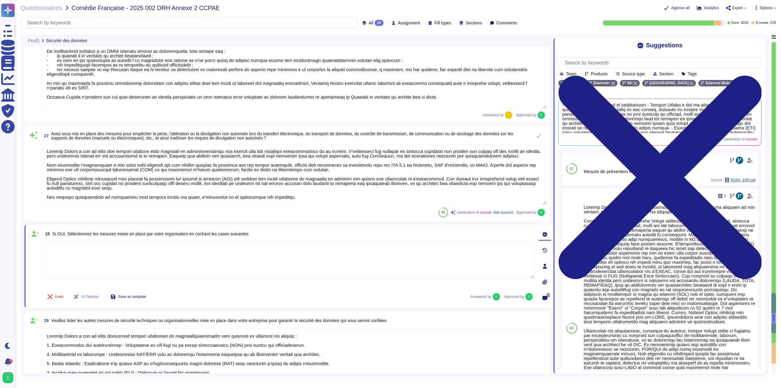
type textarea "Edenred France est régulièrement audité quant à la conformité des traitements à…"
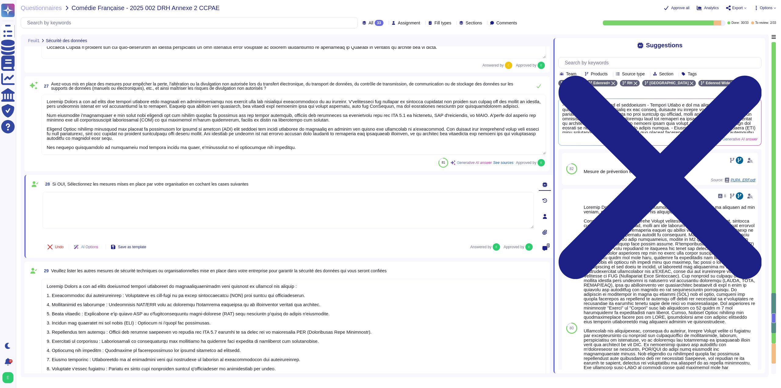
scroll to position [1799, 0]
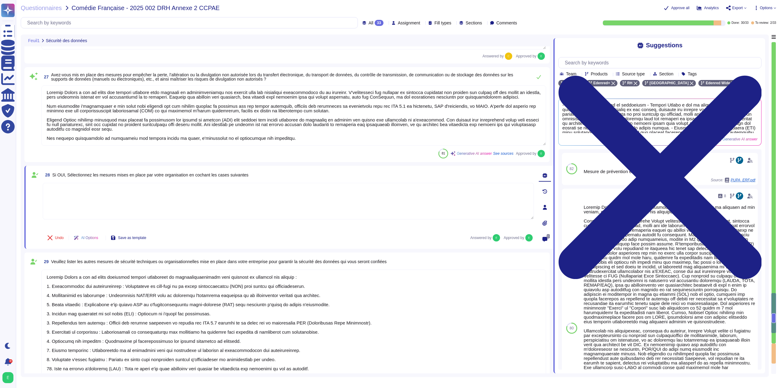
type textarea "Oui, nous avons un système formalisé de Plan de Continuité d'Activité (PCA) dan…"
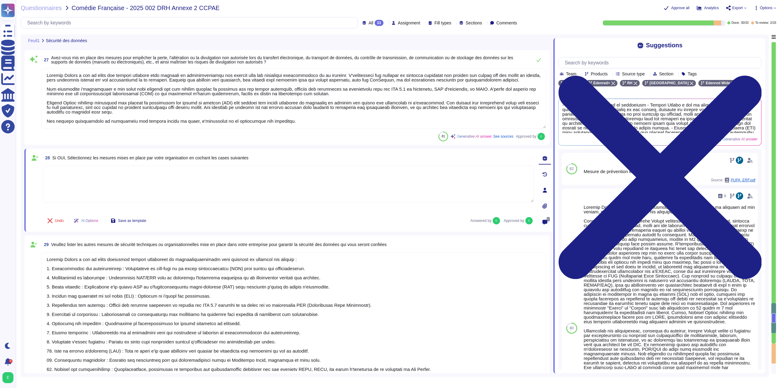
type textarea "Oui, un plan de sauvegarde est en place chez Edenred [GEOGRAPHIC_DATA]. Ce plan…"
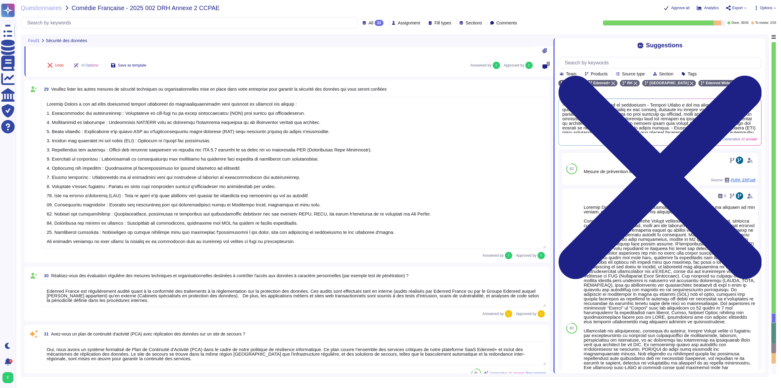
type textarea "Oui, la documentation relative à la protection des données personnelles est réd…"
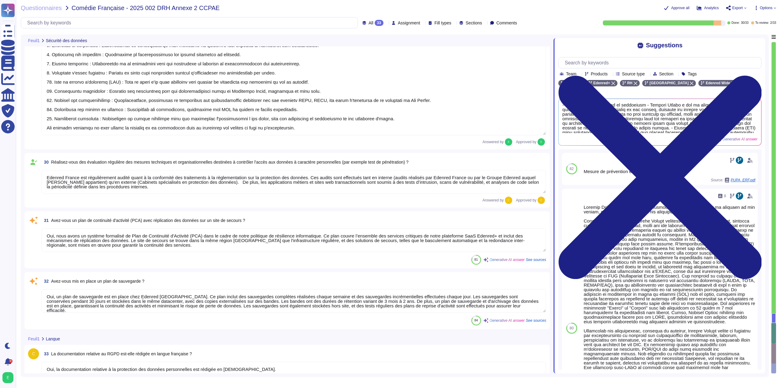
scroll to position [2091, 0]
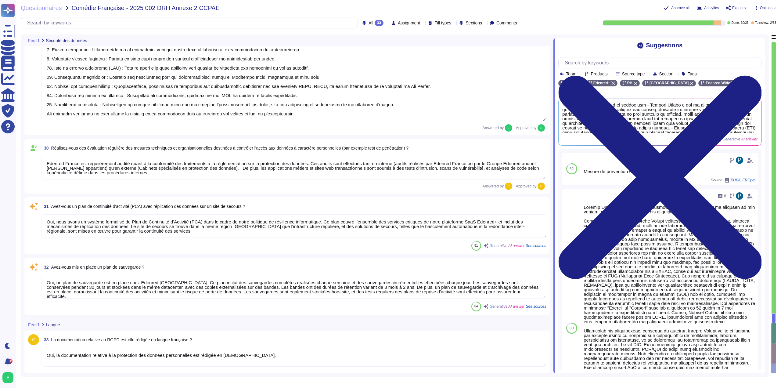
click at [276, 349] on textarea "Oui, la documentation relative à la protection des données personnelles est réd…" at bounding box center [293, 356] width 504 height 19
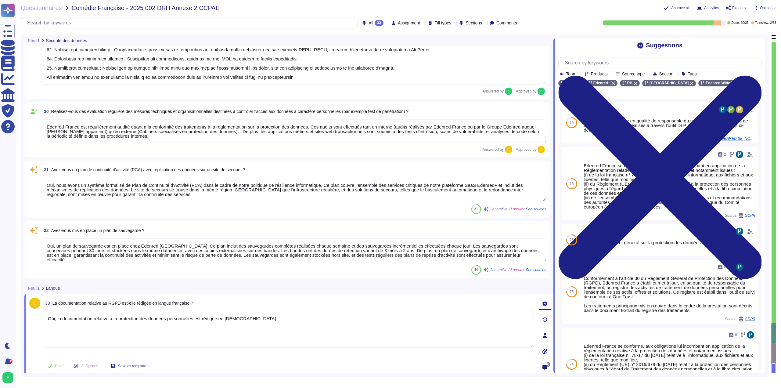
scroll to position [2095, 0]
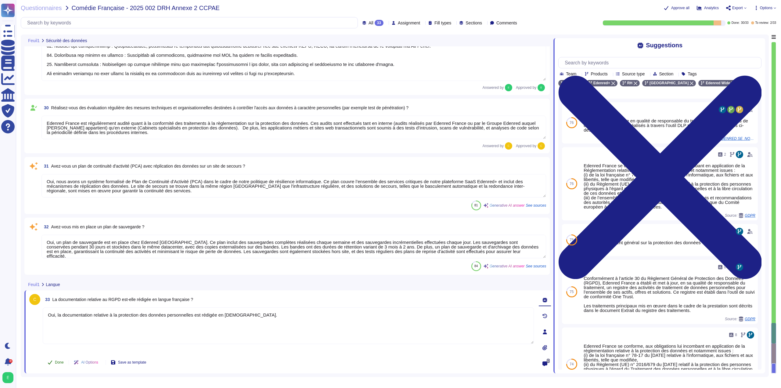
click at [62, 362] on span "Done" at bounding box center [59, 362] width 9 height 4
click at [319, 320] on textarea "Oui, la documentation relative à la protection des données personnelles est réd…" at bounding box center [288, 325] width 491 height 37
click at [284, 266] on div "84 Generative AI answer See sources" at bounding box center [293, 266] width 504 height 10
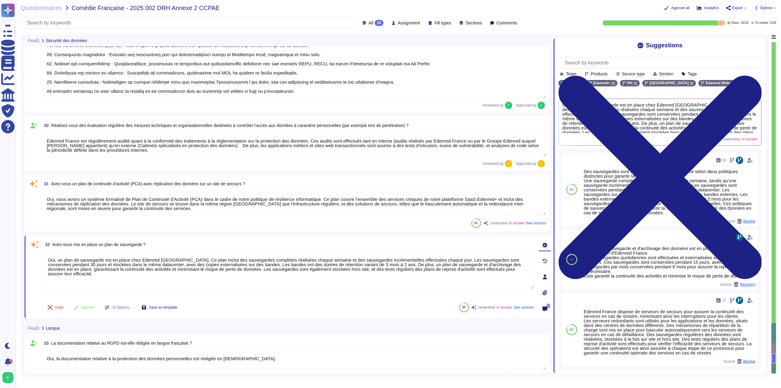
click at [286, 206] on textarea "Oui, nous avons un système formalisé de Plan de Continuité d'Activité (PCA) dan…" at bounding box center [293, 202] width 504 height 23
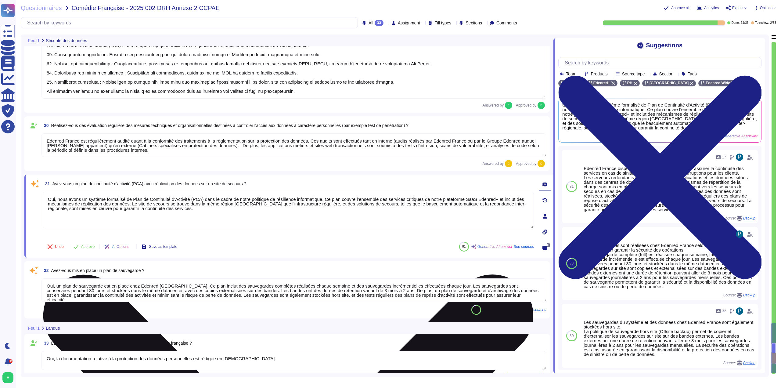
click at [230, 211] on textarea "Oui, nous avons un système formalisé de Plan de Continuité d'Activité (PCA) dan…" at bounding box center [288, 209] width 491 height 37
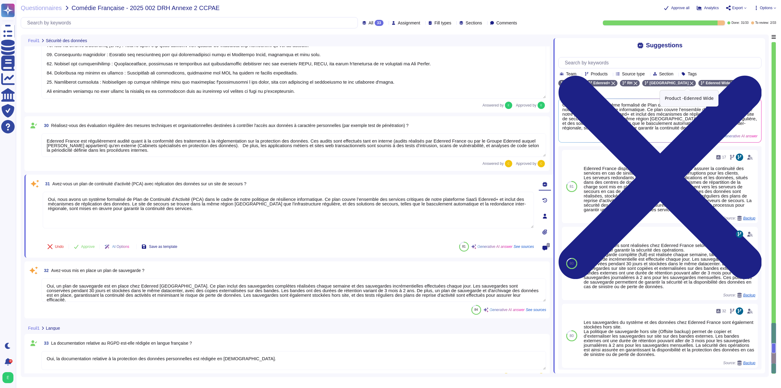
click at [704, 85] on div "Edenred Wide" at bounding box center [717, 83] width 39 height 6
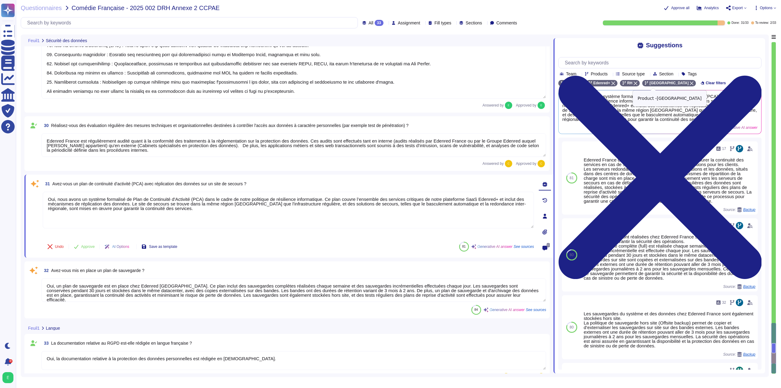
click at [689, 84] on icon at bounding box center [691, 83] width 4 height 4
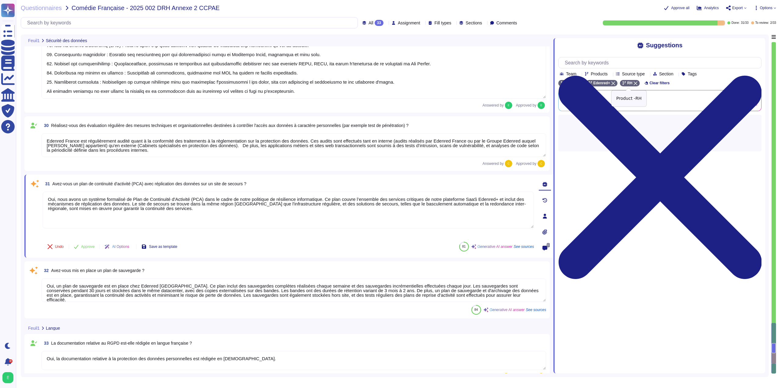
click at [633, 85] on icon at bounding box center [635, 83] width 4 height 4
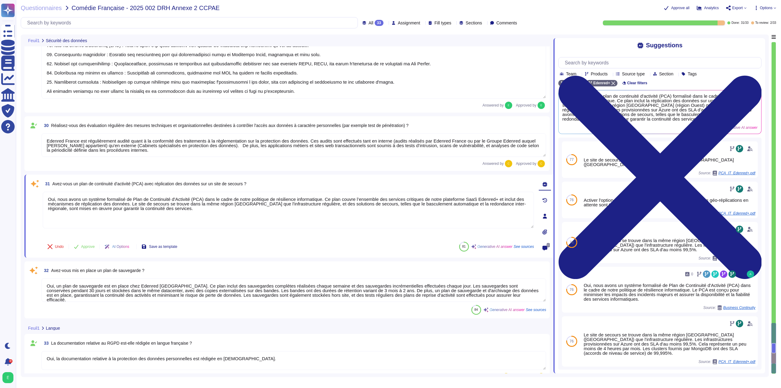
scroll to position [1, 0]
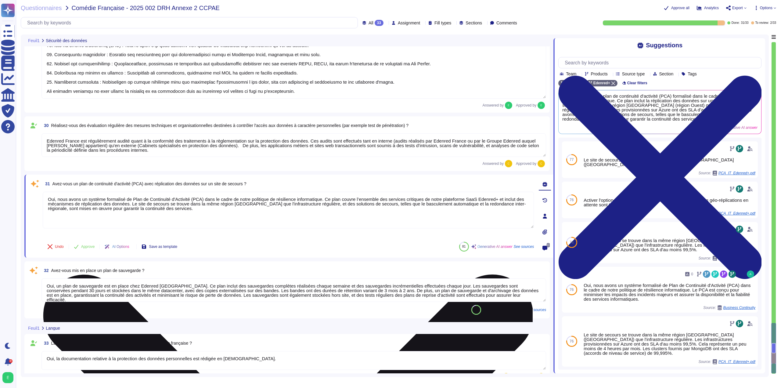
click at [236, 204] on textarea "Oui, nous avons un système formalisé de Plan de Continuité d'Activité (PCA) dan…" at bounding box center [288, 209] width 491 height 37
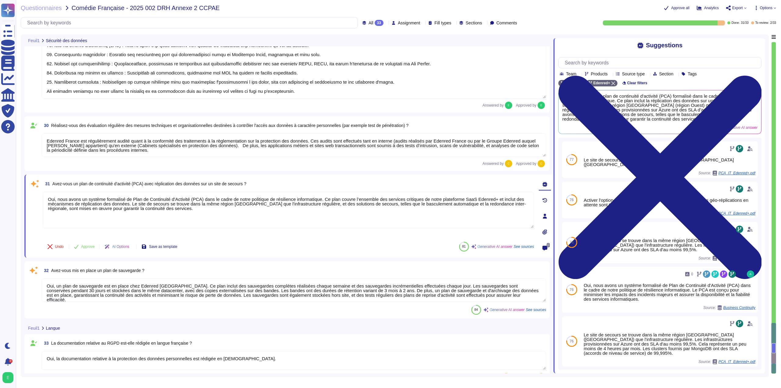
click at [477, 292] on textarea "Oui, un plan de sauvegarde est en place chez Edenred [GEOGRAPHIC_DATA]. Ce plan…" at bounding box center [293, 289] width 504 height 23
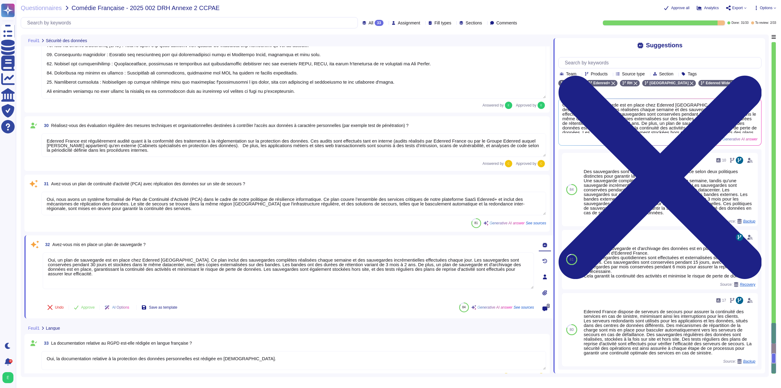
click at [418, 209] on textarea "Oui, nous avons un système formalisé de Plan de Continuité d'Activité (PCA) dan…" at bounding box center [293, 202] width 504 height 23
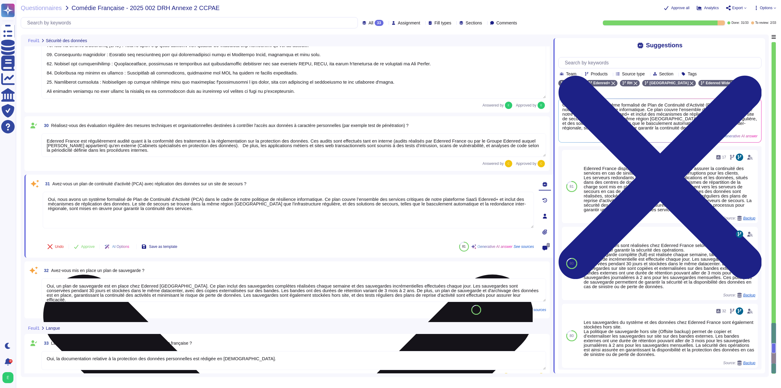
click at [301, 206] on textarea "Oui, nous avons un système formalisé de Plan de Continuité d'Activité (PCA) dan…" at bounding box center [288, 209] width 491 height 37
click at [135, 204] on textarea "Oui, nous avons un système formalisé de Plan de Continuité d'Activité (PCA) dan…" at bounding box center [288, 209] width 491 height 37
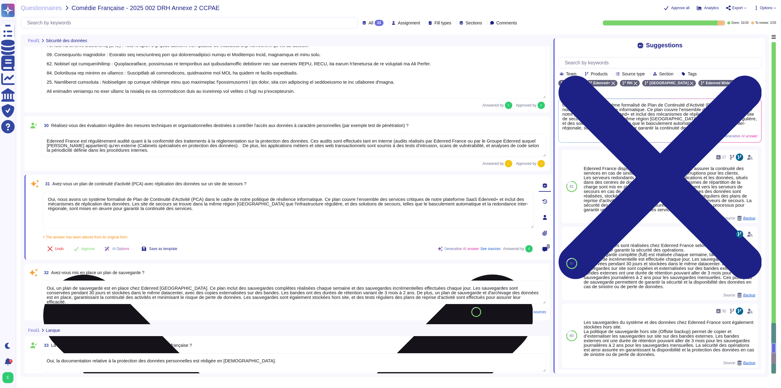
click at [173, 205] on textarea "Oui, nous avons un système formalisé de Plan de Continuité d'Activité (PCA) dan…" at bounding box center [288, 209] width 491 height 37
click at [306, 203] on textarea "Oui, nous avons un système formalisé de Plan de Continuité d'Activité (PCA) dan…" at bounding box center [288, 209] width 491 height 37
click at [308, 205] on textarea "Oui, nous avons un système formalisé de Plan de Continuité d'Activité (PCA) dan…" at bounding box center [288, 209] width 491 height 37
click at [215, 205] on textarea "Oui, nous avons un système formalisé de Plan de Continuité d'Activité (PCA) dan…" at bounding box center [288, 209] width 491 height 37
click at [263, 205] on textarea "Oui, nous avons un système formalisé de Plan de Continuité d'Activité (PCA) dan…" at bounding box center [288, 209] width 491 height 37
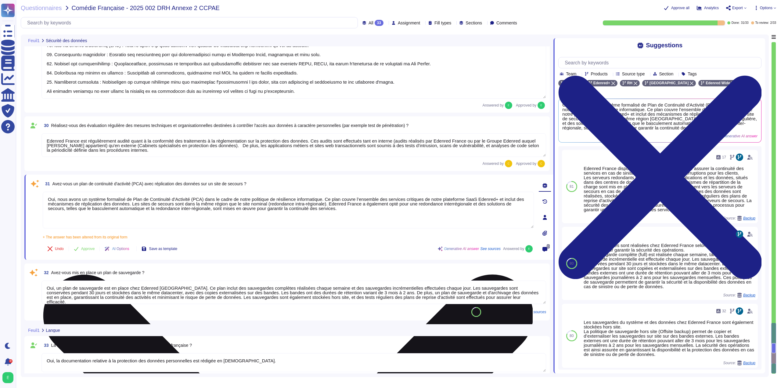
click at [302, 203] on textarea "Oui, nous avons un système formalisé de Plan de Continuité d'Activité (PCA) dan…" at bounding box center [288, 209] width 491 height 37
click at [302, 205] on textarea "Oui, nous avons un système formalisé de Plan de Continuité d'Activité (PCA) dan…" at bounding box center [288, 209] width 491 height 37
click at [447, 207] on textarea "Oui, nous avons un système formalisé de Plan de Continuité d'Activité (PCA) dan…" at bounding box center [288, 209] width 491 height 37
click at [448, 205] on textarea "Oui, nous avons un système formalisé de Plan de Continuité d'Activité (PCA) dan…" at bounding box center [288, 209] width 491 height 37
click at [475, 204] on textarea "Oui, nous avons un système formalisé de Plan de Continuité d'Activité (PCA) dan…" at bounding box center [288, 209] width 491 height 37
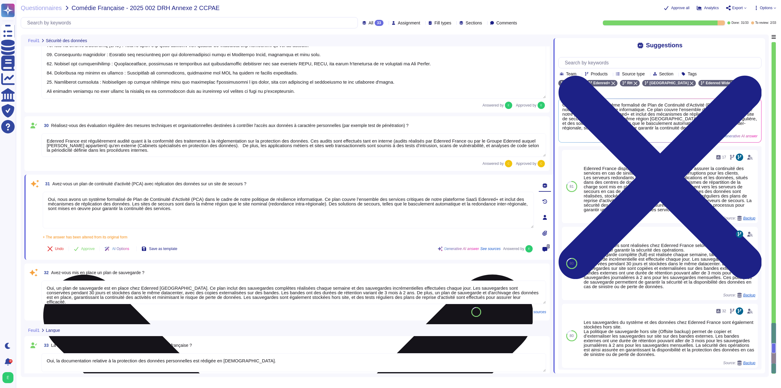
click at [58, 210] on textarea "Oui, nous avons un système formalisé de Plan de Continuité d'Activité (PCA) dan…" at bounding box center [288, 209] width 491 height 37
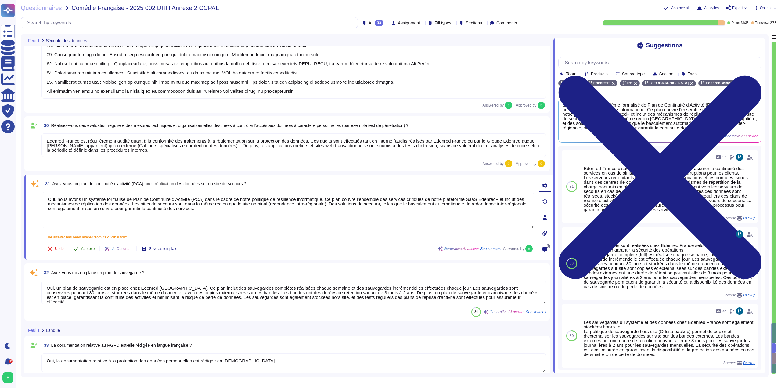
type textarea "Oui, nous avons un système formalisé de Plan de Continuité d'Activité (PCA) dan…"
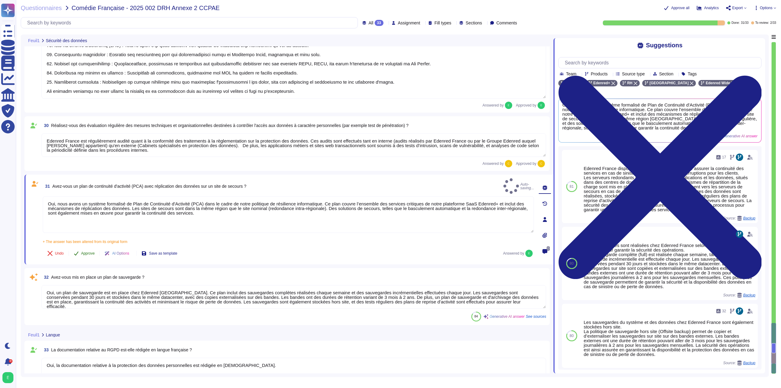
click at [91, 252] on button "Approve" at bounding box center [84, 253] width 31 height 12
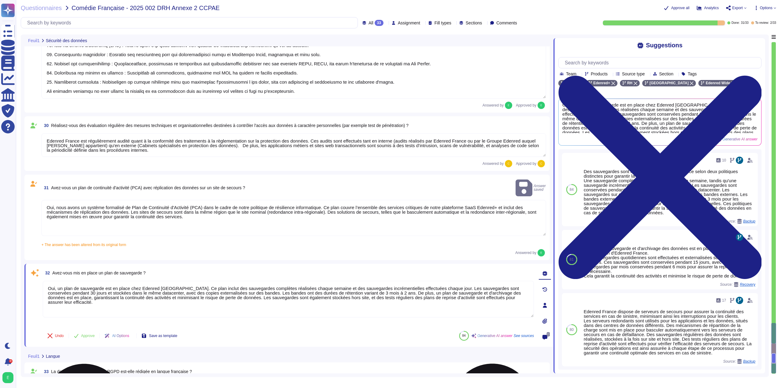
scroll to position [2098, 0]
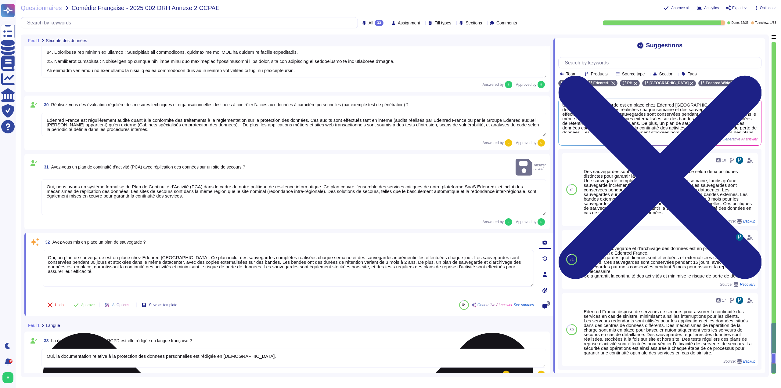
click at [85, 266] on textarea "Oui, un plan de sauvegarde est en place chez Edenred [GEOGRAPHIC_DATA]. Ce plan…" at bounding box center [288, 268] width 491 height 37
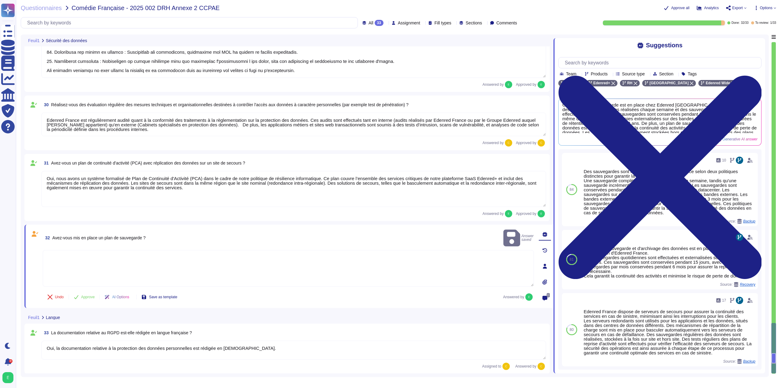
click at [80, 253] on textarea at bounding box center [288, 268] width 491 height 37
click at [175, 258] on textarea at bounding box center [288, 259] width 491 height 37
paste textarea "Des sauvegardes des données sont réalisées selon différentes stratégies : 1. Sa…"
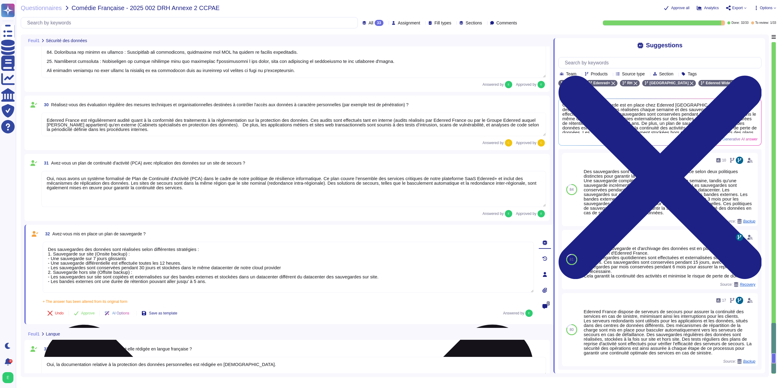
click at [283, 268] on textarea "Des sauvegardes des données sont réalisées selon différentes stratégies : 1. Sa…" at bounding box center [288, 266] width 491 height 51
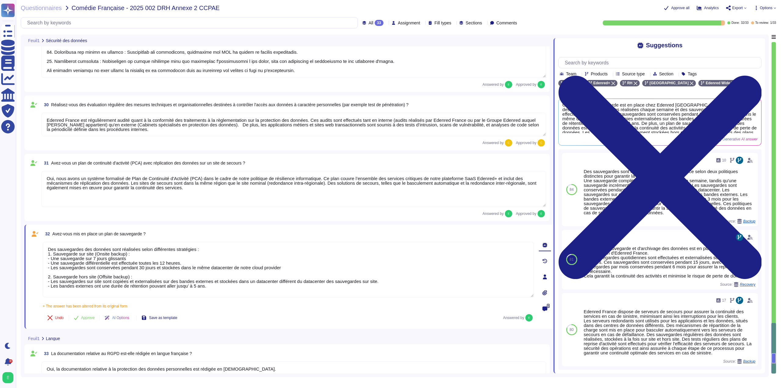
type textarea "Des sauvegardes des données sont réalisées selon différentes stratégies : 1. Sa…"
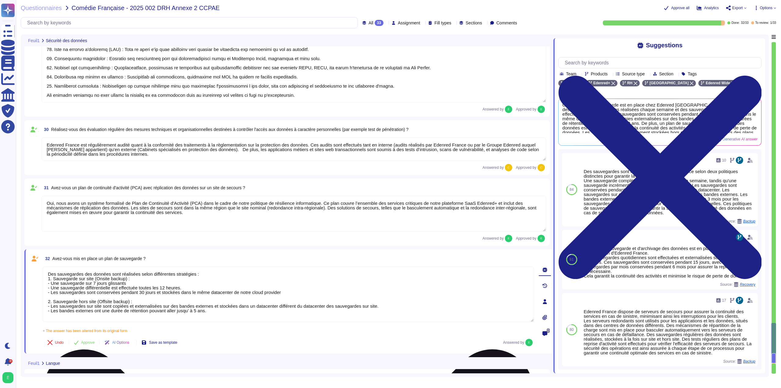
scroll to position [2067, 0]
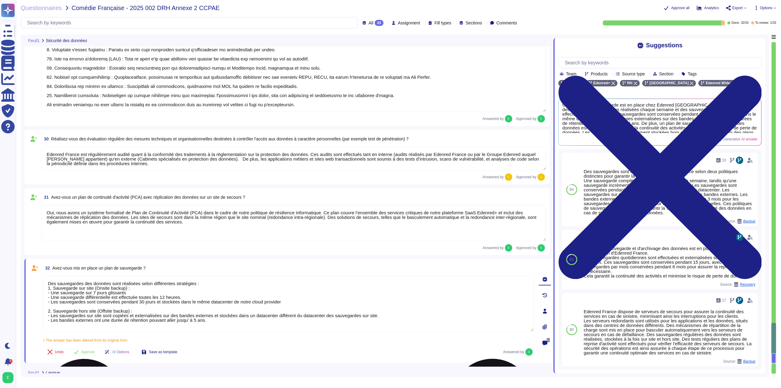
drag, startPoint x: 220, startPoint y: 323, endPoint x: 48, endPoint y: 284, distance: 176.6
click at [48, 284] on textarea "Des sauvegardes des données sont réalisées selon différentes stratégies : 1. Sa…" at bounding box center [288, 303] width 491 height 55
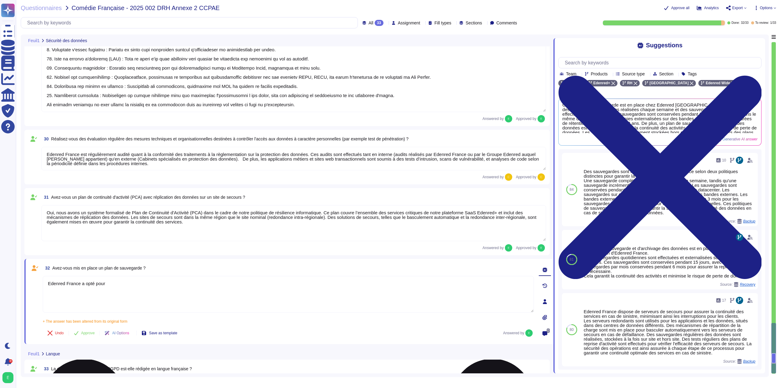
click at [116, 280] on textarea "Edenred France a opté pour" at bounding box center [288, 294] width 491 height 37
click at [243, 282] on textarea "Edenred France a opté pour une sauvegarde des bases de données selon les règles…" at bounding box center [288, 294] width 491 height 37
paste textarea "• Fréquence des sauvegardes : o PITR (Point In Time Recovery) : 7 jours – une s…"
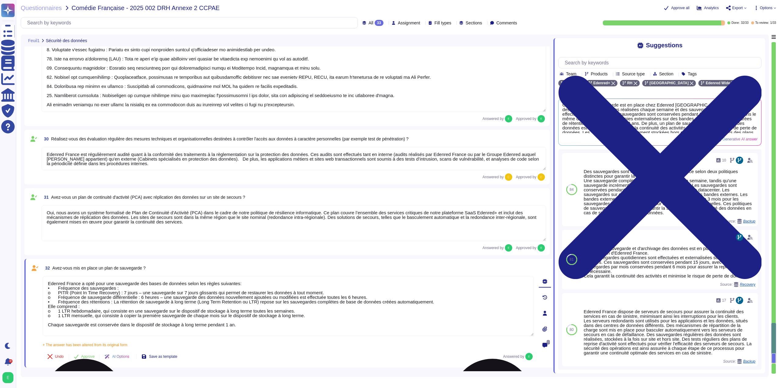
click at [57, 288] on textarea "Edenred France a opté pour une sauvegarde des bases de données selon les règles…" at bounding box center [288, 306] width 491 height 60
click at [58, 292] on textarea "Edenred France a opté pour une sauvegarde des bases de données selon les règles…" at bounding box center [288, 306] width 491 height 60
click at [368, 297] on textarea "Edenred France a opté pour une sauvegarde des bases de données selon les règles…" at bounding box center [288, 306] width 491 height 60
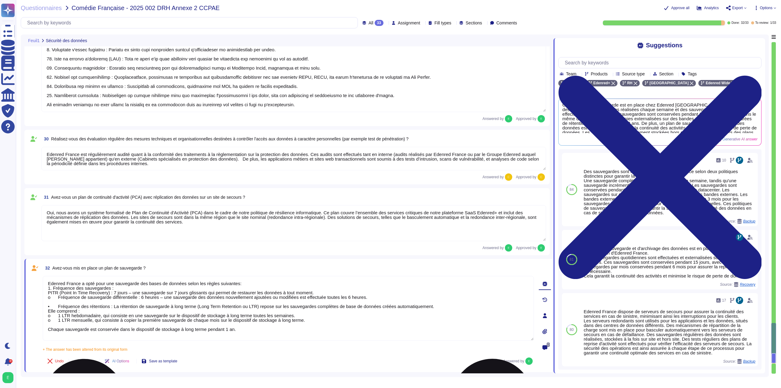
drag, startPoint x: 48, startPoint y: 294, endPoint x: 363, endPoint y: 296, distance: 315.9
click at [363, 296] on textarea "Edenred France a opté pour une sauvegarde des bases de données selon les règles…" at bounding box center [288, 308] width 491 height 65
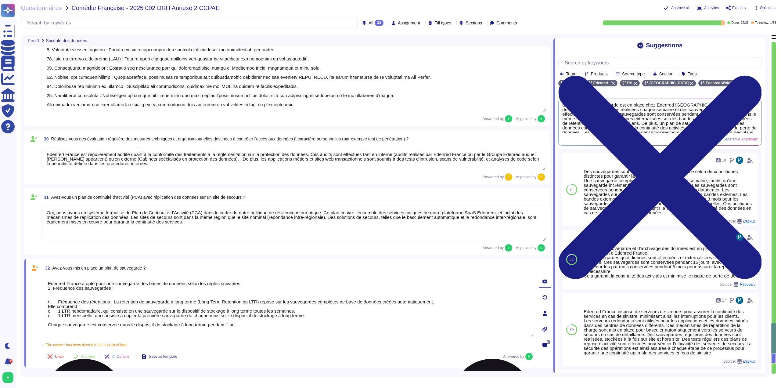
paste textarea "- Une sauvegarde sur 7 jours glissants qui permet de restaurer les données à to…"
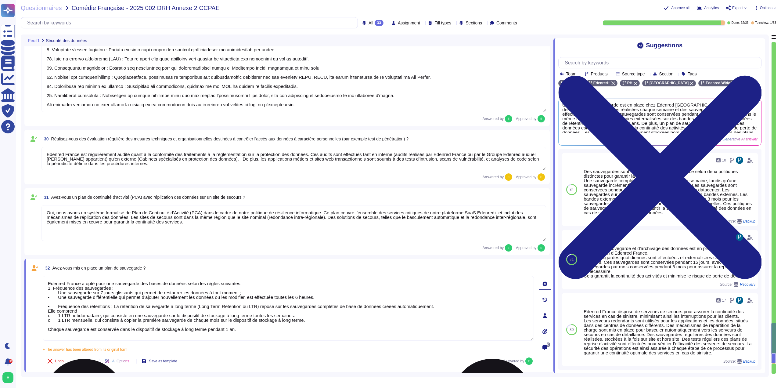
click at [59, 307] on textarea "Edenred France a opté pour une sauvegarde des bases de données selon les règles…" at bounding box center [288, 308] width 491 height 65
click at [68, 316] on textarea "Edenred France a opté pour une sauvegarde des bases de données selon les règles…" at bounding box center [288, 308] width 491 height 65
click at [71, 316] on textarea "Edenred France a opté pour une sauvegarde des bases de données selon les règles…" at bounding box center [288, 308] width 491 height 65
click at [64, 314] on textarea "Edenred France a opté pour une sauvegarde des bases de données selon les règles…" at bounding box center [288, 308] width 491 height 65
click at [69, 320] on textarea "Edenred France a opté pour une sauvegarde des bases de données selon les règles…" at bounding box center [288, 308] width 491 height 65
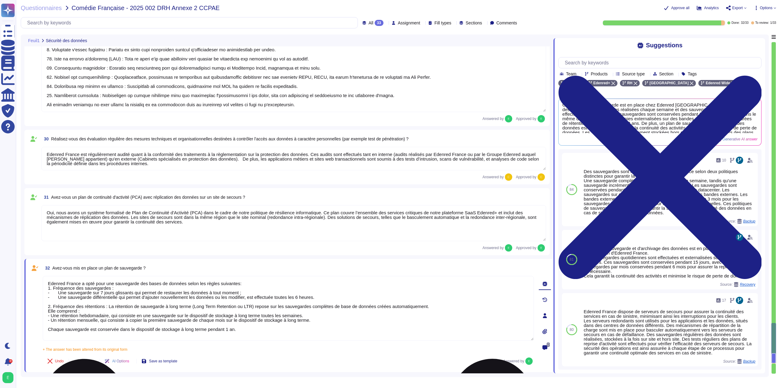
click at [244, 330] on textarea "Edenred France a opté pour une sauvegarde des bases de données selon les règles…" at bounding box center [288, 308] width 491 height 65
click at [259, 327] on textarea "Edenred France a opté pour une sauvegarde des bases de données selon les règles…" at bounding box center [288, 308] width 491 height 65
click at [295, 328] on textarea "Edenred France a opté pour une sauvegarde des bases de données selon les règles…" at bounding box center [288, 308] width 491 height 65
click at [94, 365] on button "Approve" at bounding box center [84, 361] width 31 height 12
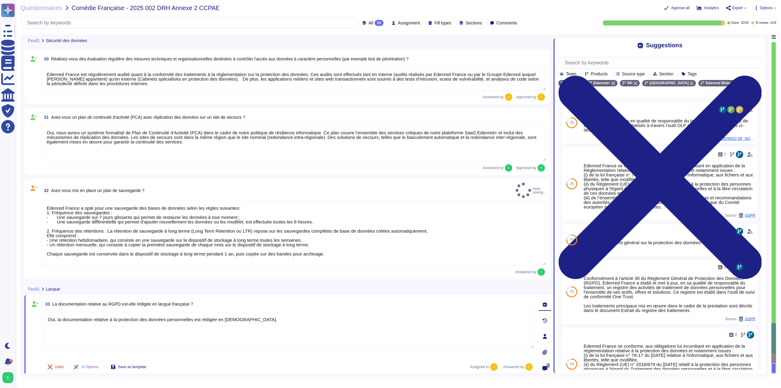
type textarea "Edenred France a opté pour une sauvegarde des bases de données selon les règles…"
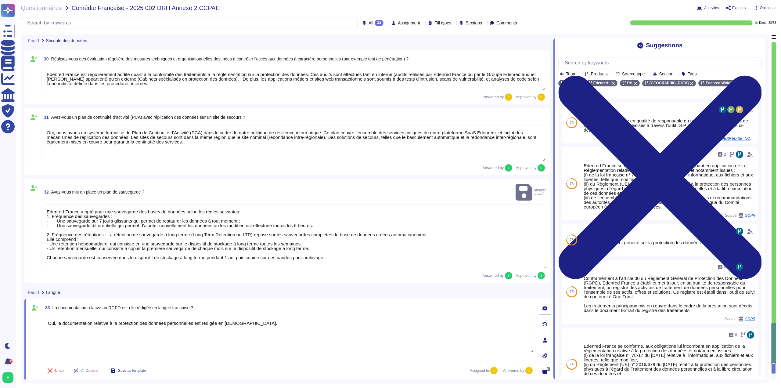
scroll to position [2138, 0]
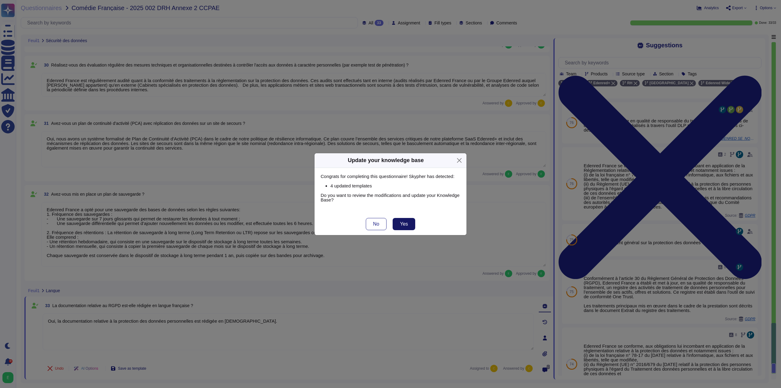
click at [409, 226] on button "Yes" at bounding box center [403, 224] width 23 height 12
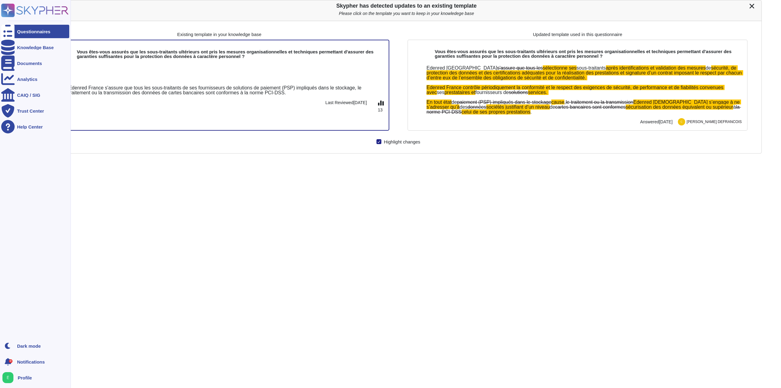
click at [19, 34] on div "Questionnaires" at bounding box center [33, 31] width 33 height 5
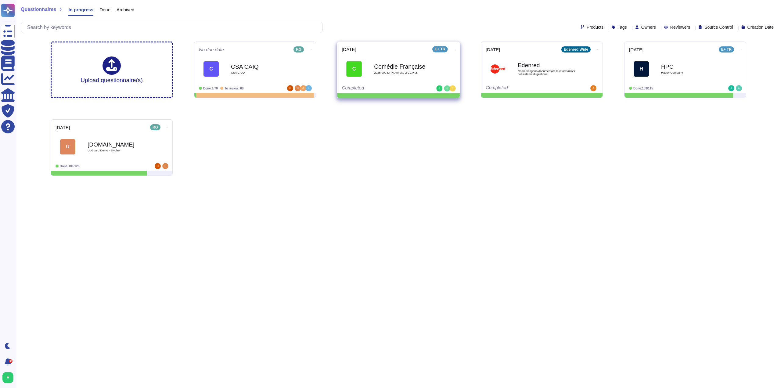
click at [383, 79] on div "Comédie Française 2025 002 DRH [PERSON_NAME] 2 CCPAE" at bounding box center [405, 68] width 62 height 25
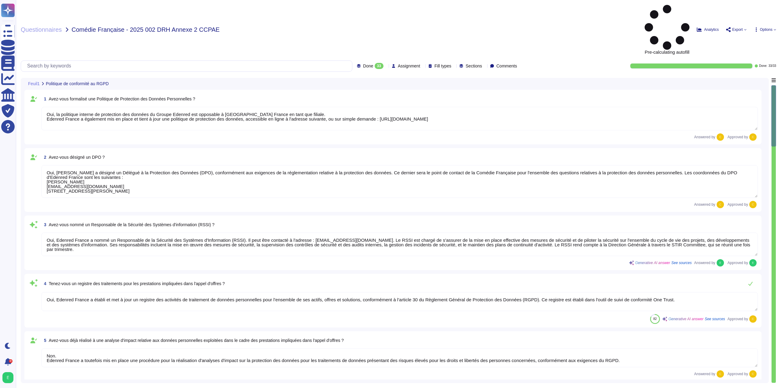
type textarea "Oui, la politique interne de protection des données du Groupe Edenred est oppos…"
type textarea "Oui, [PERSON_NAME] a désigné un Délégué à la Protection des Données (DPO), conf…"
type textarea "Oui, Edenred France a nommé un Responsable de la Sécurité des Systèmes d'Inform…"
type textarea "Oui, Edenred France a établi et met à jour un registre des activités de traitem…"
type textarea "Non. Edenred France a toutefois mis en place une procédure pour la réalisation …"
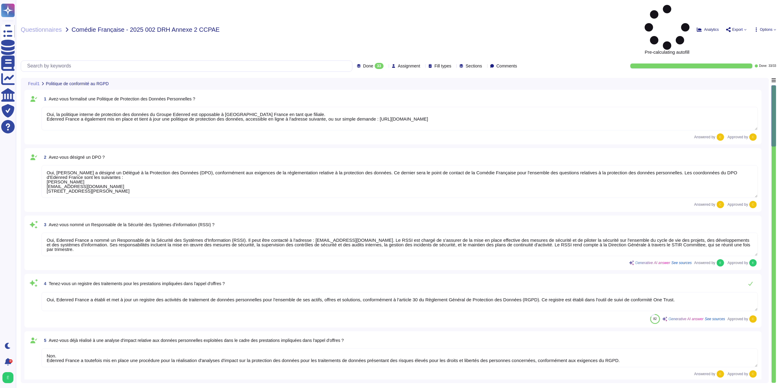
type textarea "Oui, Edenred France a mis en place au sein de son organisation les procédures l…"
type textarea "Lor, ips dolorsitametco a'Elitsed Doeius temp incididuntutl etdolo mag : - ali …"
type textarea "Oui, l’ensemble des salariés, partenaires et prestataires qui accèdent aux syst…"
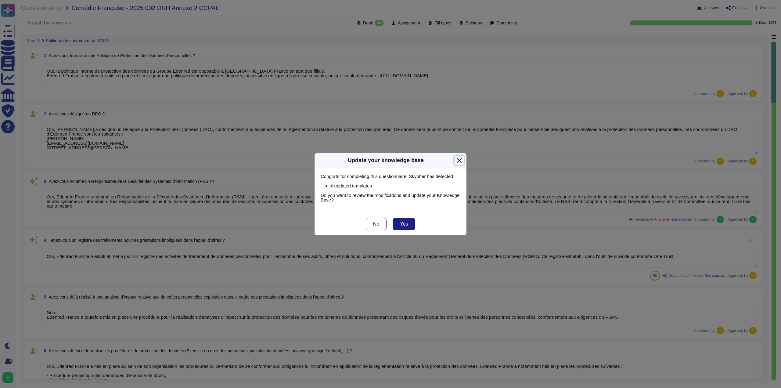
click at [459, 161] on button "Close" at bounding box center [458, 159] width 9 height 9
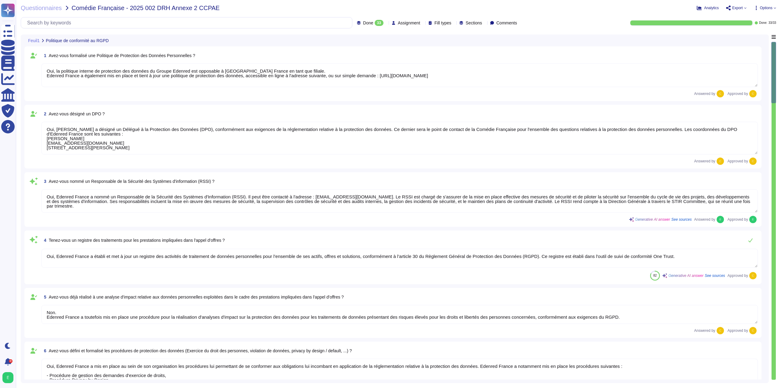
scroll to position [1, 0]
click at [378, 234] on div "4 Tenez-vous un registre des traitements pour les prestations impliquées dans l…" at bounding box center [392, 257] width 737 height 54
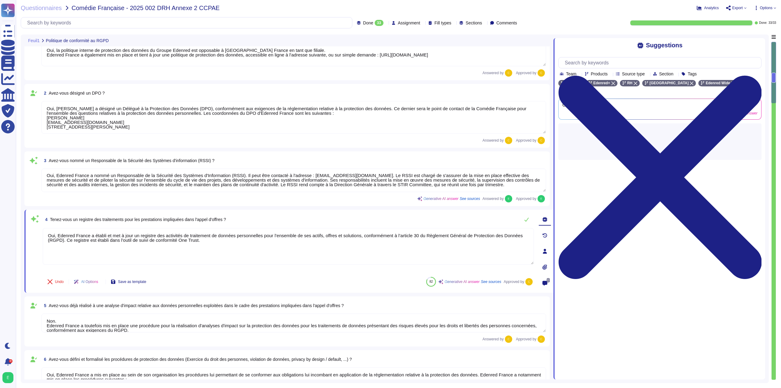
type textarea "Oui, l’ensemble des salariés, partenaires et prestataires qui accèdent aux syst…"
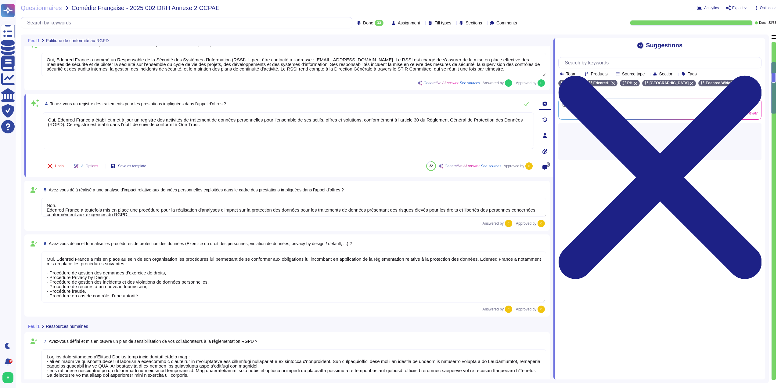
scroll to position [152, 0]
type textarea "Oui, [PERSON_NAME] dispose d'une Charte informatique qui est immédiatement appl…"
type textarea "Loremip Dolors ametco ad elitseddoeiusm tem incid utl etdolor mag aliquae, admi…"
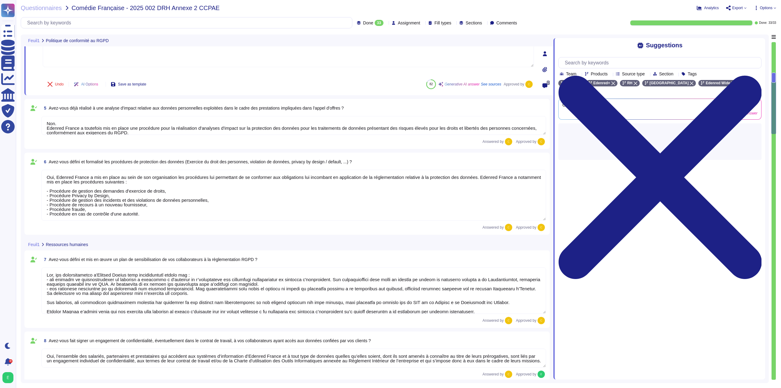
type textarea "Lor, ipsu do sitam co ad elitseddoe tem incididuntu, Laboree Dolore magnaal eni…"
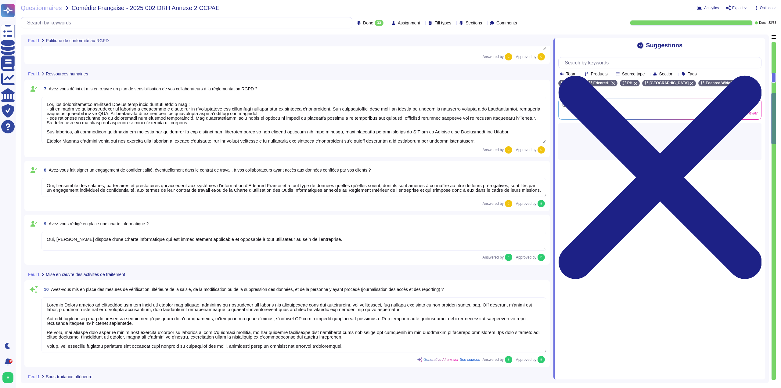
type textarea "Oui, [PERSON_NAME] a conclut un contrat avec ses sous-traitants."
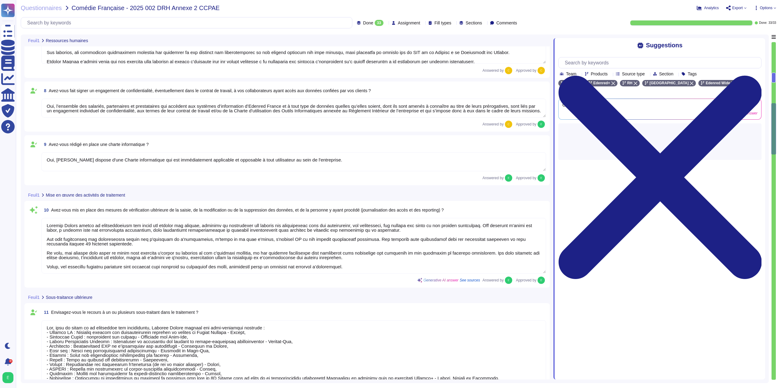
scroll to position [457, 0]
type textarea "Oui, les contrats conclus par [PERSON_NAME] prennent en compte les exigences RG…"
type textarea "Edenred France sélectionne ses sous-traitants après identifications et validati…"
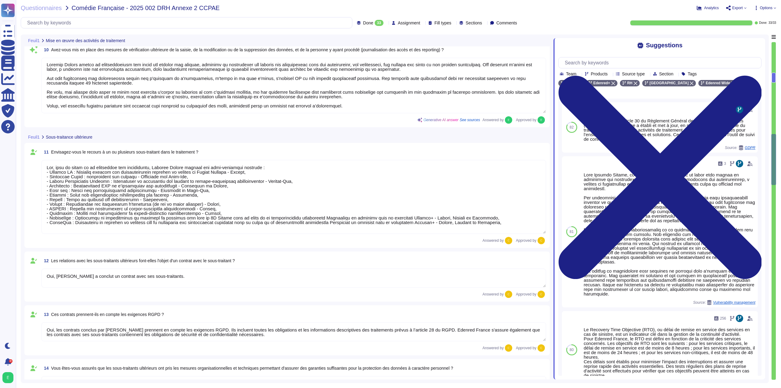
scroll to position [640, 0]
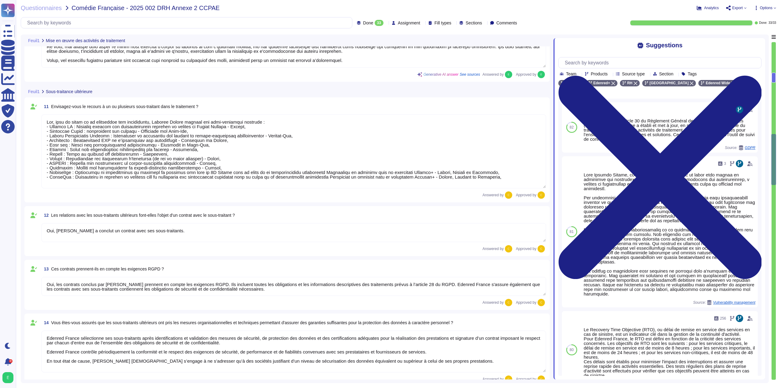
type textarea "Edenred France garantit que les données du client et de ses utilisateurs sont h…"
type textarea "Les hébergeurs chez qui les données sont stockées sont certifiés ISO 27001: - M…"
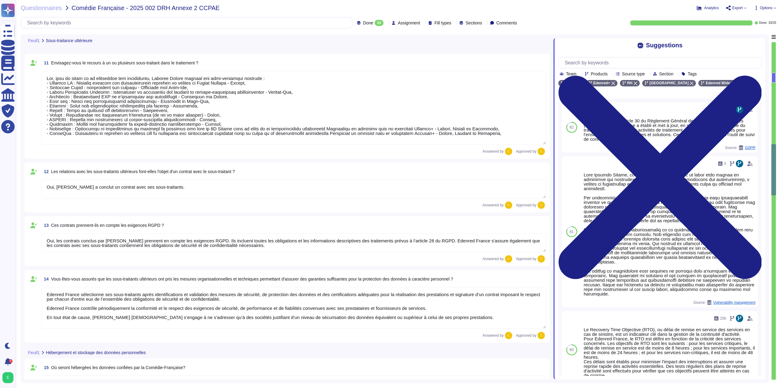
type textarea "Oui, les hébergeurs sont certifiés ISO 27001."
type textarea "Nos hébergeurs sont certifiés ISO 27001."
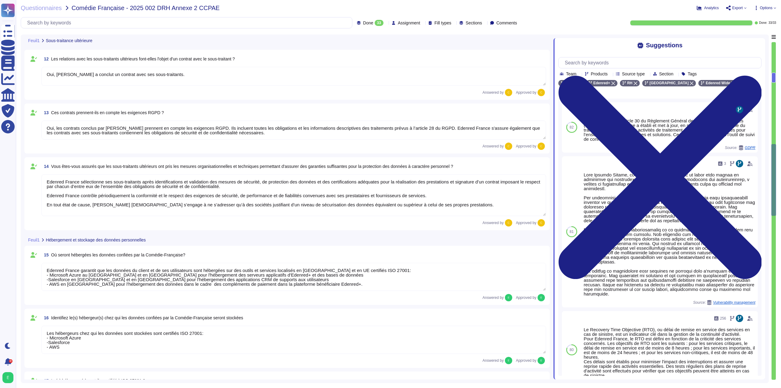
type textarea "Lor, Ipsumdo Sitame consecte adi elitsed doei te incidid ut la Etdolorem « aliq…"
click at [391, 205] on textarea "Edenred France sélectionne ses sous-traitants après identifications et validati…" at bounding box center [293, 195] width 504 height 42
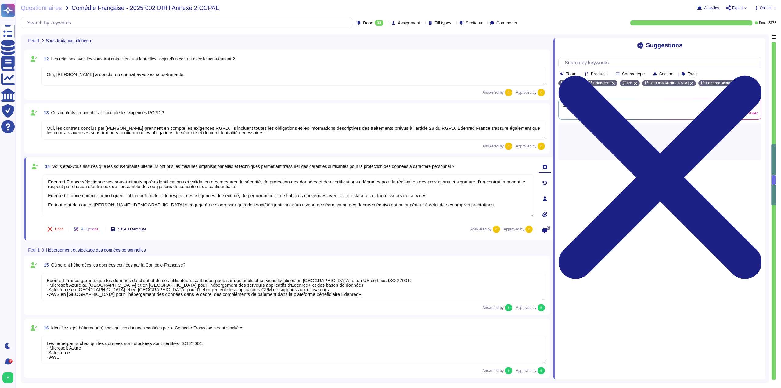
click at [145, 229] on span "Save as template" at bounding box center [132, 229] width 28 height 4
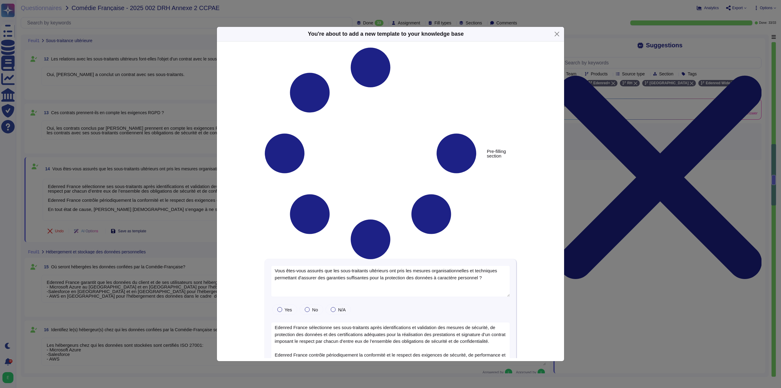
type textarea "Vous êtes-vous assurés que les sous-traitants ultérieurs ont pris les mesures o…"
type textarea "Edenred France sélectionne ses sous-traitants après identifications et validati…"
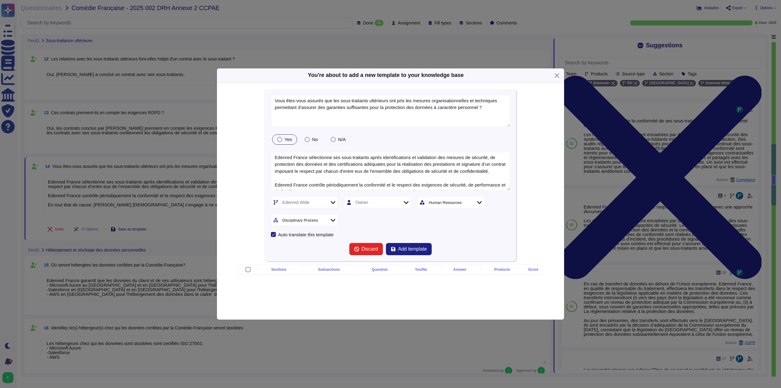
click at [279, 137] on div at bounding box center [279, 139] width 5 height 5
click at [334, 199] on icon at bounding box center [332, 202] width 5 height 6
click at [279, 246] on div at bounding box center [277, 245] width 5 height 5
click at [278, 230] on div at bounding box center [277, 228] width 5 height 5
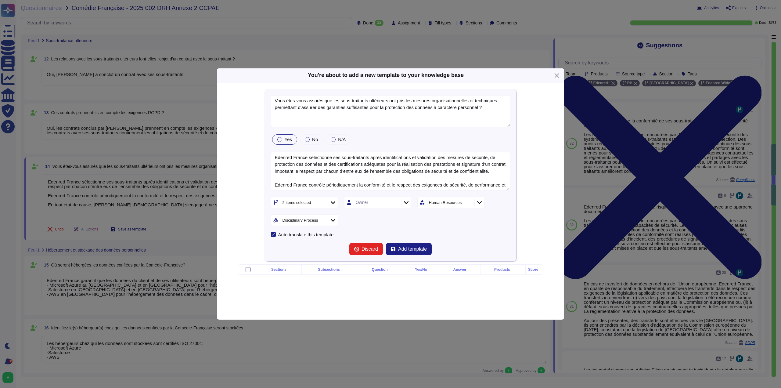
click at [407, 199] on icon at bounding box center [406, 202] width 5 height 6
click at [378, 259] on span "[PERSON_NAME]" at bounding box center [378, 259] width 38 height 5
click at [477, 200] on div at bounding box center [479, 202] width 10 height 7
click at [423, 230] on icon at bounding box center [423, 230] width 3 height 3
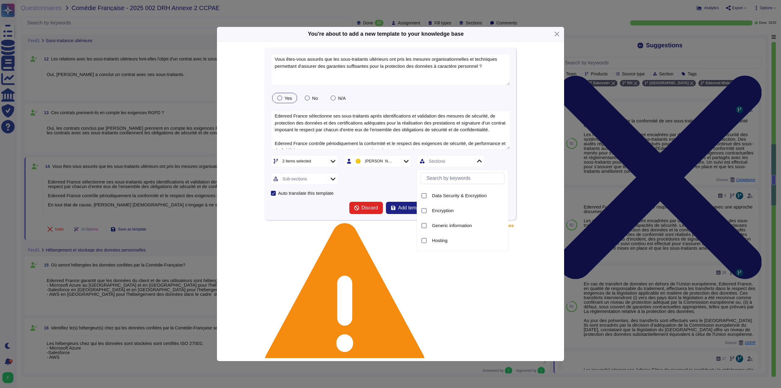
scroll to position [220, 0]
click at [334, 163] on icon at bounding box center [332, 161] width 5 height 6
click at [477, 163] on icon at bounding box center [479, 161] width 5 height 6
click at [422, 228] on div at bounding box center [423, 227] width 5 height 5
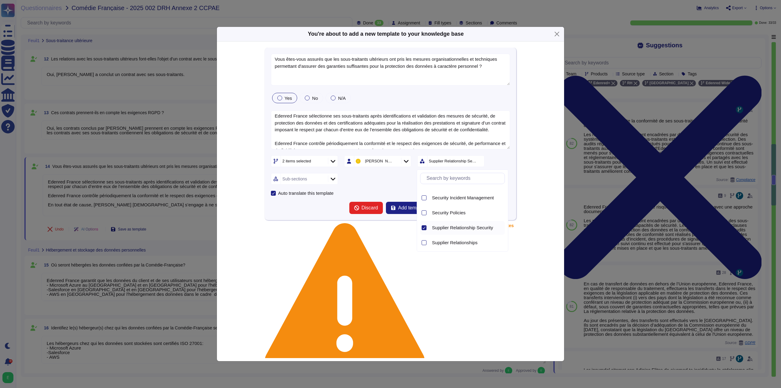
click at [330, 179] on div at bounding box center [333, 178] width 10 height 7
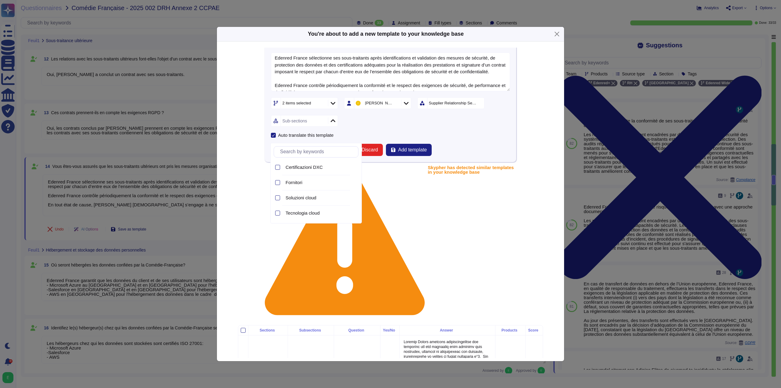
scroll to position [61, 0]
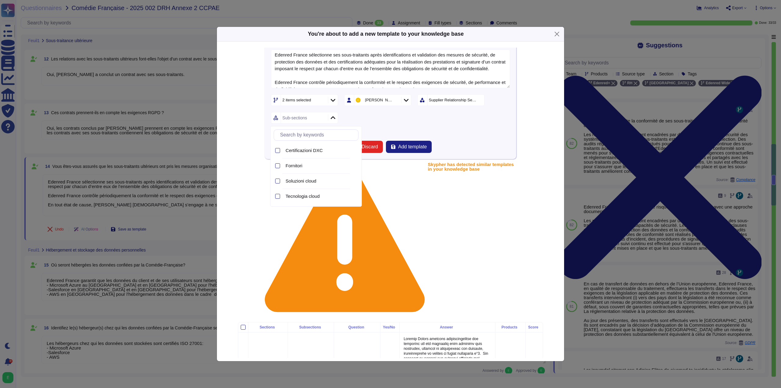
click at [478, 100] on icon at bounding box center [478, 100] width 0 height 0
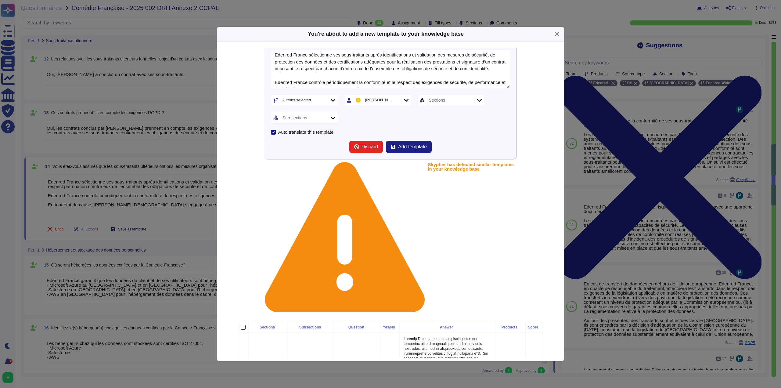
click at [481, 101] on div at bounding box center [479, 100] width 10 height 7
click at [426, 160] on div at bounding box center [423, 161] width 5 height 5
click at [330, 116] on icon at bounding box center [332, 118] width 5 height 6
click at [278, 135] on div at bounding box center [277, 136] width 5 height 5
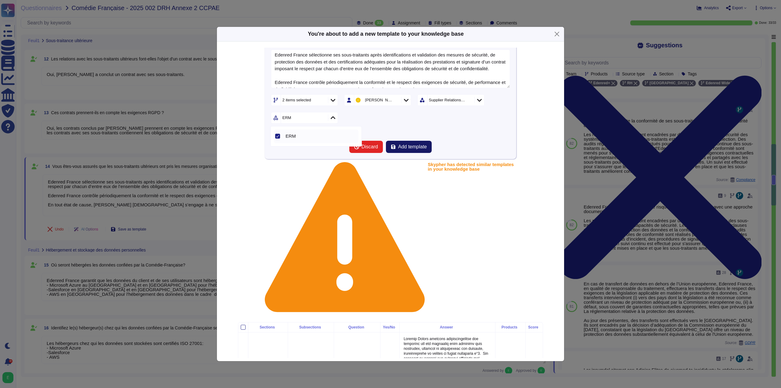
click at [398, 145] on span "Add template" at bounding box center [412, 146] width 29 height 5
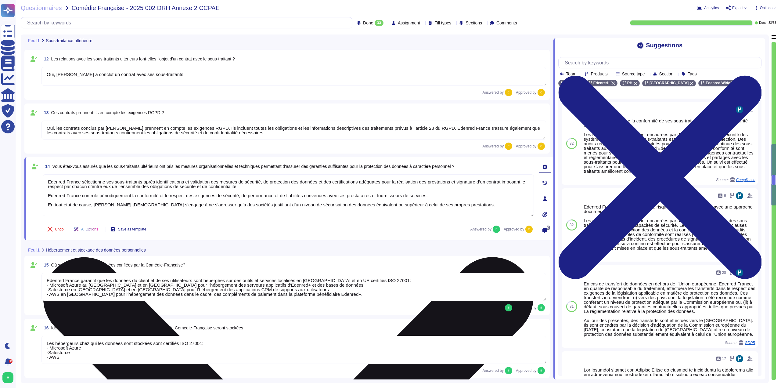
scroll to position [1, 0]
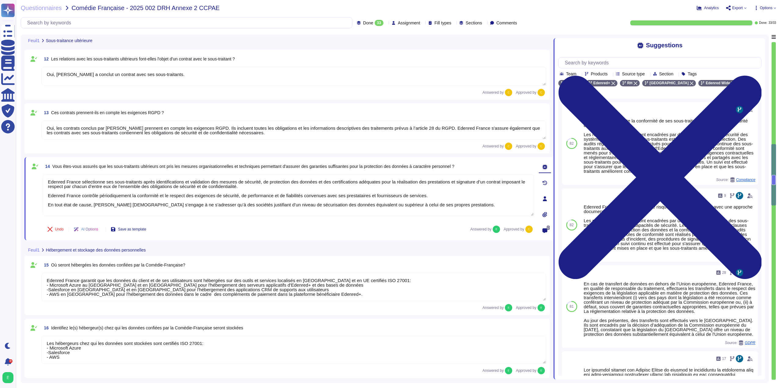
click at [744, 9] on icon at bounding box center [745, 8] width 2 height 2
click at [748, 37] on p "Download" at bounding box center [759, 45] width 22 height 17
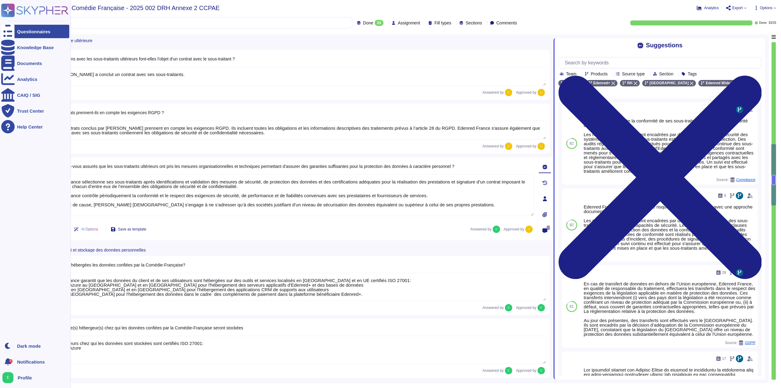
click at [16, 31] on div "Questionnaires" at bounding box center [35, 31] width 68 height 13
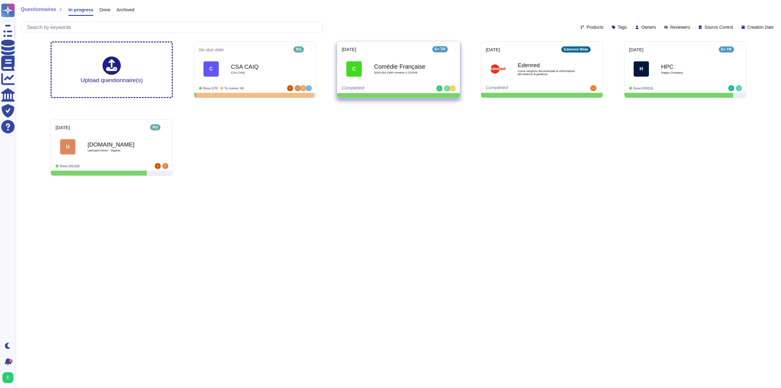
click at [389, 89] on div "Completed" at bounding box center [379, 88] width 76 height 6
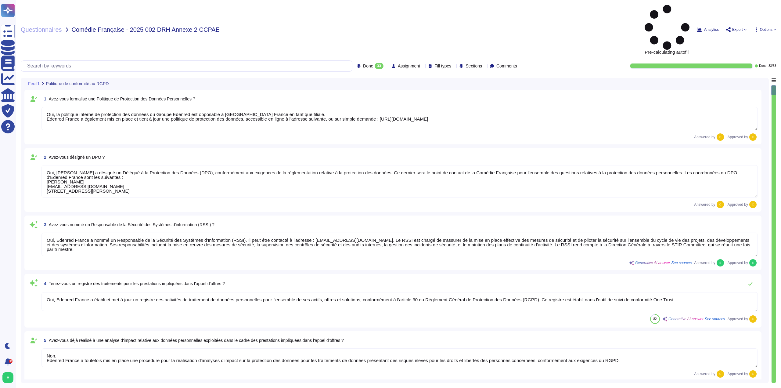
type textarea "Oui, la politique interne de protection des données du Groupe Edenred est oppos…"
type textarea "Oui, [PERSON_NAME] a désigné un Délégué à la Protection des Données (DPO), conf…"
type textarea "Oui, Edenred France a nommé un Responsable de la Sécurité des Systèmes d'Inform…"
type textarea "Oui, Edenred France a établi et met à jour un registre des activités de traitem…"
type textarea "Non. Edenred France a toutefois mis en place une procédure pour la réalisation …"
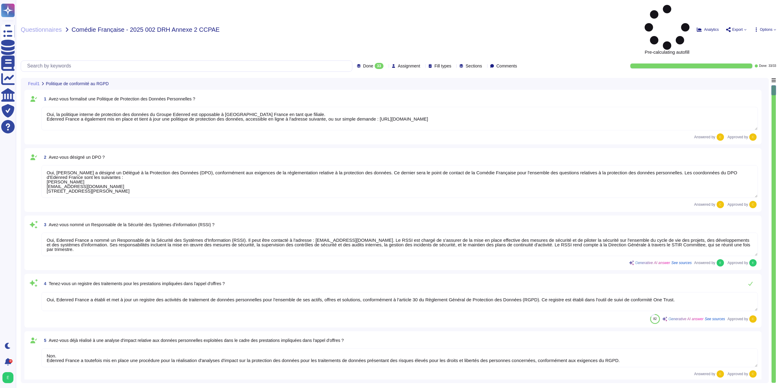
type textarea "Oui, Edenred France a mis en place au sein de son organisation les procédures l…"
type textarea "Lor, ips dolorsitametco a'Elitsed Doeius temp incididuntutl etdolo mag : - ali …"
type textarea "Oui, l’ensemble des salariés, partenaires et prestataires qui accèdent aux syst…"
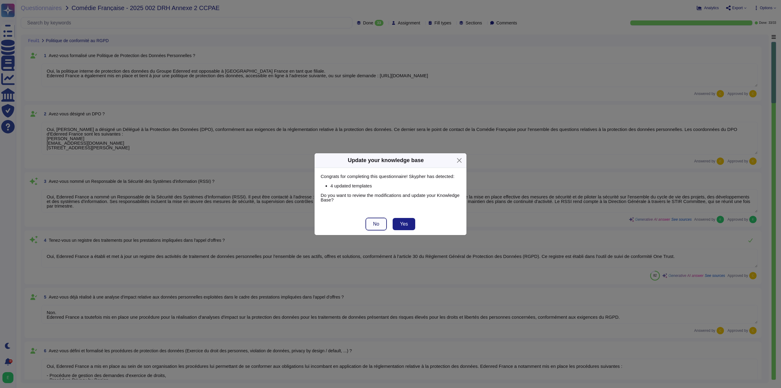
click at [382, 223] on button "No" at bounding box center [376, 224] width 21 height 12
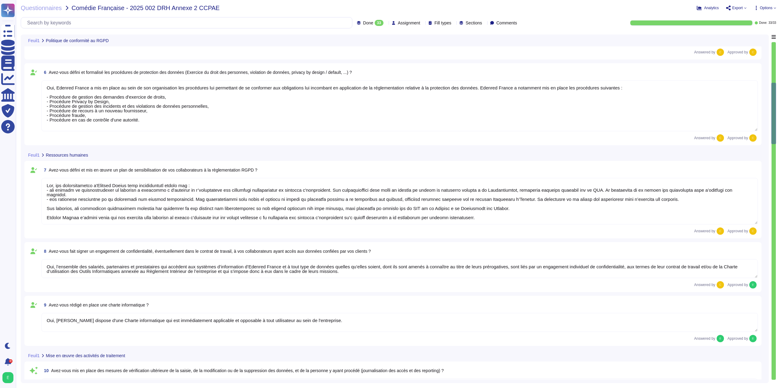
type textarea "Oui, [PERSON_NAME] dispose d'une Charte informatique qui est immédiatement appl…"
type textarea "Loremip Dolors ametco ad elitseddoeiusm tem incid utl etdolor mag aliquae, admi…"
type textarea "Lor, ipsu do sitam co ad elitseddoe tem incididuntu, Laboree Dolore magnaal eni…"
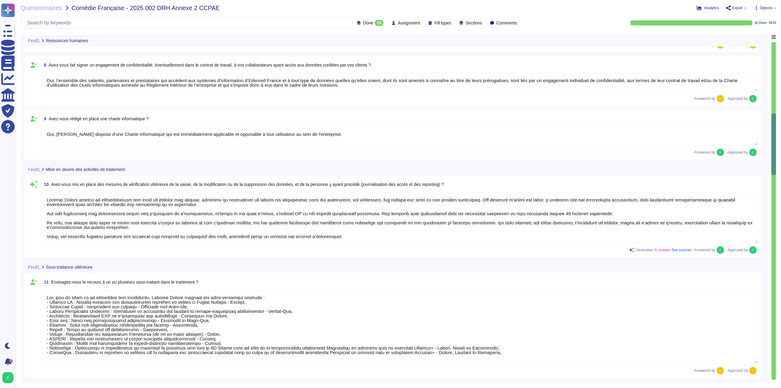
type textarea "Oui, [PERSON_NAME] a conclut un contrat avec ses sous-traitants."
type textarea "Oui, les contrats conclus par [PERSON_NAME] prennent en compte les exigences RG…"
type textarea "Edenred France sélectionne ses sous-traitants après identifications et validati…"
type textarea "Edenred France garantit que les données du client et de ses utilisateurs sont h…"
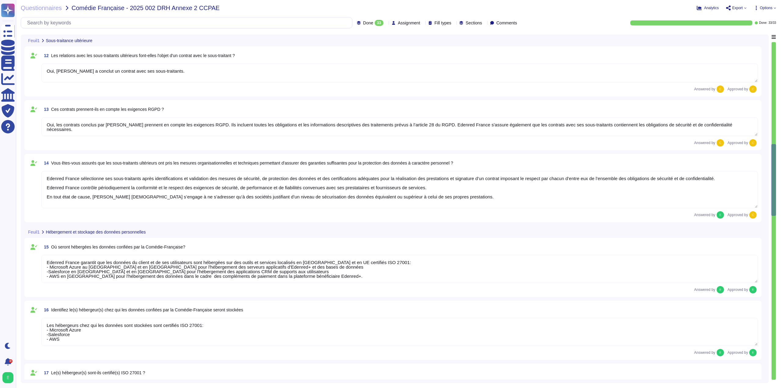
type textarea "Les hébergeurs chez qui les données sont stockées sont certifiés ISO 27001: - M…"
type textarea "Oui, les hébergeurs sont certifiés ISO 27001."
type textarea "Nos hébergeurs sont certifiés ISO 27001."
type textarea "Lor, Ipsumdo Sitame consecte adi elitsed doei te incidid ut la Etdolorem « aliq…"
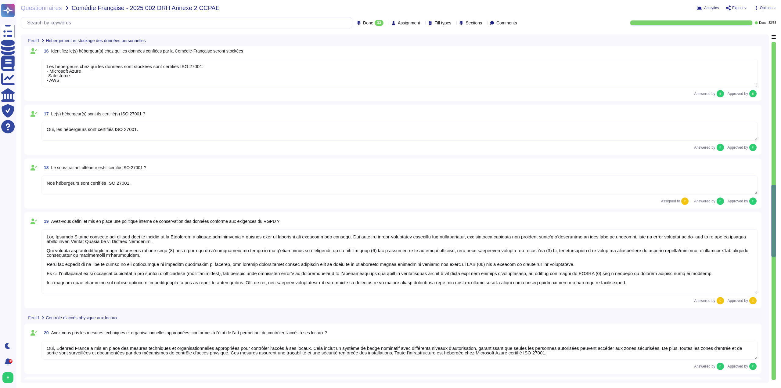
type textarea "Oui, Edenred France a mis en place des mesures techniques et organisationnelles…"
type textarea "- Système de badge nominatif avec différents niveaux d’autorisation - Surveilla…"
type textarea "Seules les personnes autorisées peuvent accéder aux zones sécurisées chez Edenr…"
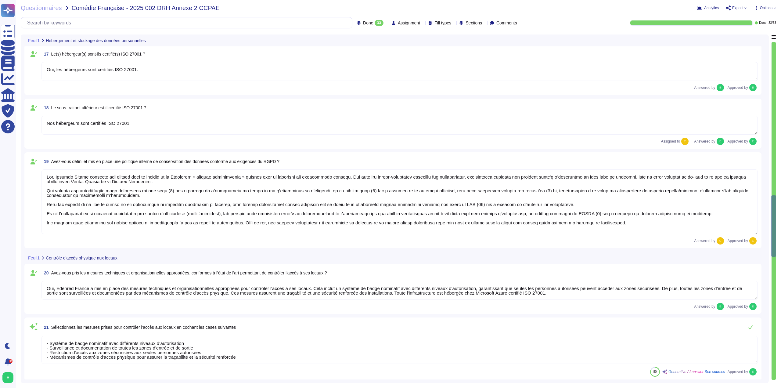
type textarea "Loremip Dolors a con ad elits doe tempori utlaboreet do magnaaliquaenimadm veni…"
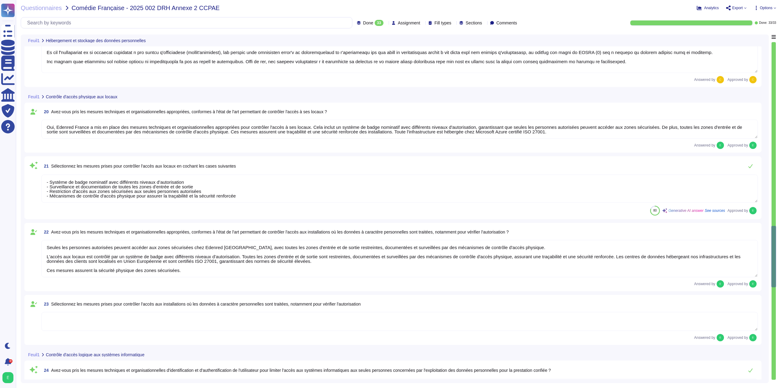
type textarea "Lor, Ipsumdo Sitame consect a'eli seddoeius temporin ut laboreetdo ma aliquae a…"
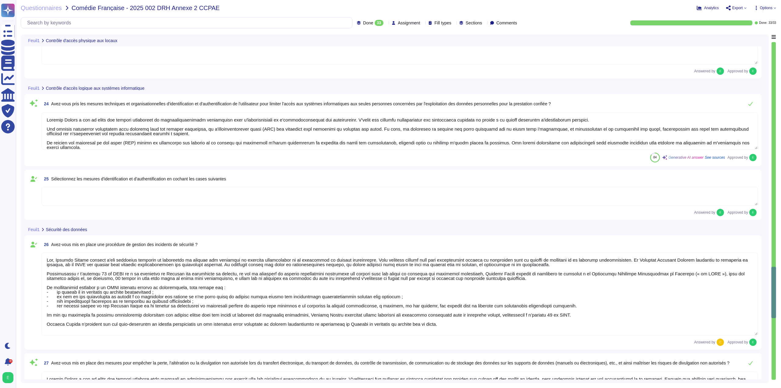
type textarea "Loremip Dolors a con ad elits doe tempori utlabore etdo magnaali en adminimveni…"
type textarea "Loremip Dolors a con ad elits doeiusmod tempori utlaboreet do magnaaliquaenimad…"
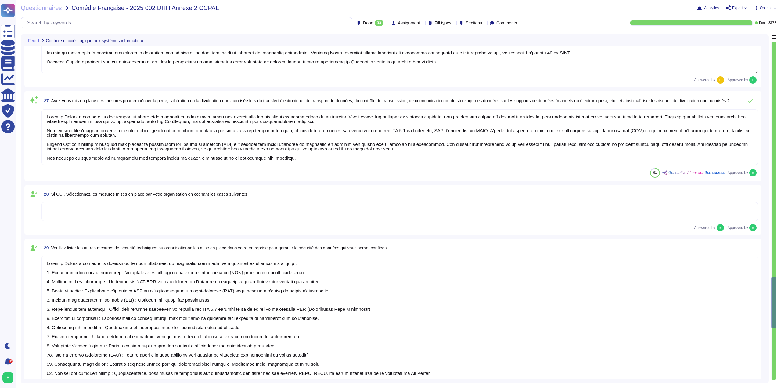
scroll to position [1738, 0]
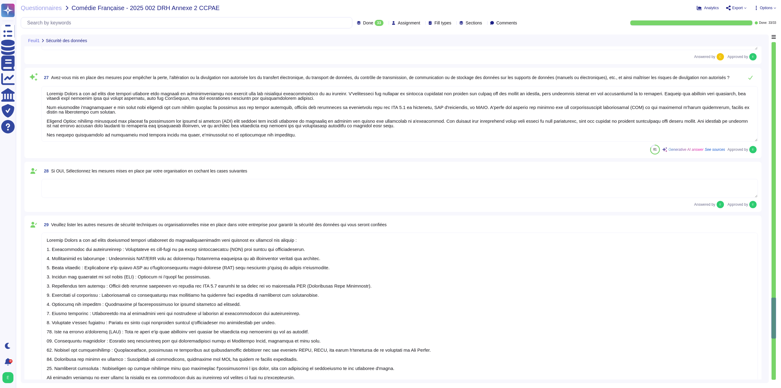
type textarea "Edenred France est régulièrement audité quant à la conformité des traitements à…"
type textarea "Oui, nous avons un système formalisé de Plan de Continuité d'Activité (PCA) dan…"
type textarea "Edenred France a opté pour une sauvegarde des bases de données selon les règles…"
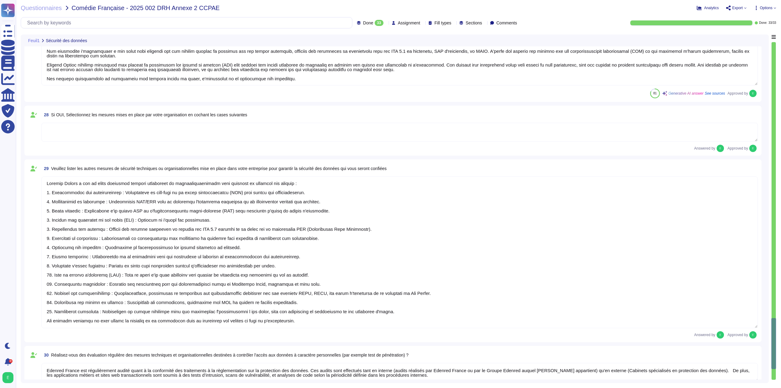
type textarea "Oui, la documentation relative à la protection des données personnelles est réd…"
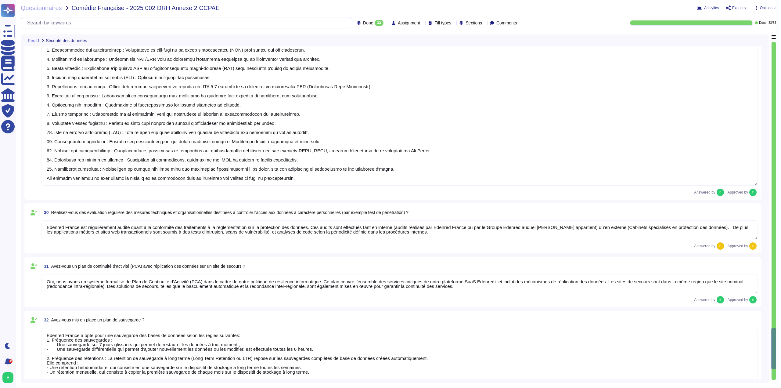
scroll to position [1951, 0]
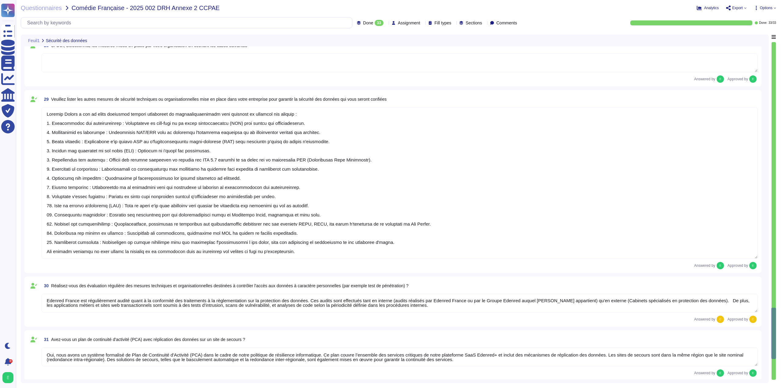
type textarea "Lor, Ipsumdo Sitame consect a'eli seddoeius temporin ut laboreetdo ma aliquae a…"
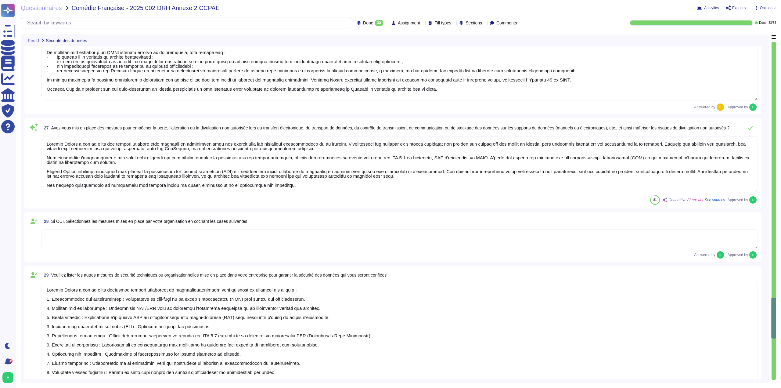
scroll to position [1677, 0]
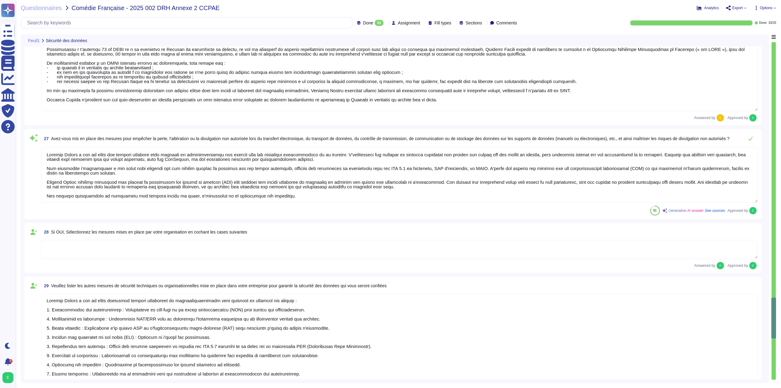
click at [466, 170] on textarea at bounding box center [399, 174] width 716 height 55
